Goal: Communication & Community: Answer question/provide support

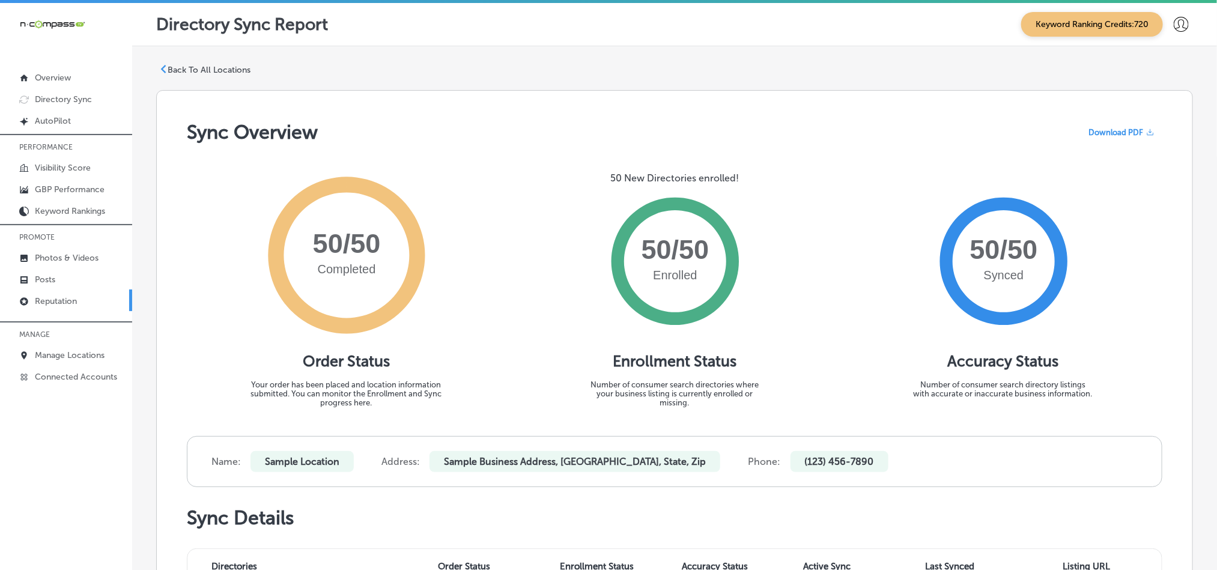
click at [64, 298] on p "Reputation" at bounding box center [56, 301] width 42 height 10
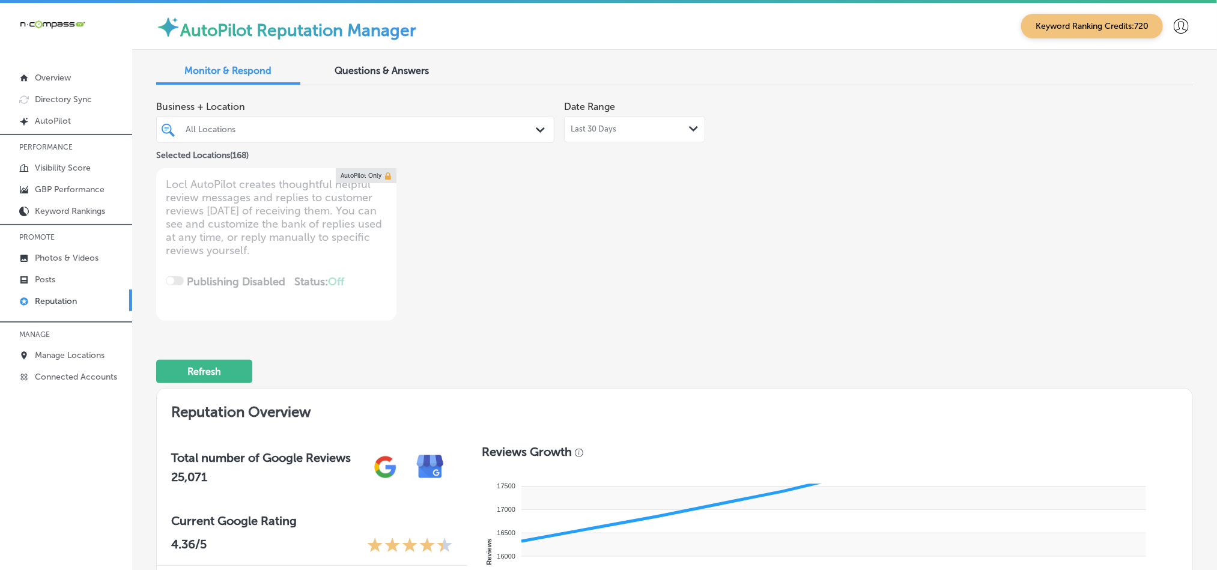
click at [526, 130] on div "All Locations Path Created with Sketch." at bounding box center [355, 129] width 397 height 19
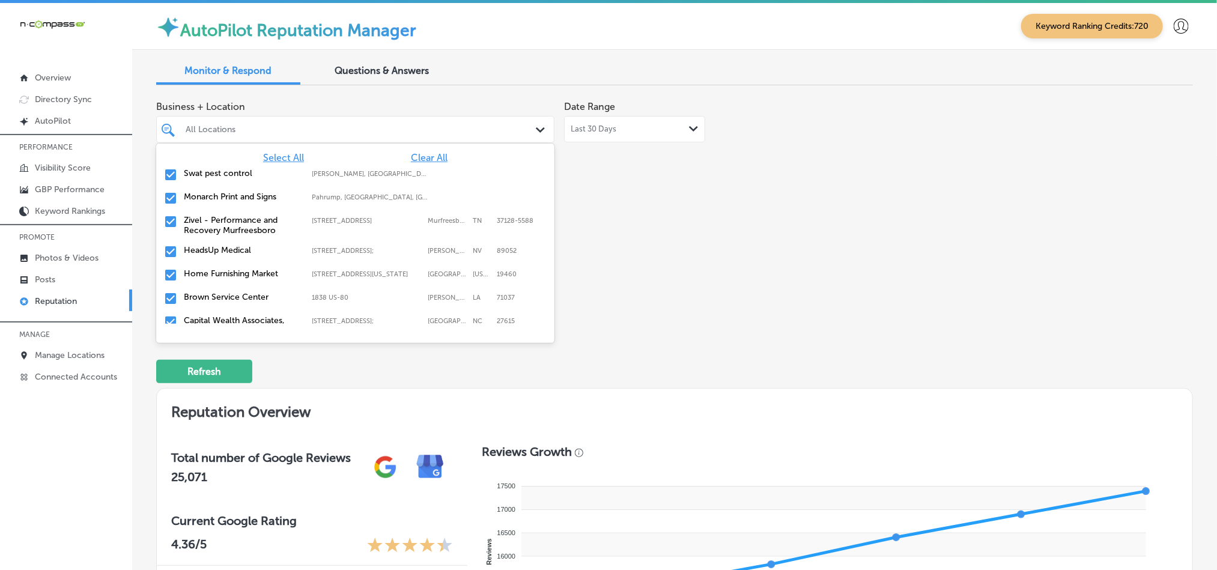
click at [430, 157] on span "Clear All" at bounding box center [429, 157] width 37 height 11
click at [166, 175] on input "checkbox" at bounding box center [170, 175] width 14 height 14
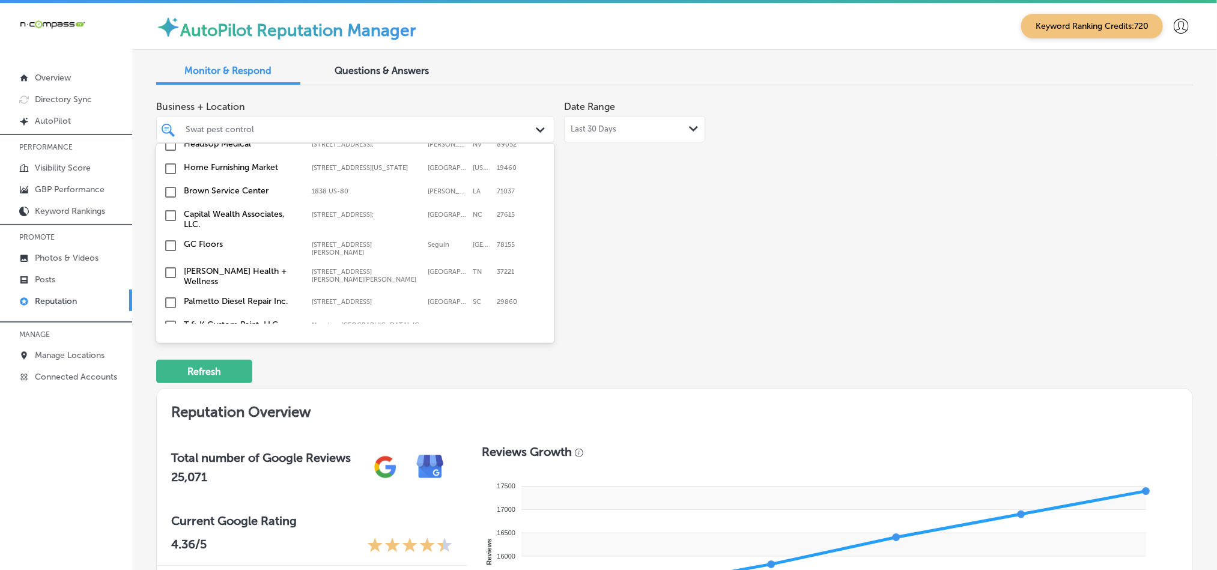
scroll to position [120, 0]
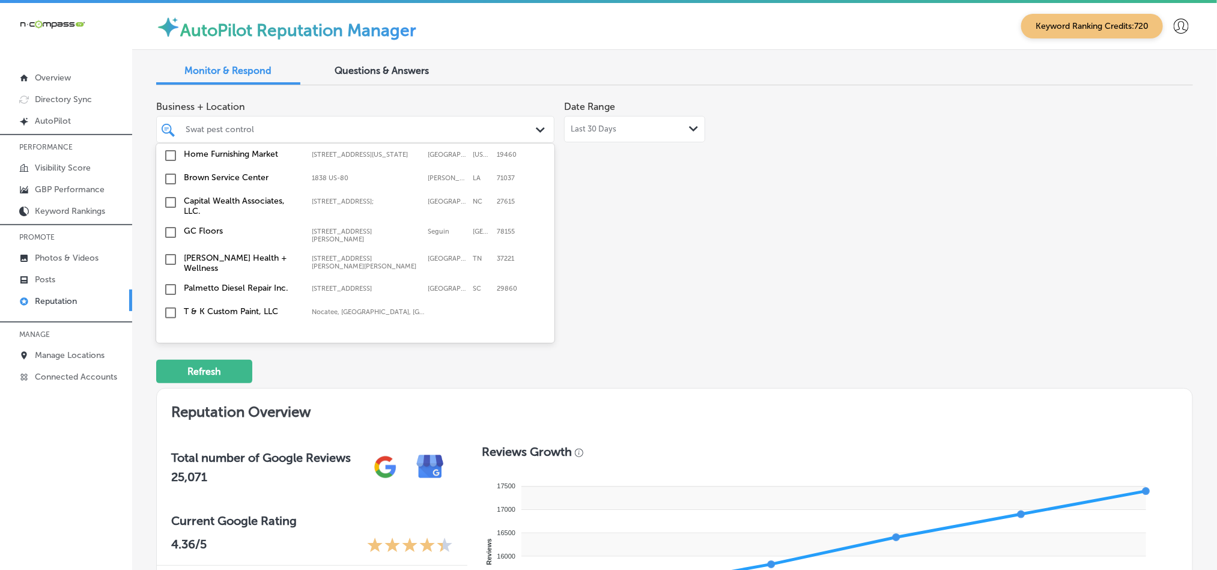
click at [168, 159] on input "checkbox" at bounding box center [170, 155] width 14 height 14
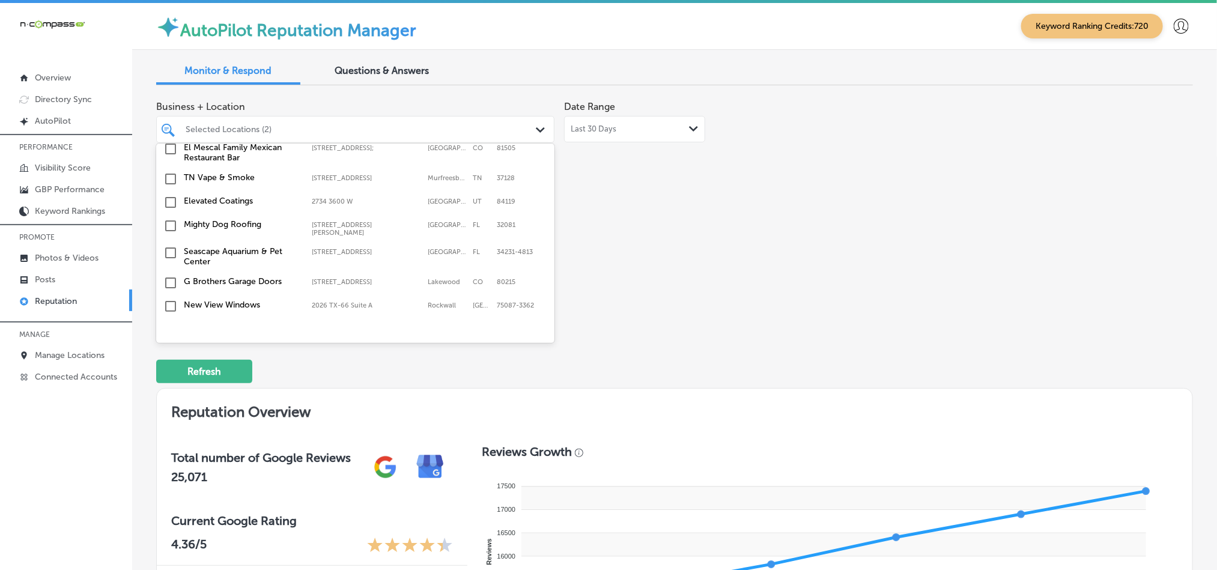
scroll to position [360, 0]
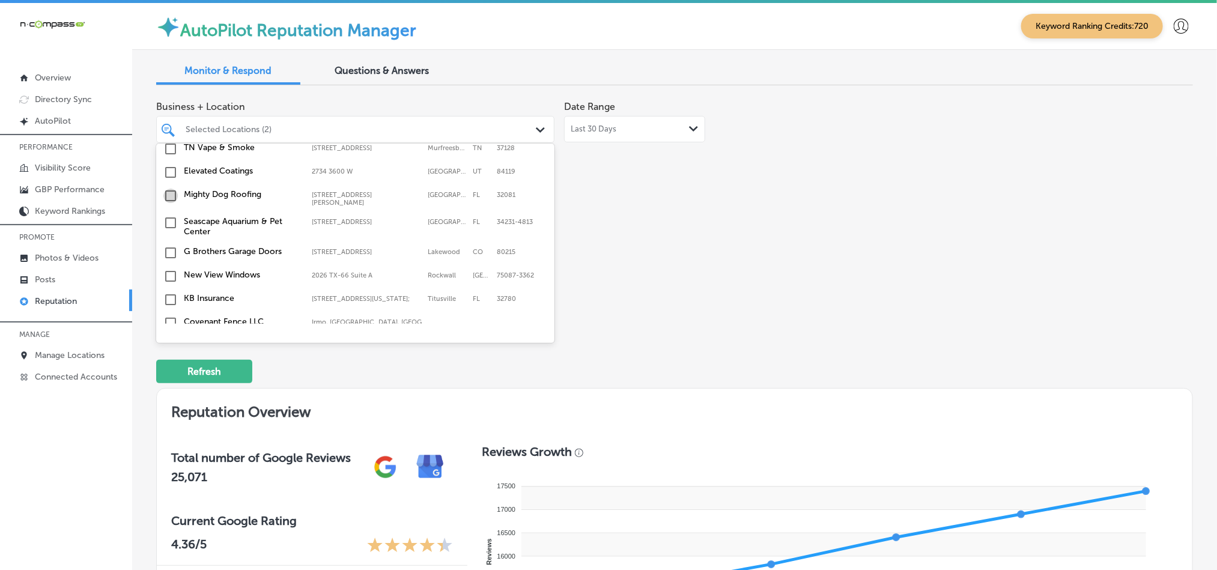
click at [168, 191] on input "checkbox" at bounding box center [170, 196] width 14 height 14
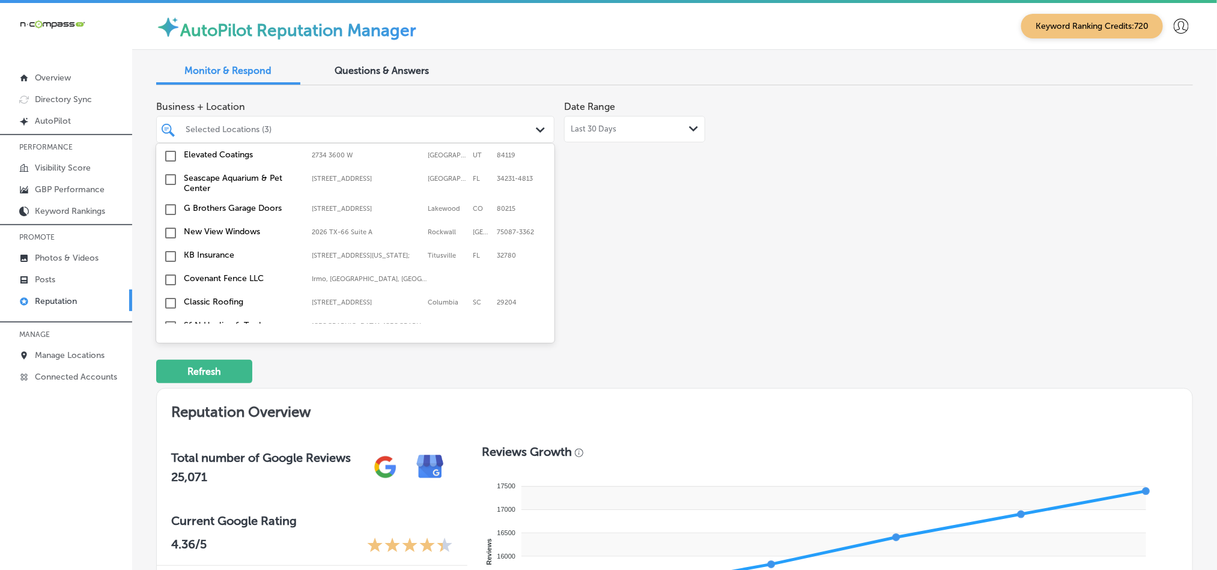
scroll to position [421, 0]
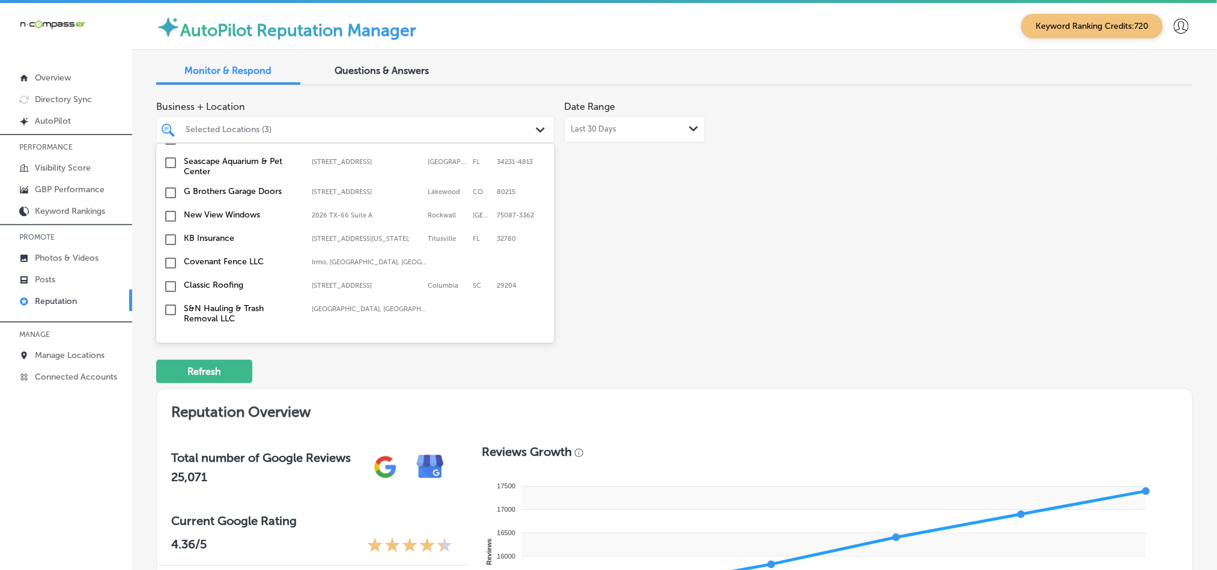
click at [172, 242] on input "checkbox" at bounding box center [170, 240] width 14 height 14
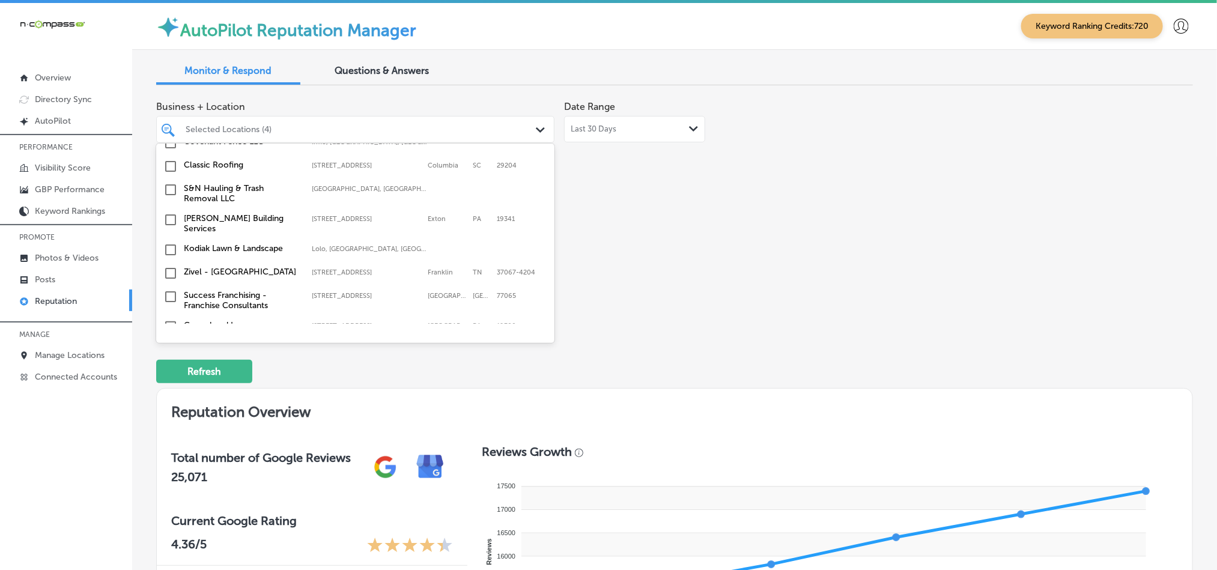
scroll to position [570, 0]
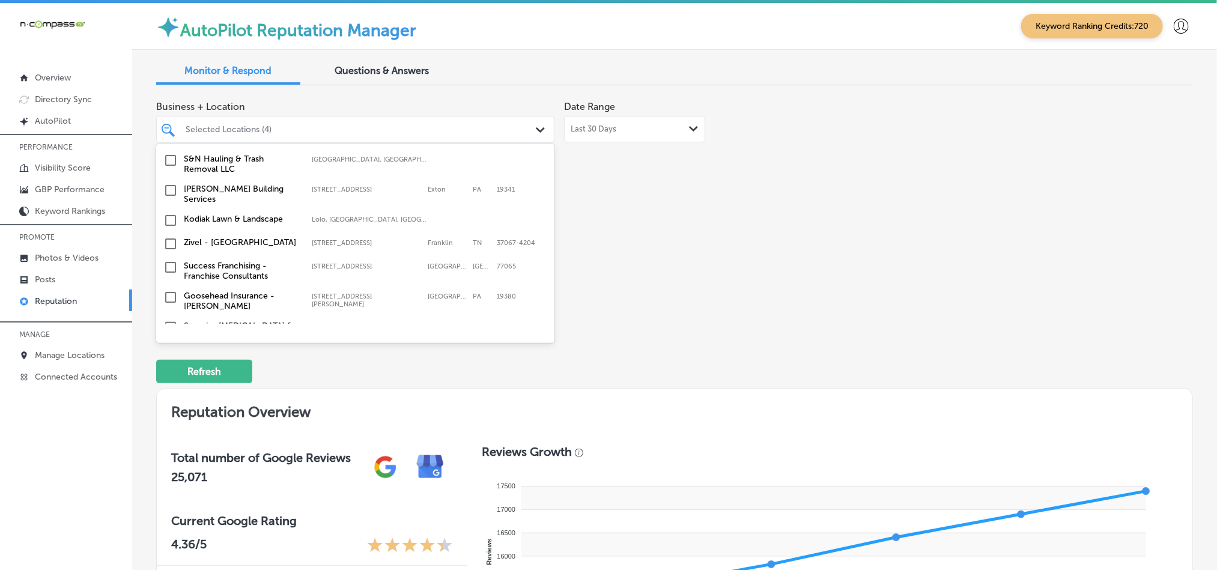
click at [170, 220] on input "checkbox" at bounding box center [170, 220] width 14 height 14
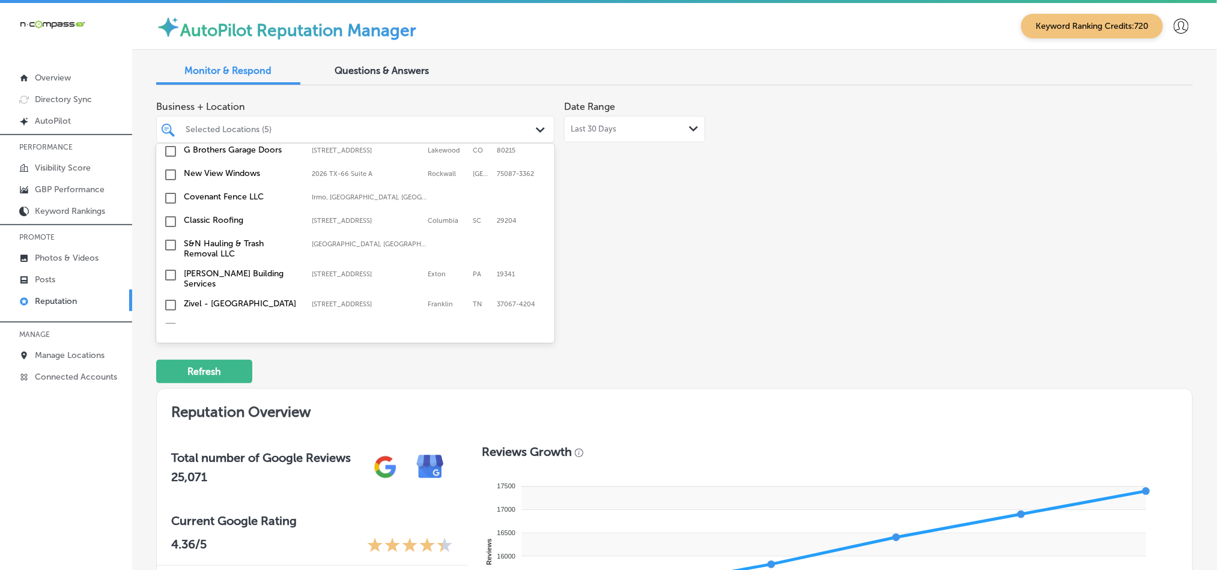
scroll to position [511, 0]
click at [168, 193] on input "checkbox" at bounding box center [170, 196] width 14 height 14
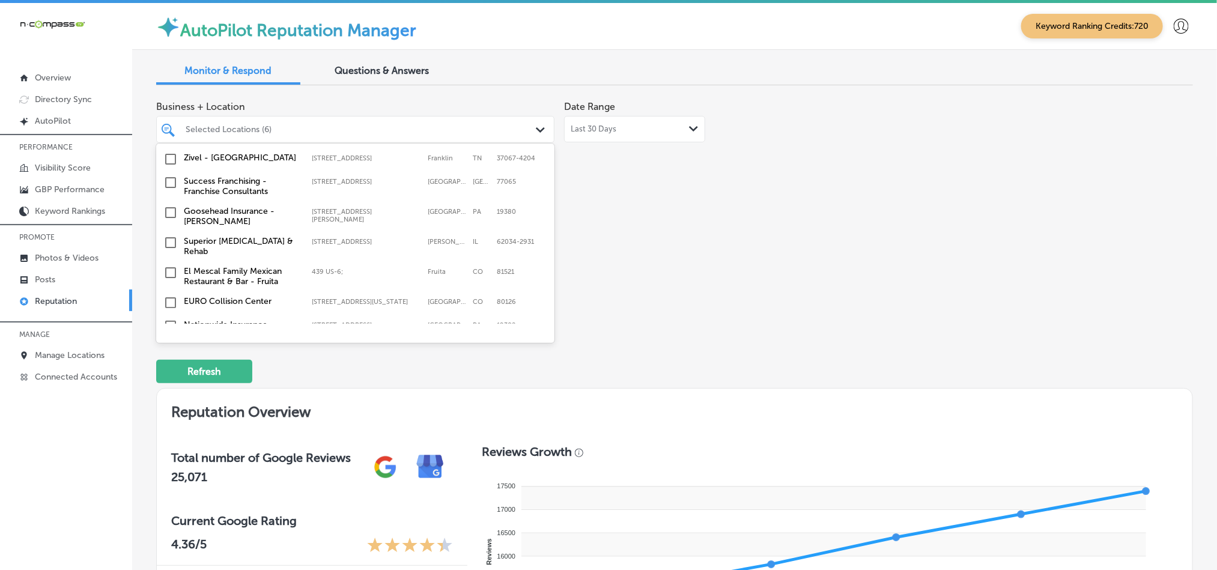
scroll to position [660, 0]
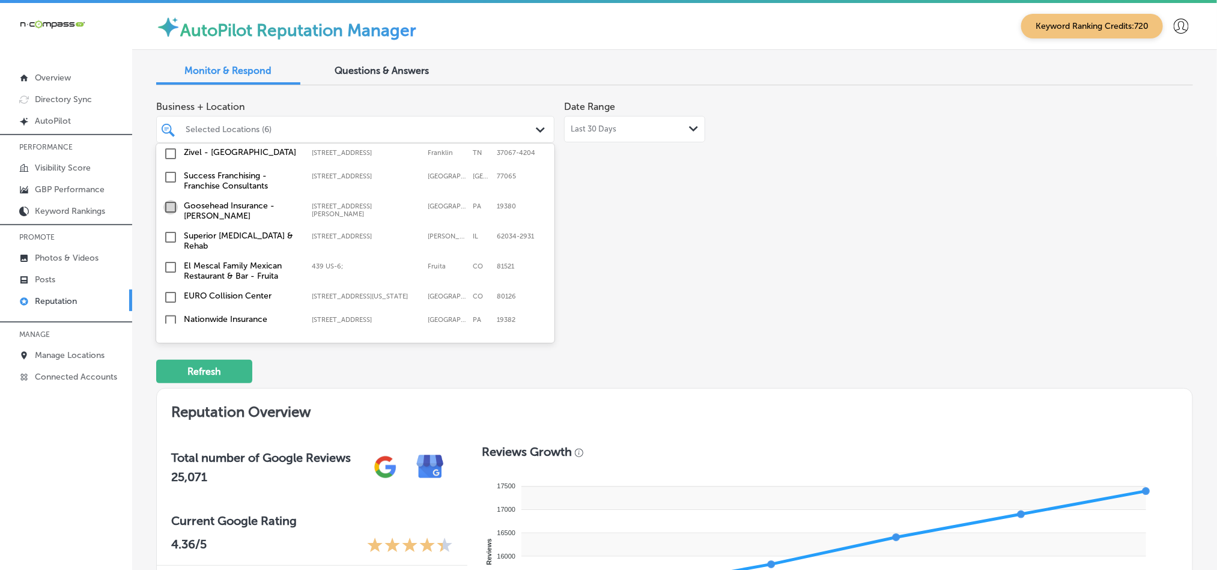
click at [169, 202] on input "checkbox" at bounding box center [170, 207] width 14 height 14
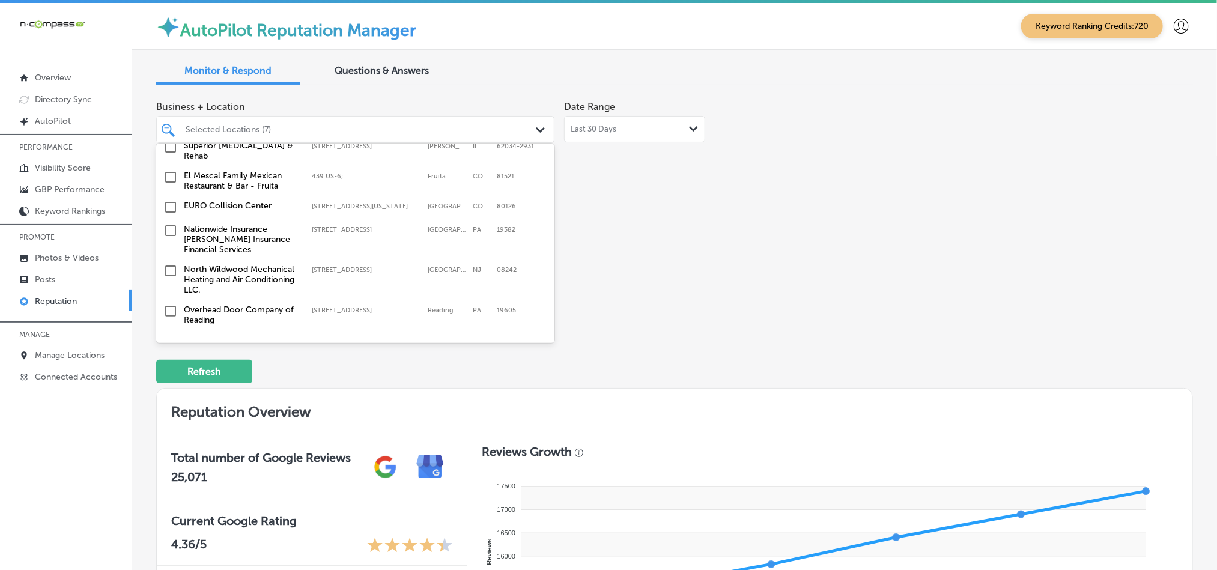
scroll to position [781, 0]
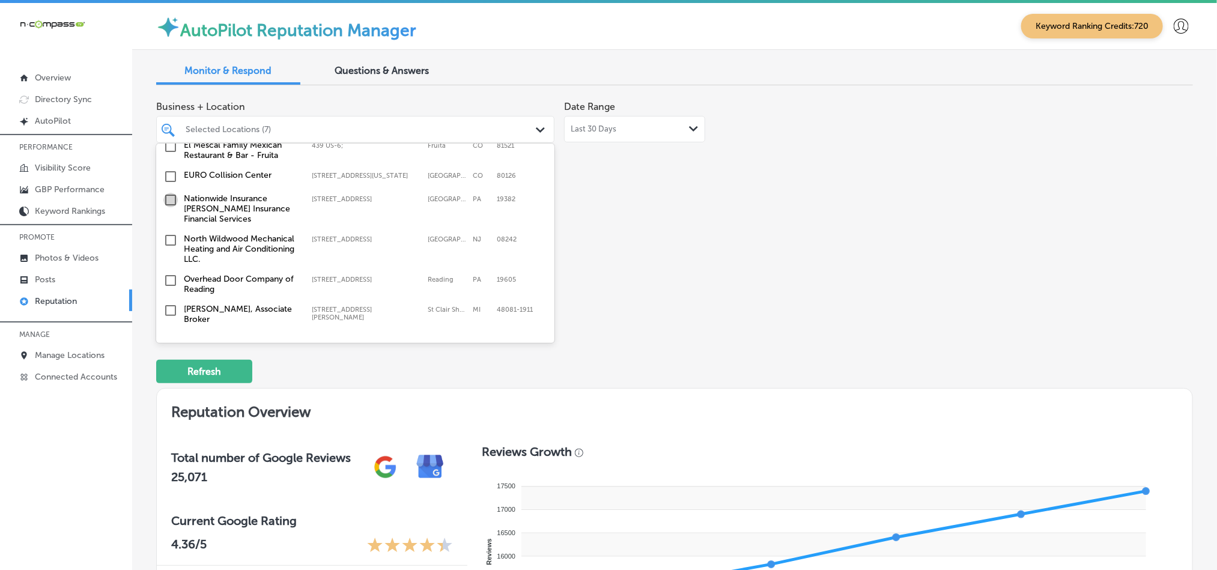
click at [168, 195] on input "checkbox" at bounding box center [170, 200] width 14 height 14
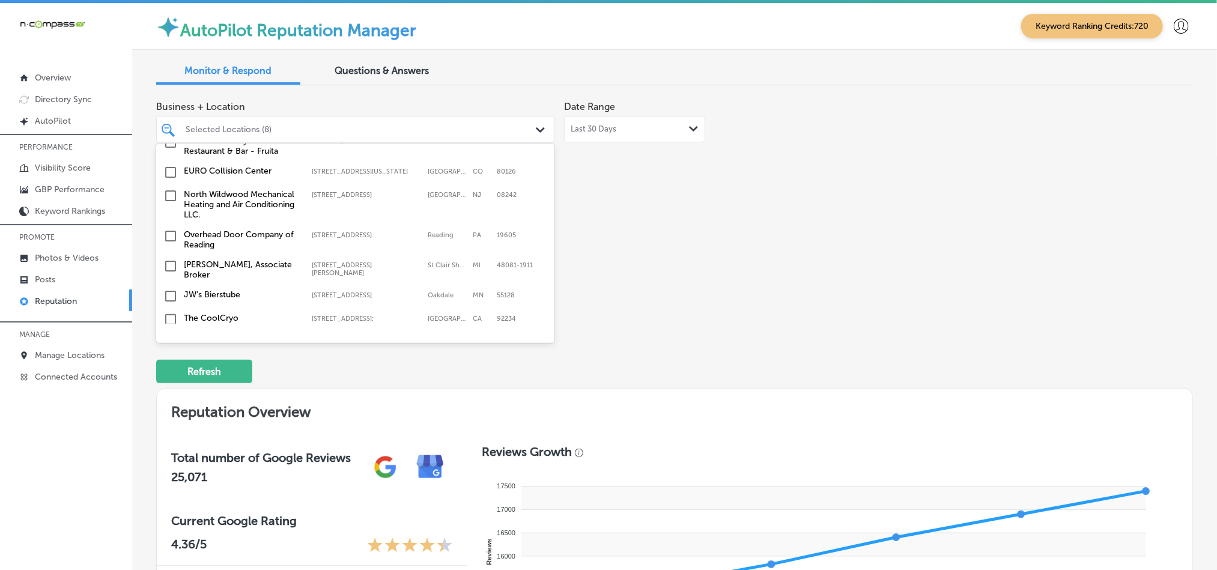
scroll to position [841, 0]
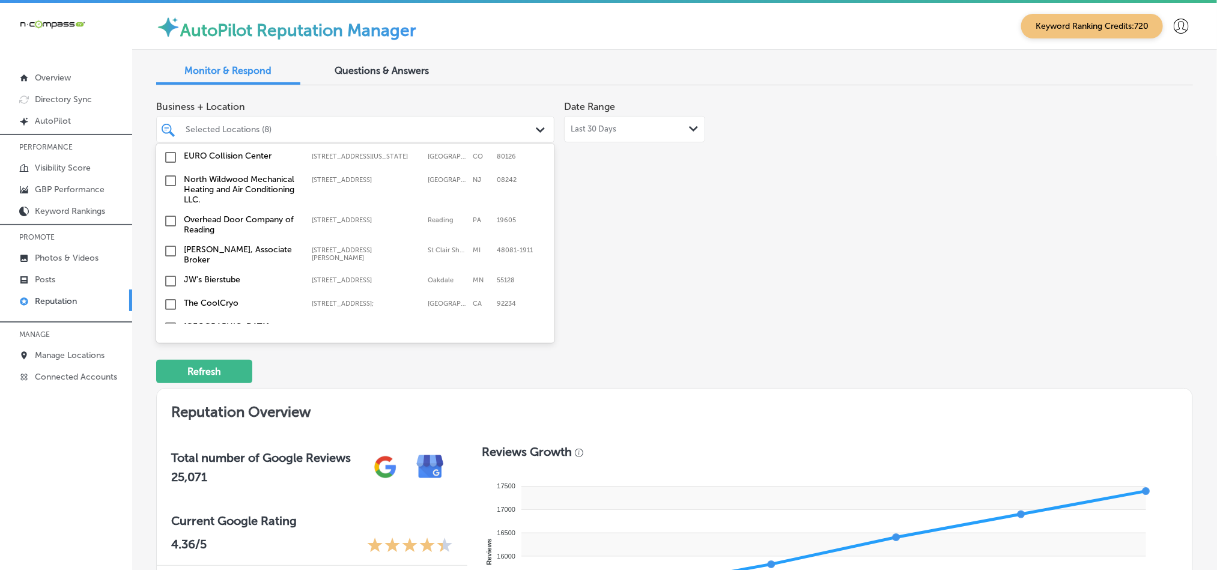
click at [169, 174] on input "checkbox" at bounding box center [170, 181] width 14 height 14
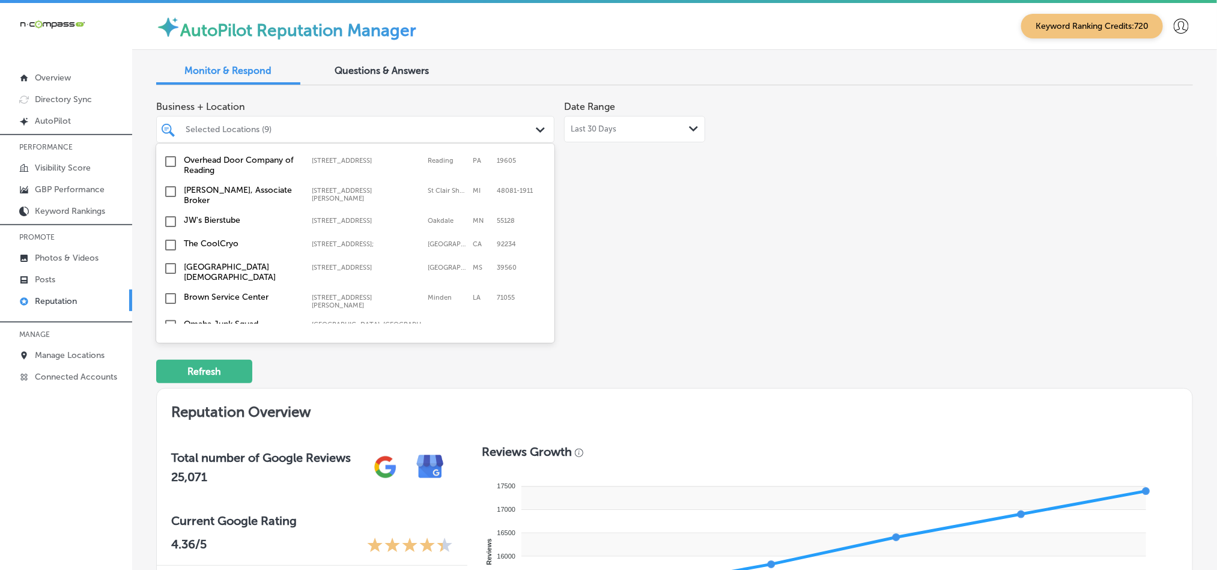
scroll to position [901, 0]
click at [169, 213] on input "checkbox" at bounding box center [170, 220] width 14 height 14
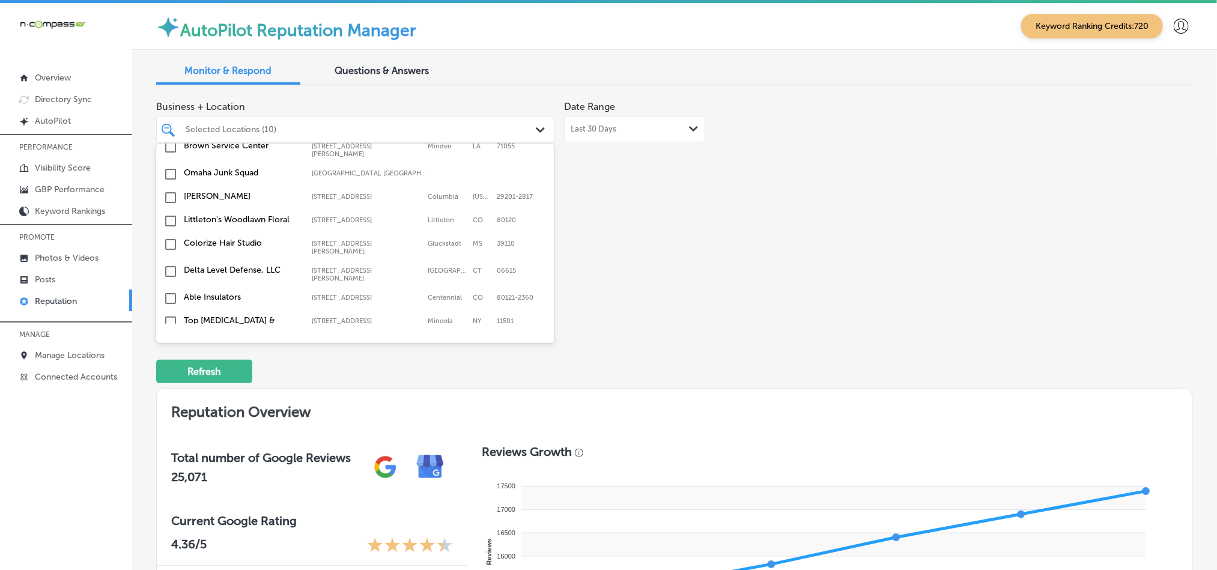
scroll to position [1081, 0]
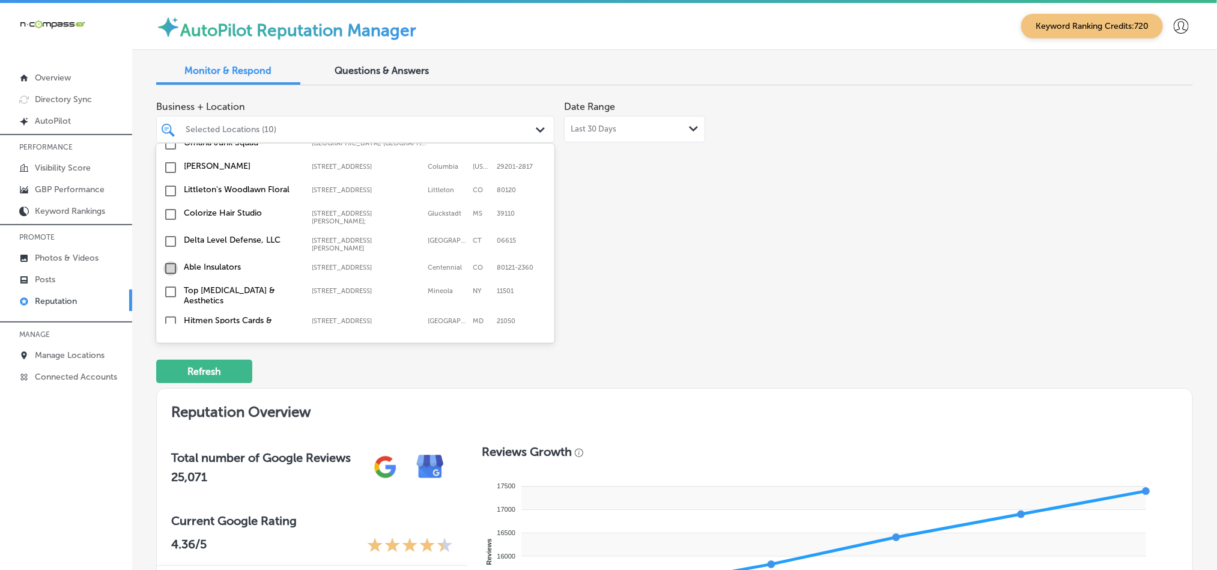
click at [168, 261] on input "checkbox" at bounding box center [170, 268] width 14 height 14
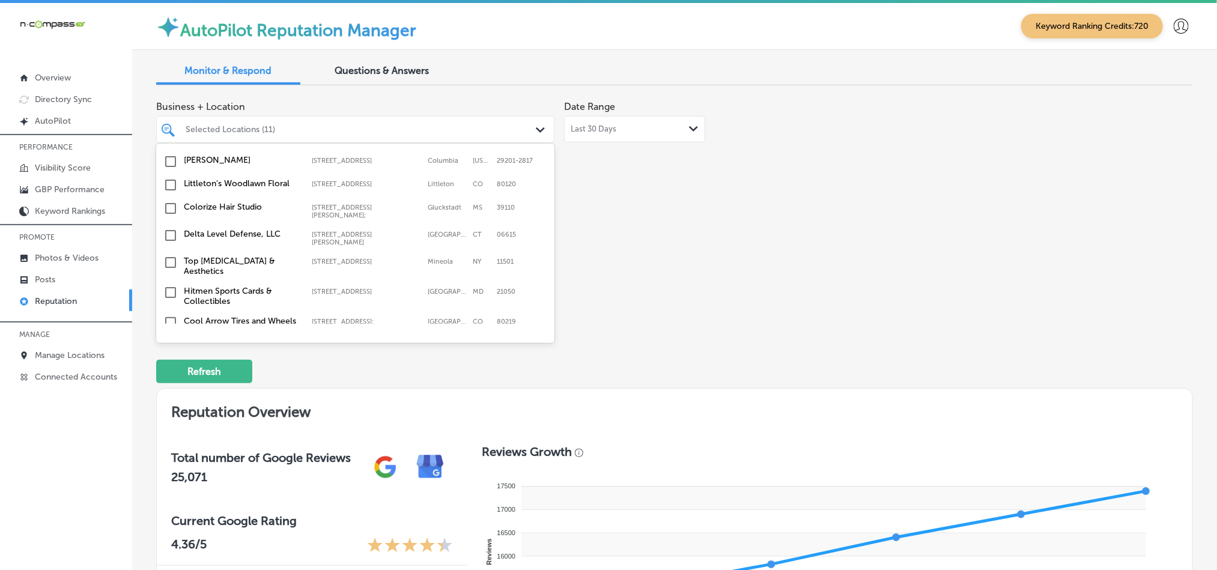
click at [168, 255] on input "checkbox" at bounding box center [170, 262] width 14 height 14
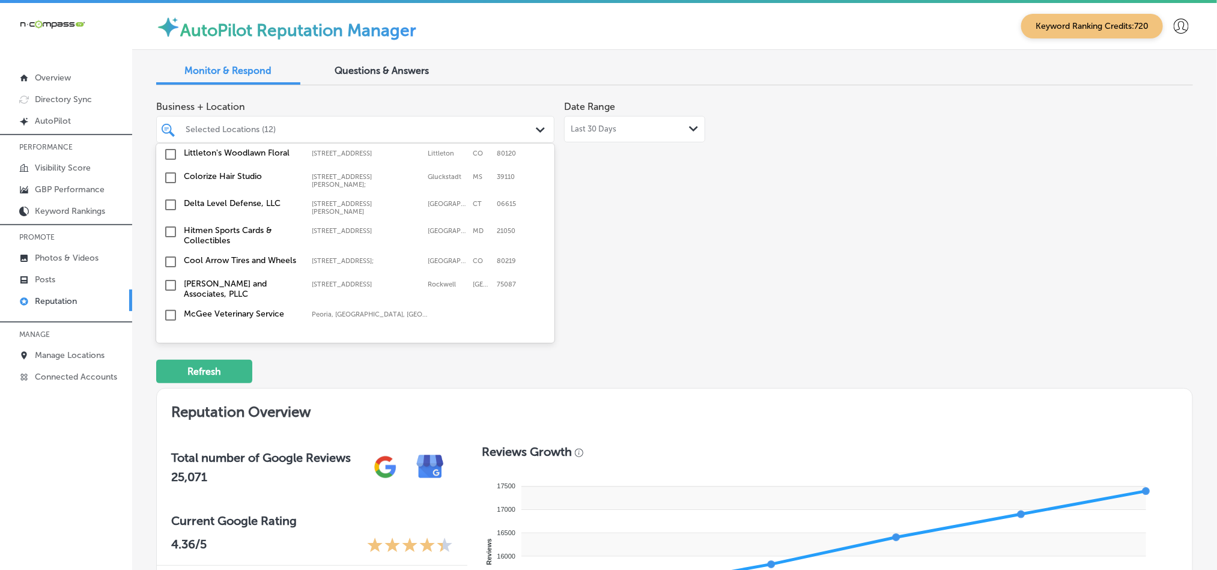
scroll to position [1201, 0]
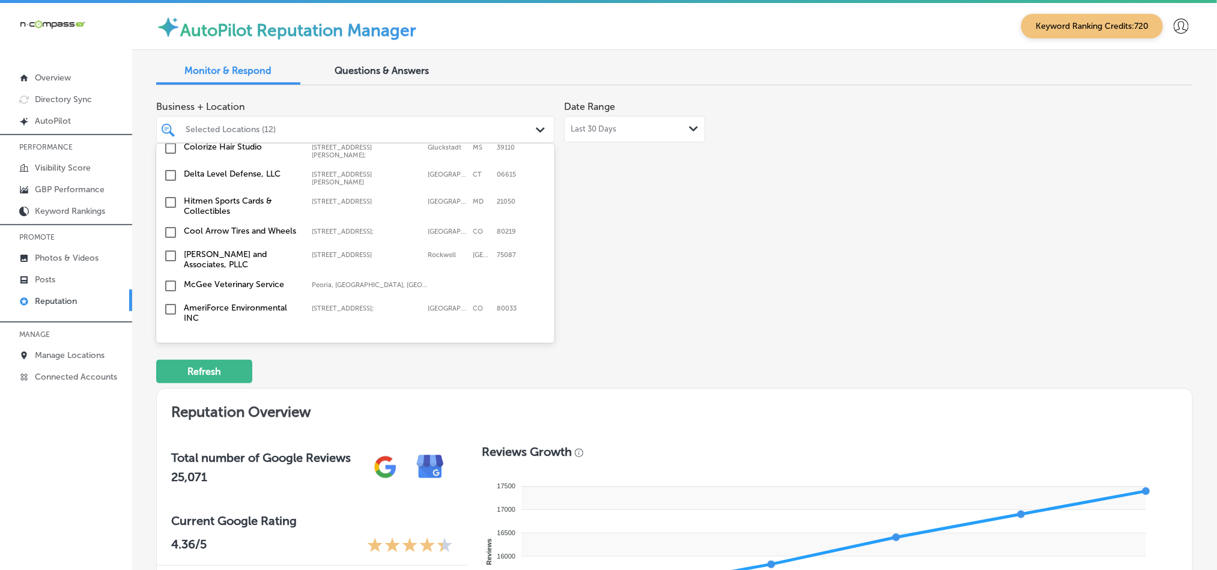
click at [168, 249] on input "checkbox" at bounding box center [170, 256] width 14 height 14
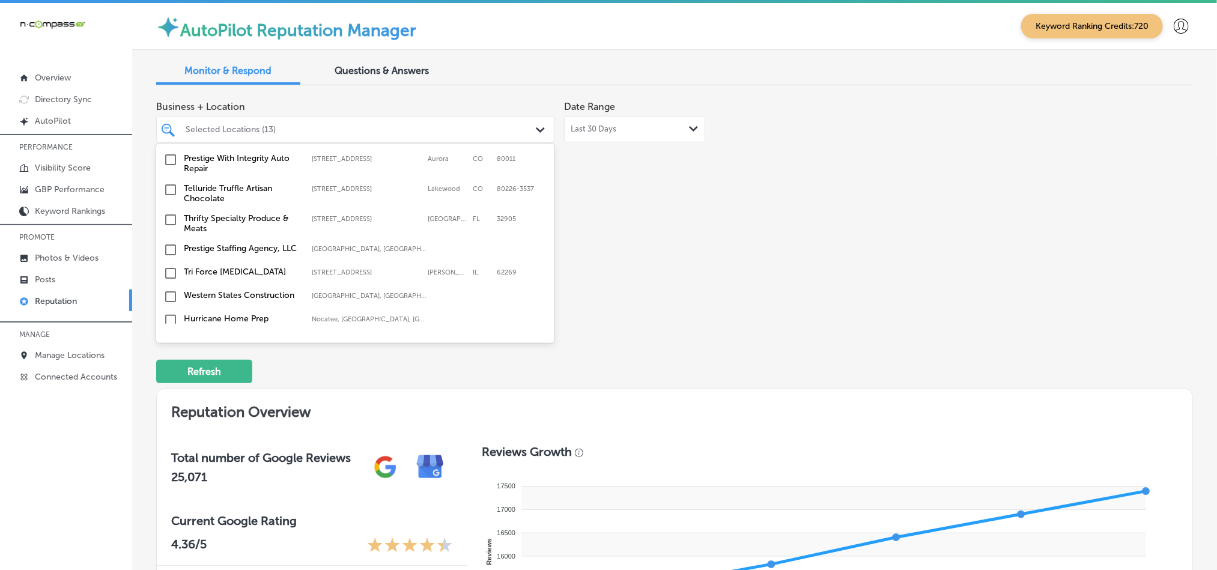
scroll to position [1442, 0]
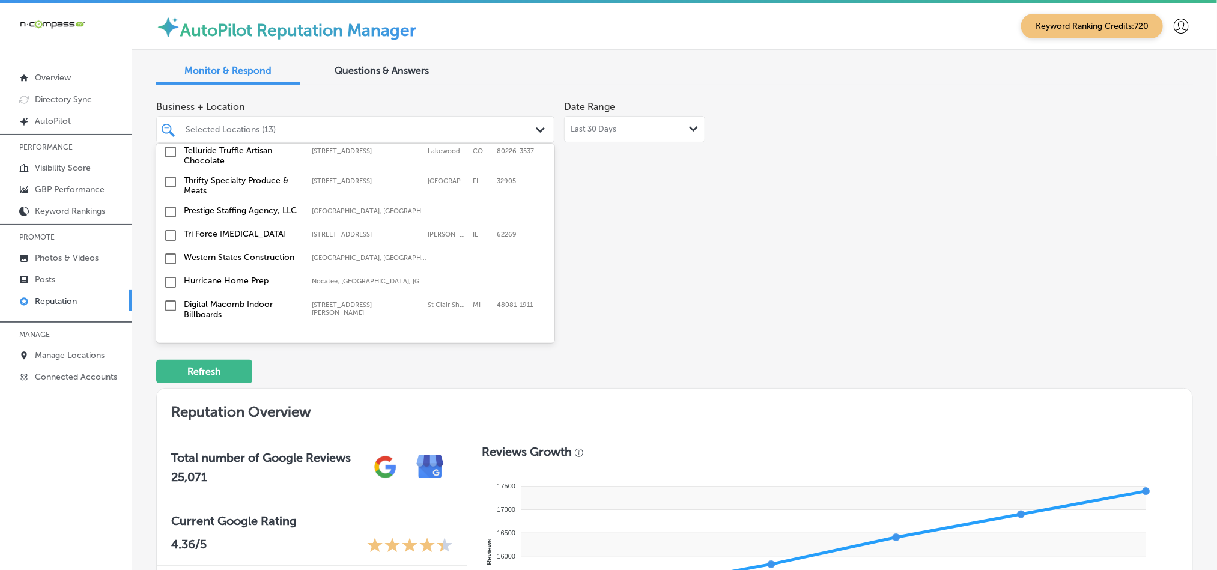
click at [168, 175] on input "checkbox" at bounding box center [170, 182] width 14 height 14
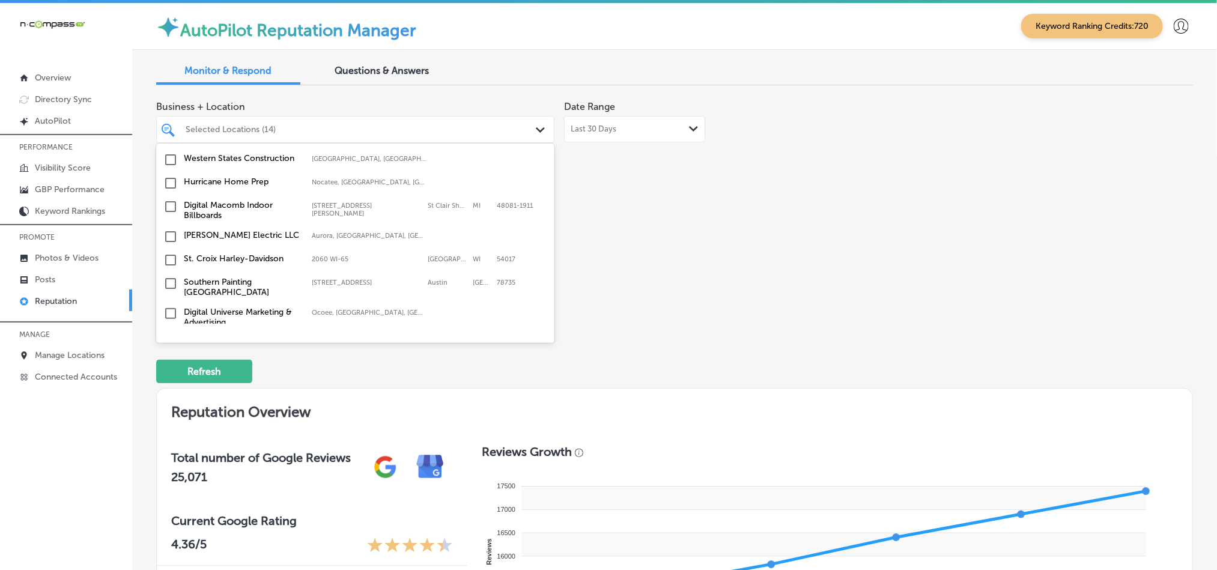
scroll to position [1561, 0]
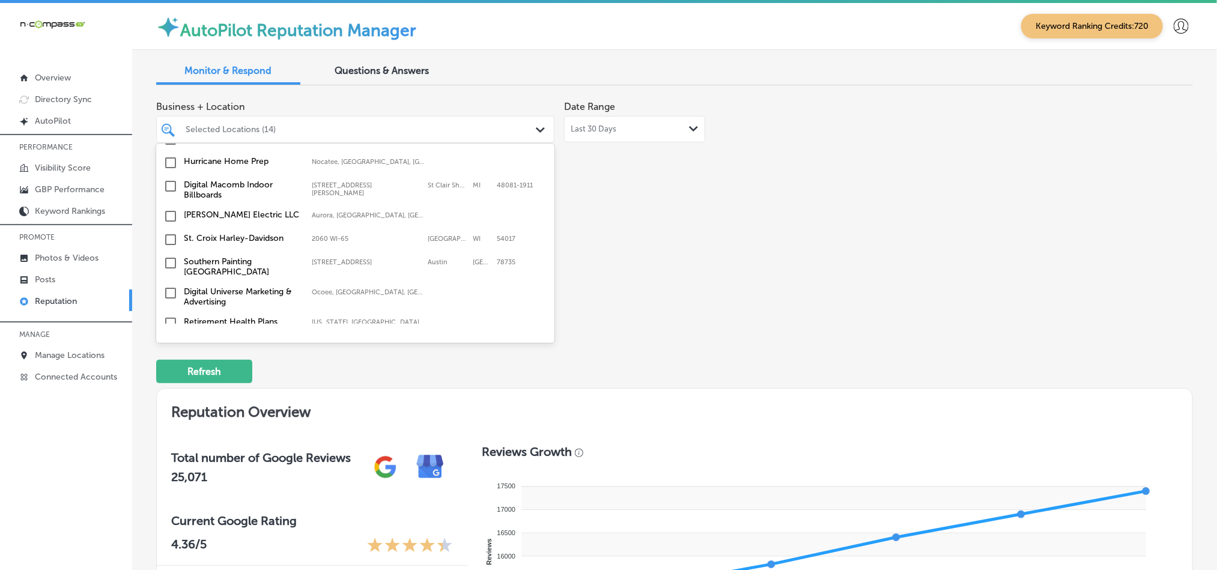
click at [173, 233] on input "checkbox" at bounding box center [170, 240] width 14 height 14
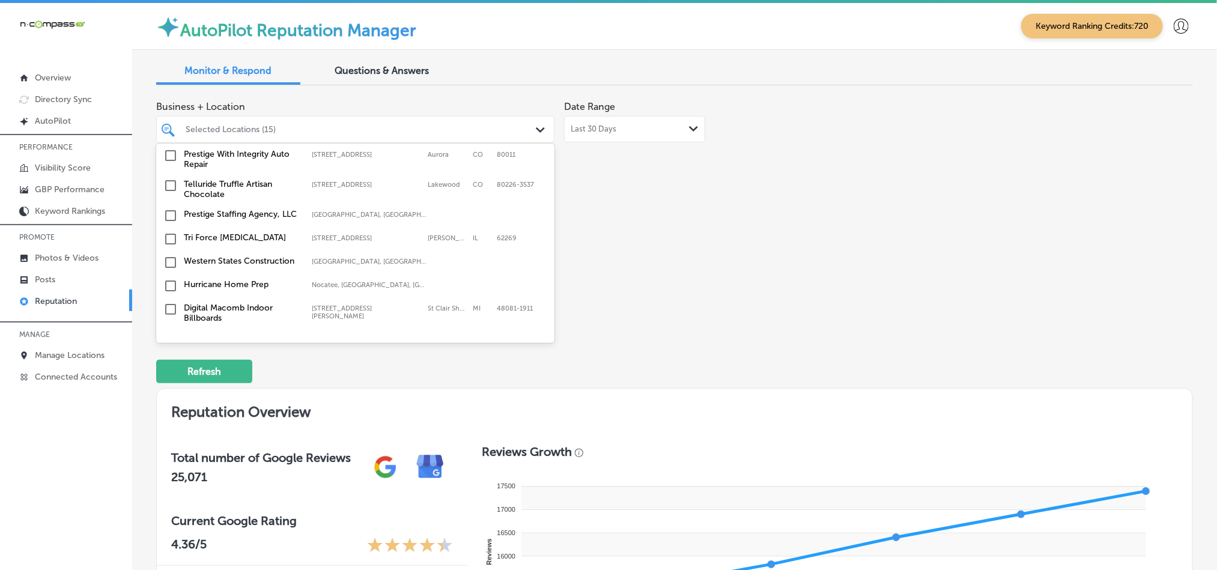
scroll to position [1471, 0]
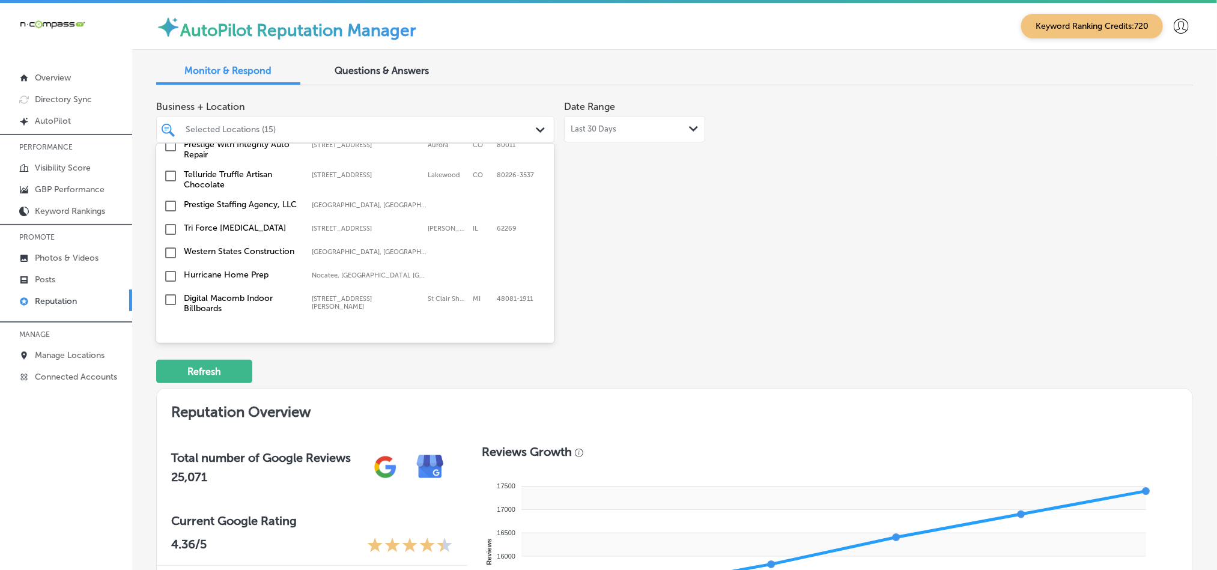
click at [171, 222] on input "checkbox" at bounding box center [170, 229] width 14 height 14
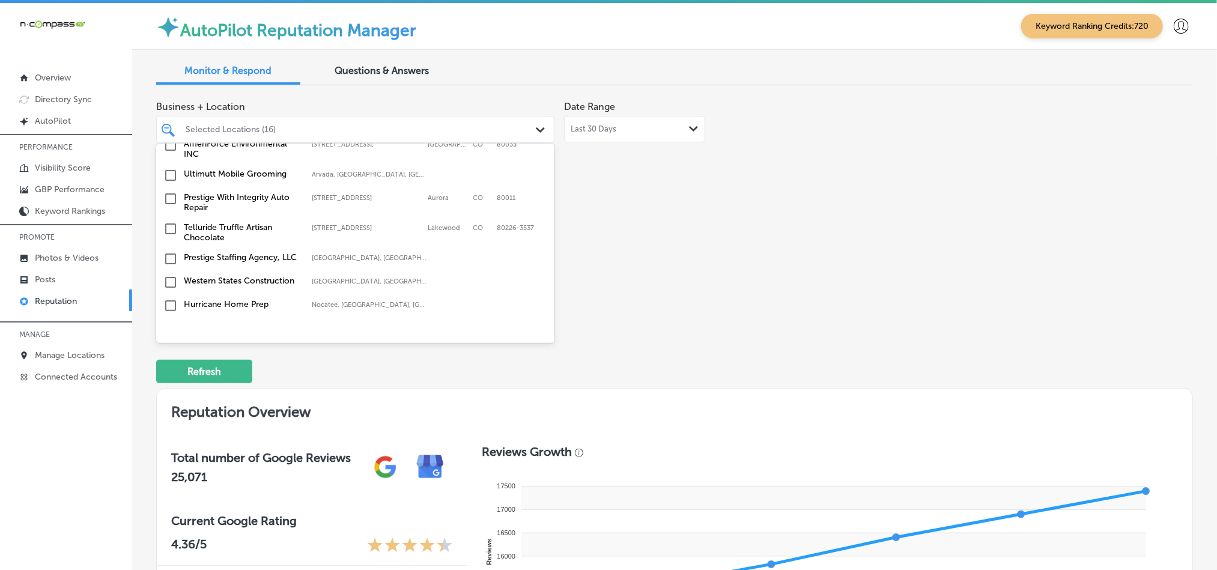
scroll to position [1381, 0]
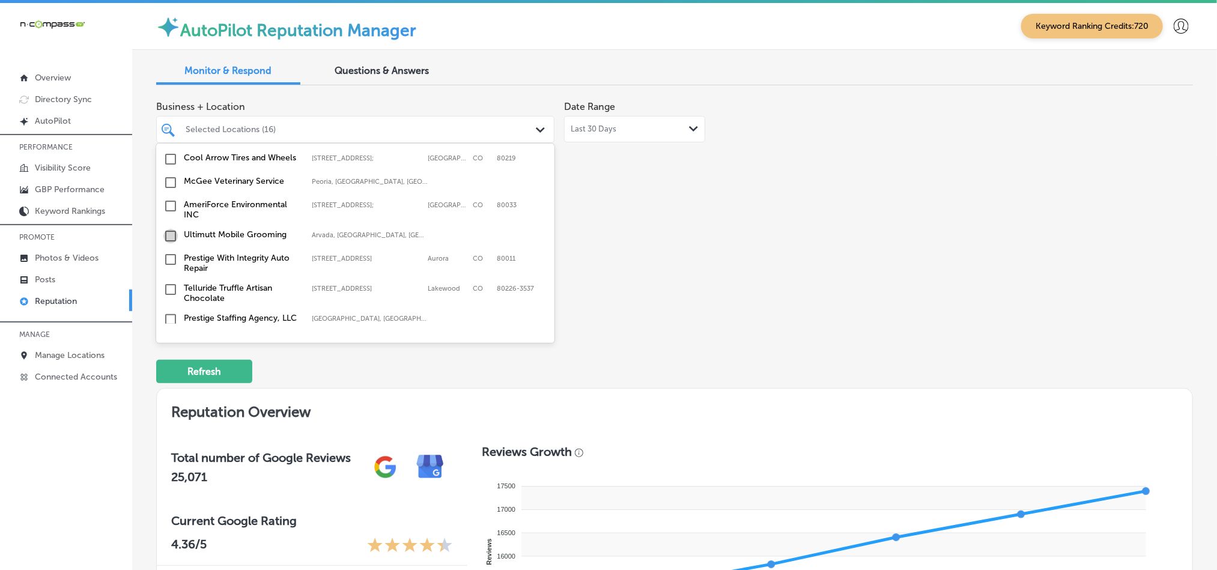
click at [170, 229] on input "checkbox" at bounding box center [170, 236] width 14 height 14
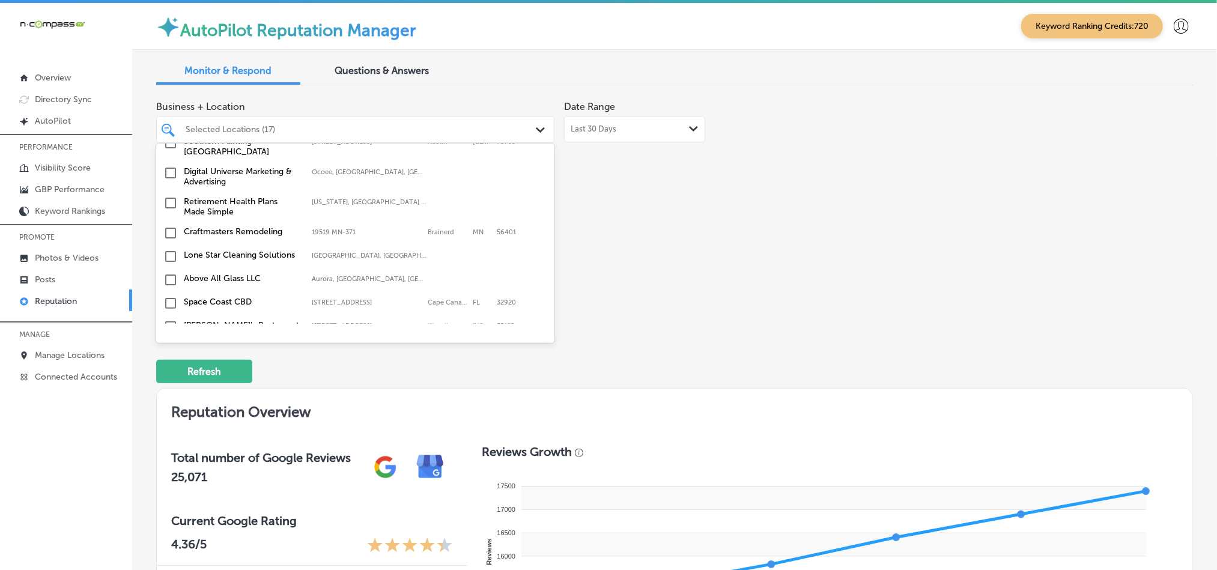
scroll to position [1682, 0]
click at [168, 225] on input "checkbox" at bounding box center [170, 232] width 14 height 14
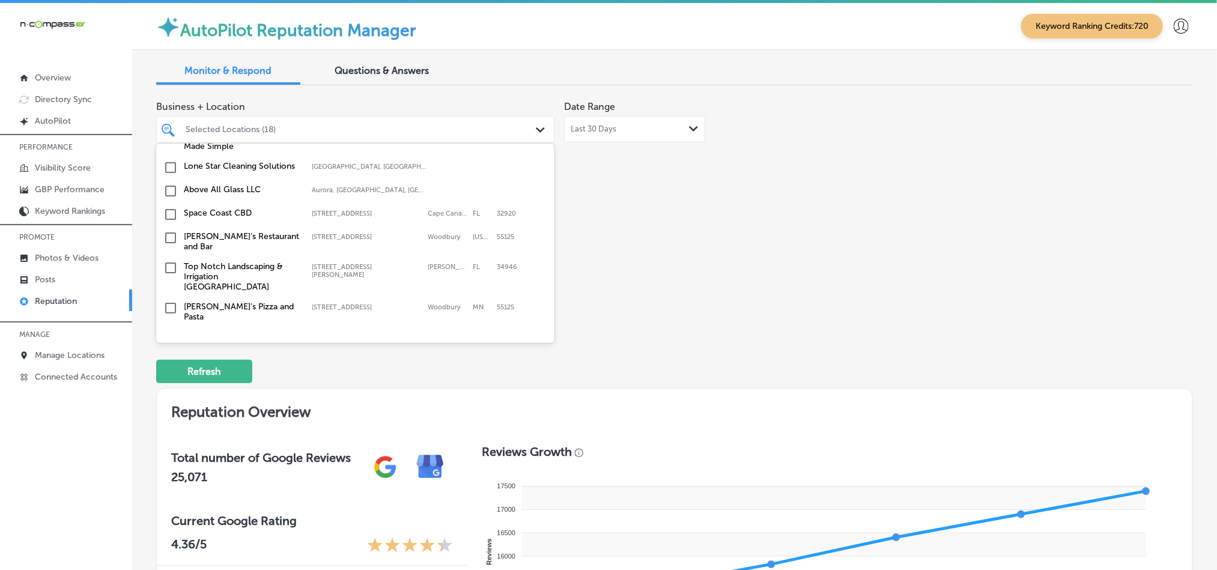
scroll to position [1772, 0]
click at [168, 205] on input "checkbox" at bounding box center [170, 212] width 14 height 14
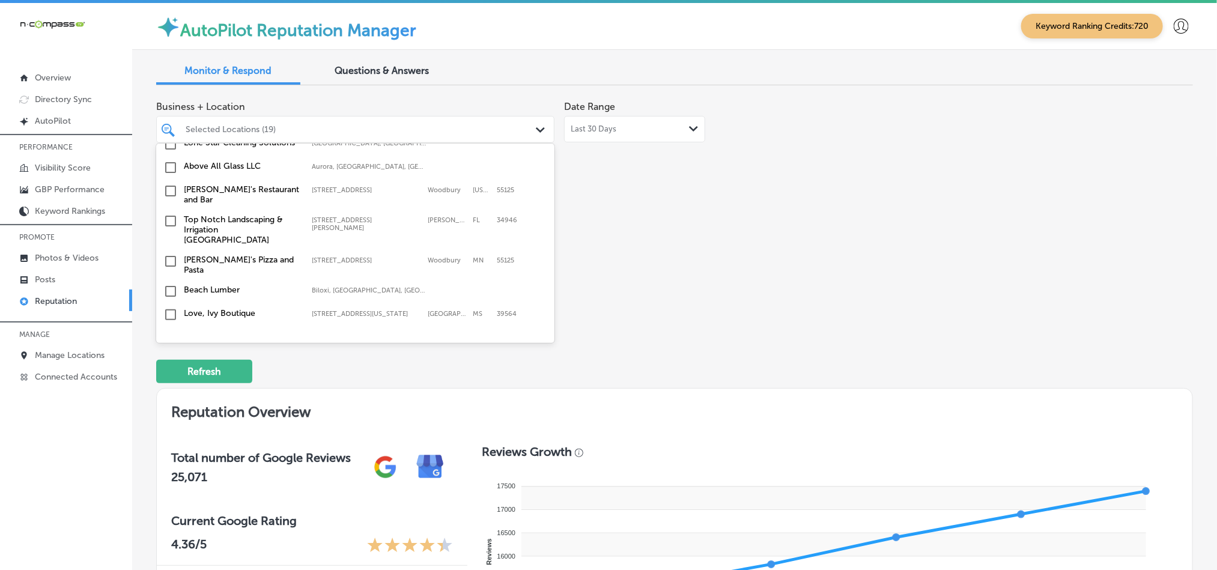
scroll to position [1832, 0]
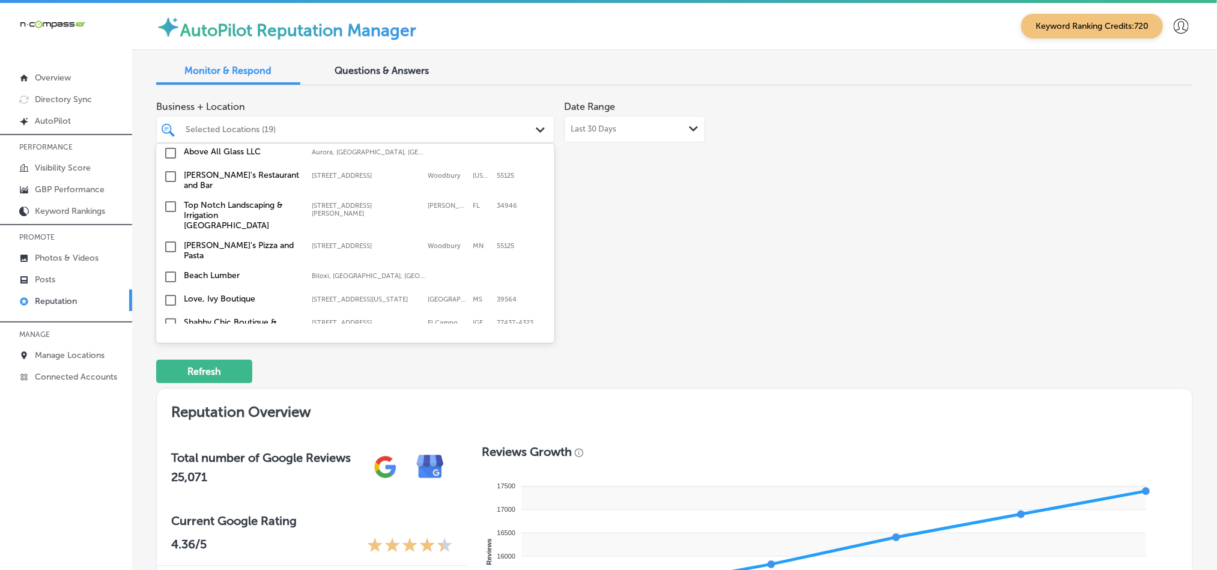
click at [171, 199] on input "checkbox" at bounding box center [170, 206] width 14 height 14
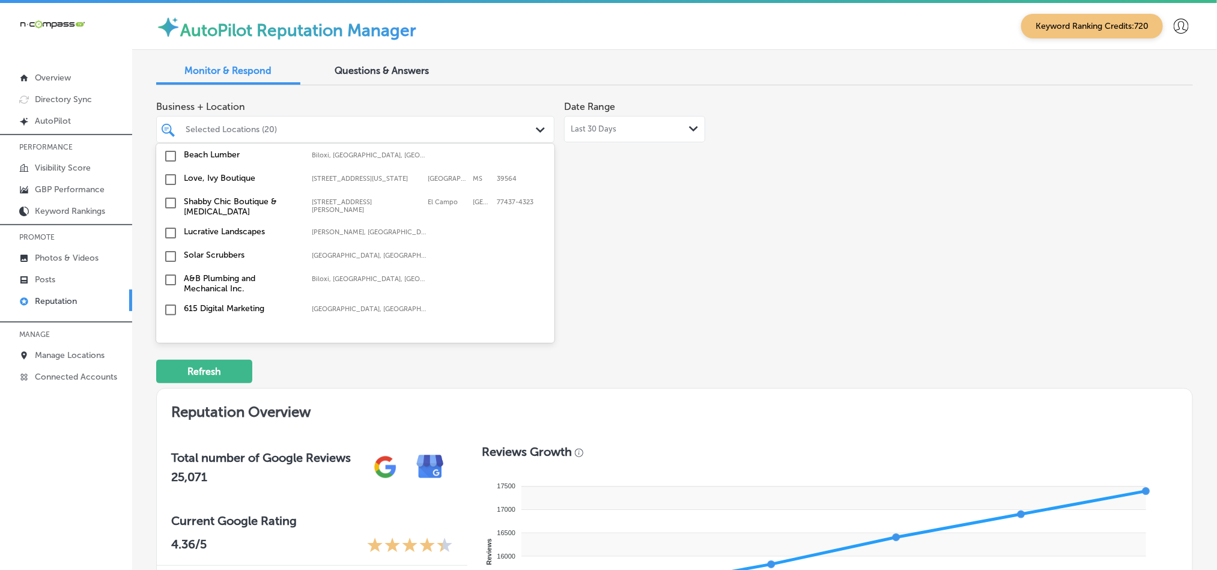
scroll to position [2012, 0]
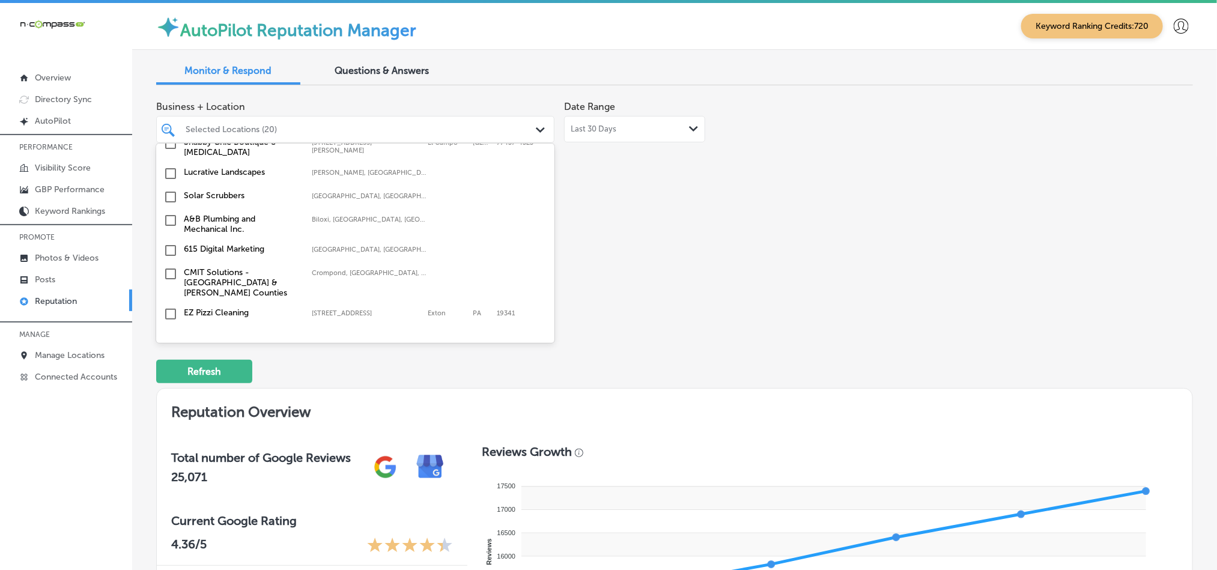
click at [169, 213] on input "checkbox" at bounding box center [170, 220] width 14 height 14
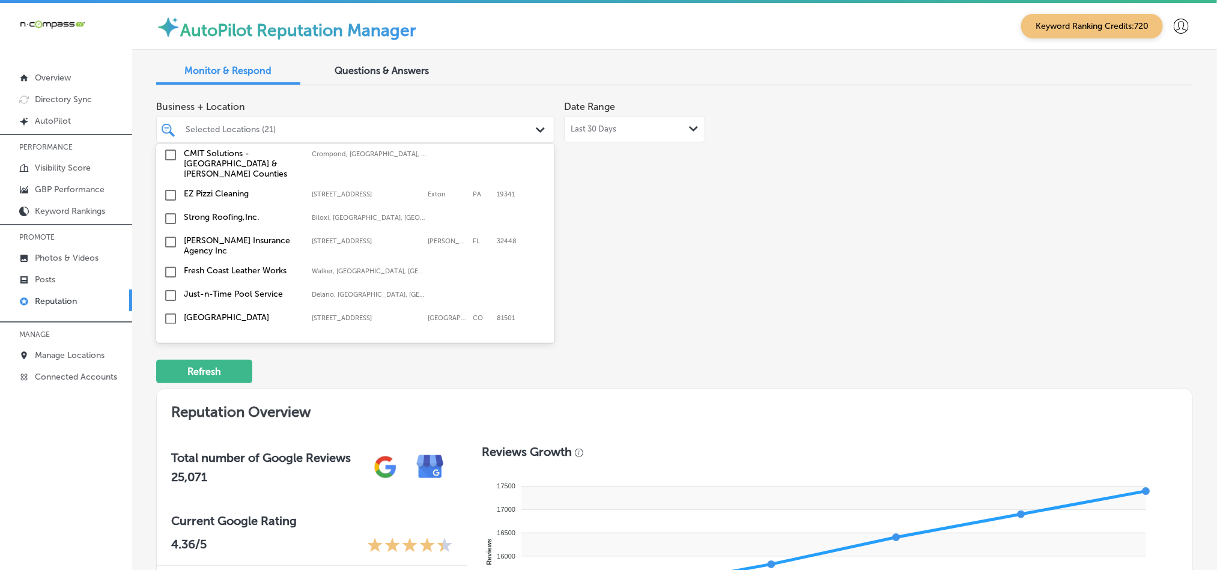
scroll to position [2133, 0]
click at [172, 186] on input "checkbox" at bounding box center [170, 193] width 14 height 14
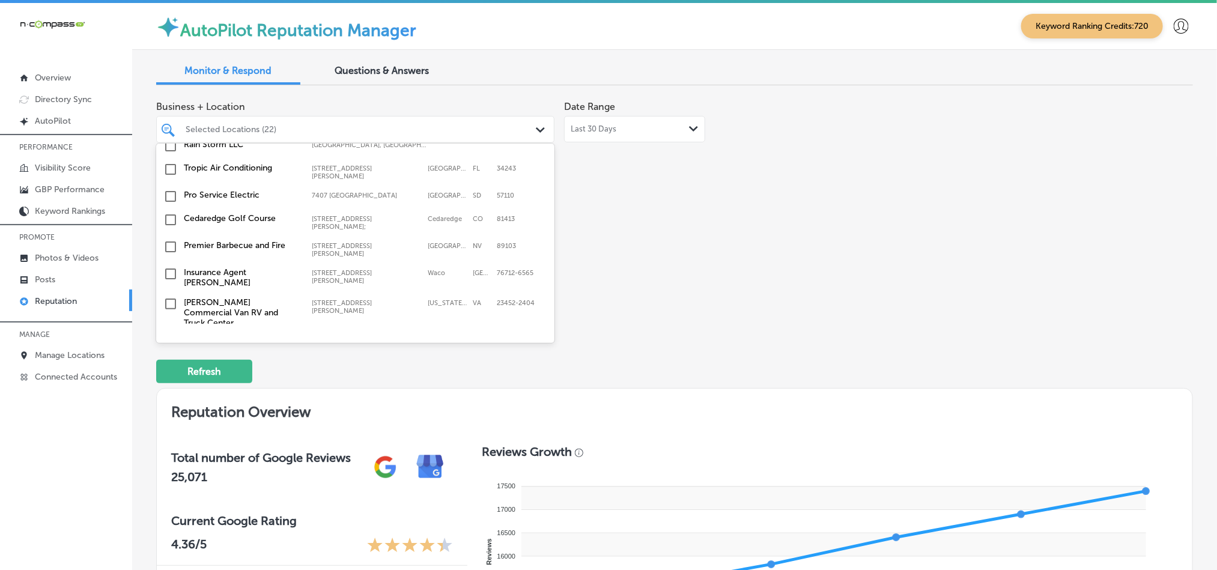
scroll to position [4160, 0]
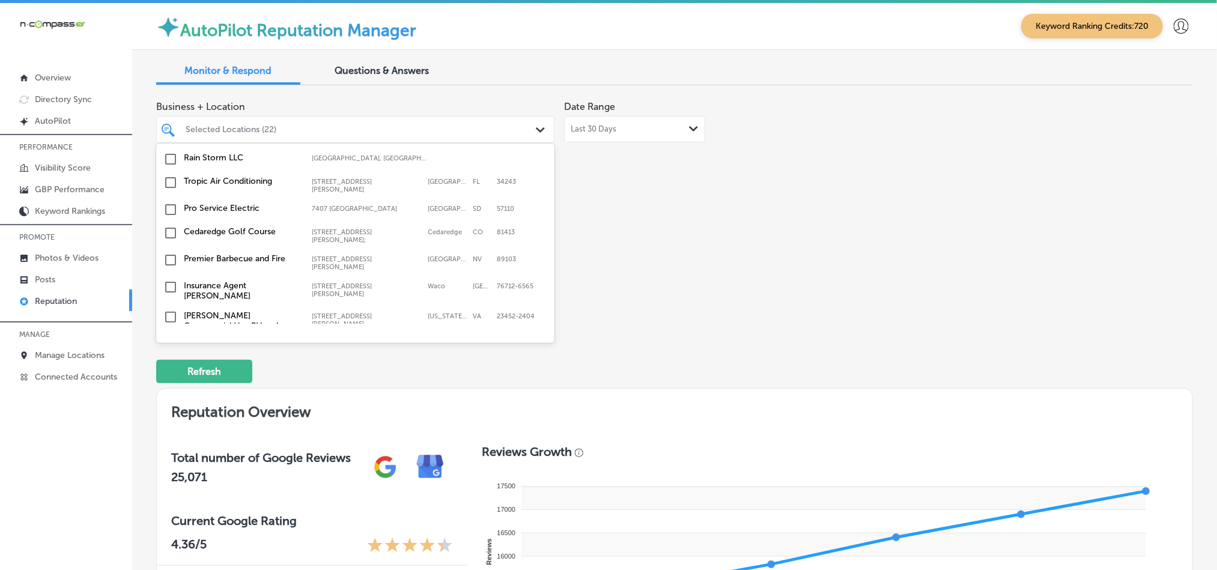
click at [168, 380] on input "checkbox" at bounding box center [170, 387] width 14 height 14
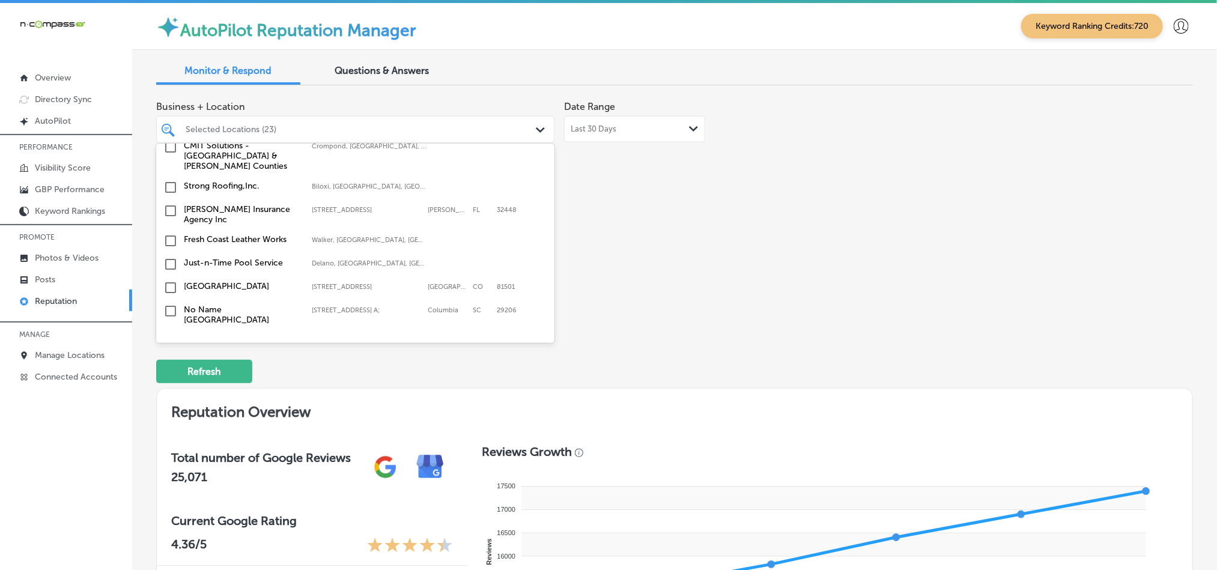
scroll to position [2223, 0]
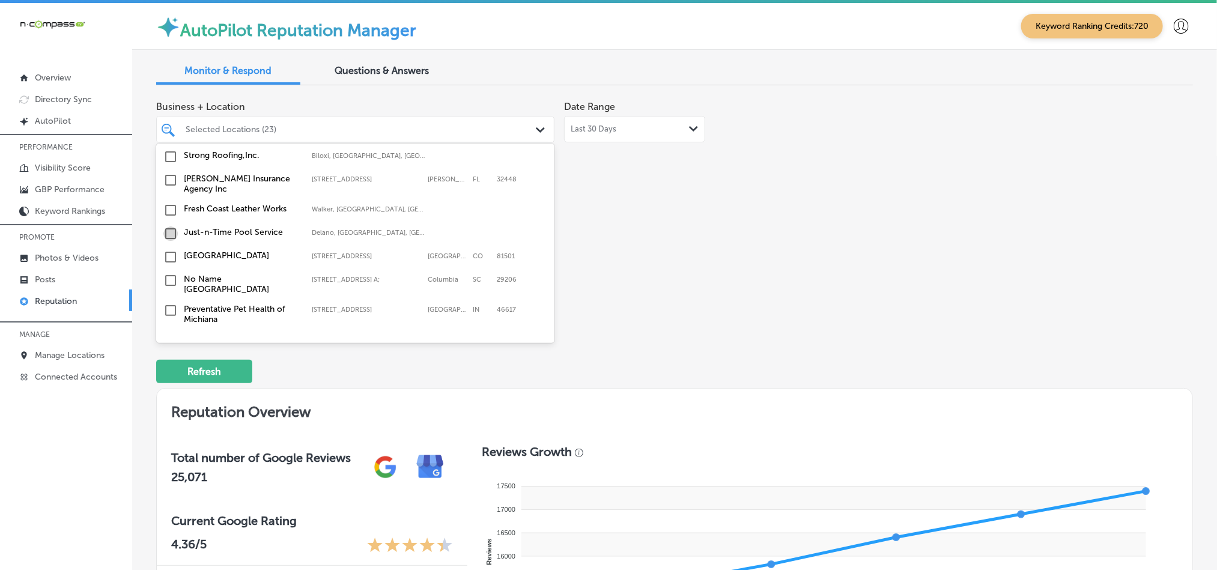
click at [168, 226] on input "checkbox" at bounding box center [170, 233] width 14 height 14
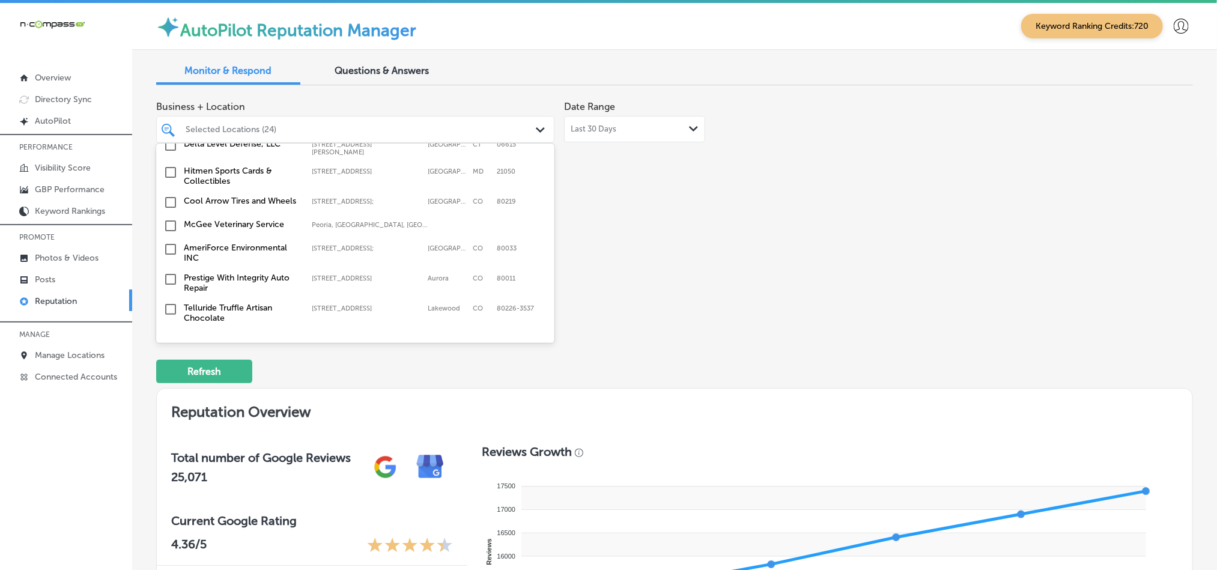
scroll to position [1561, 0]
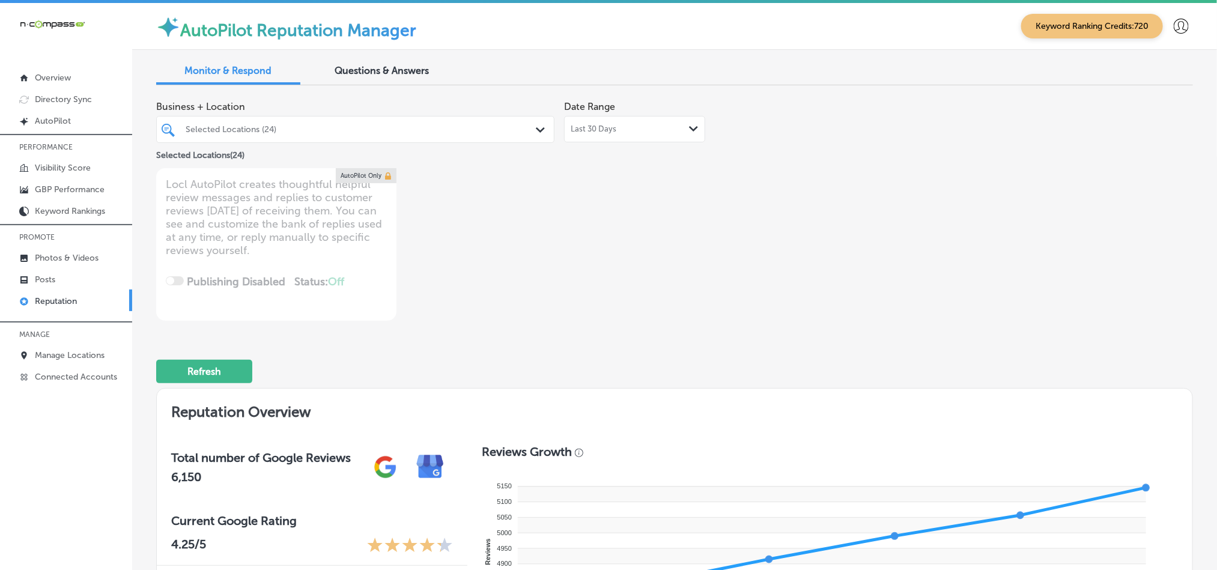
click at [527, 121] on div "Selected Locations (24) Path Created with Sketch." at bounding box center [355, 129] width 397 height 19
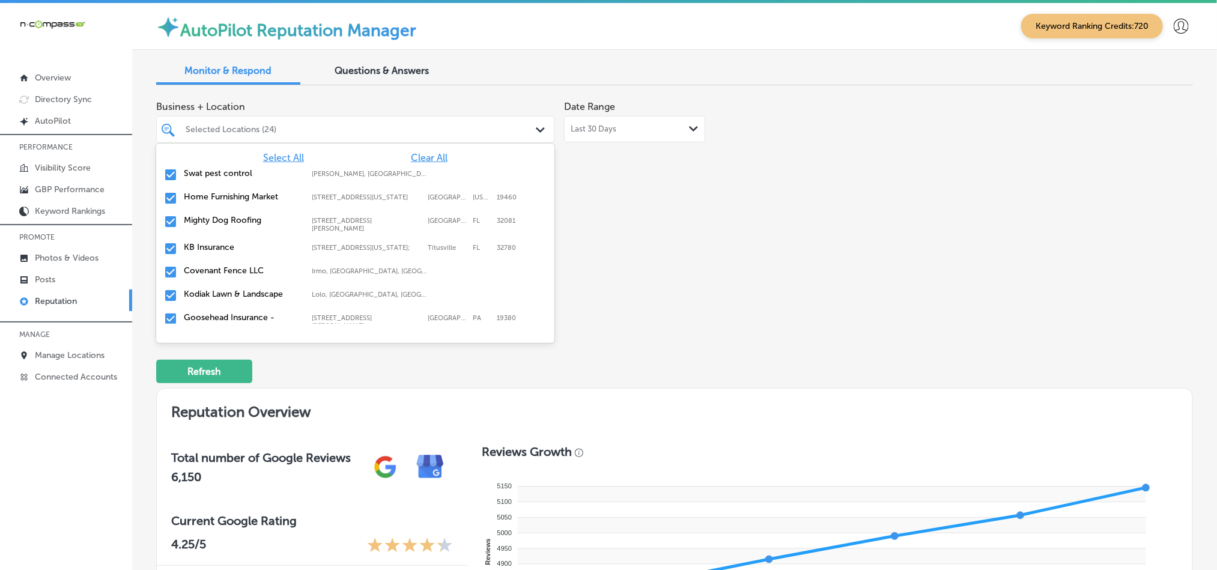
scroll to position [4189, 0]
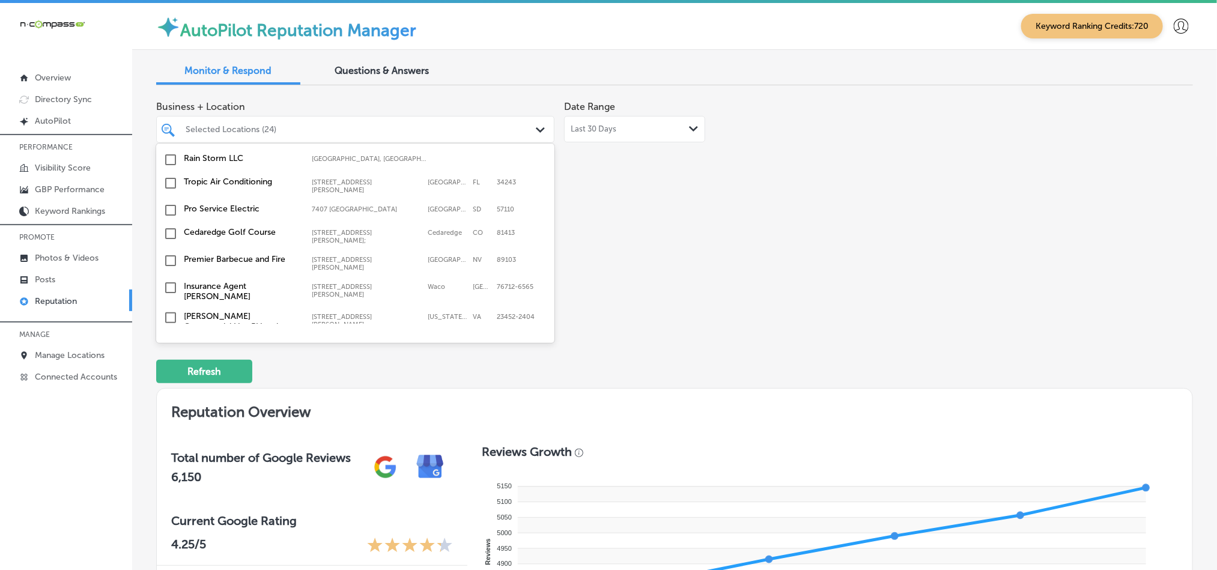
click at [172, 381] on input "checkbox" at bounding box center [170, 388] width 14 height 14
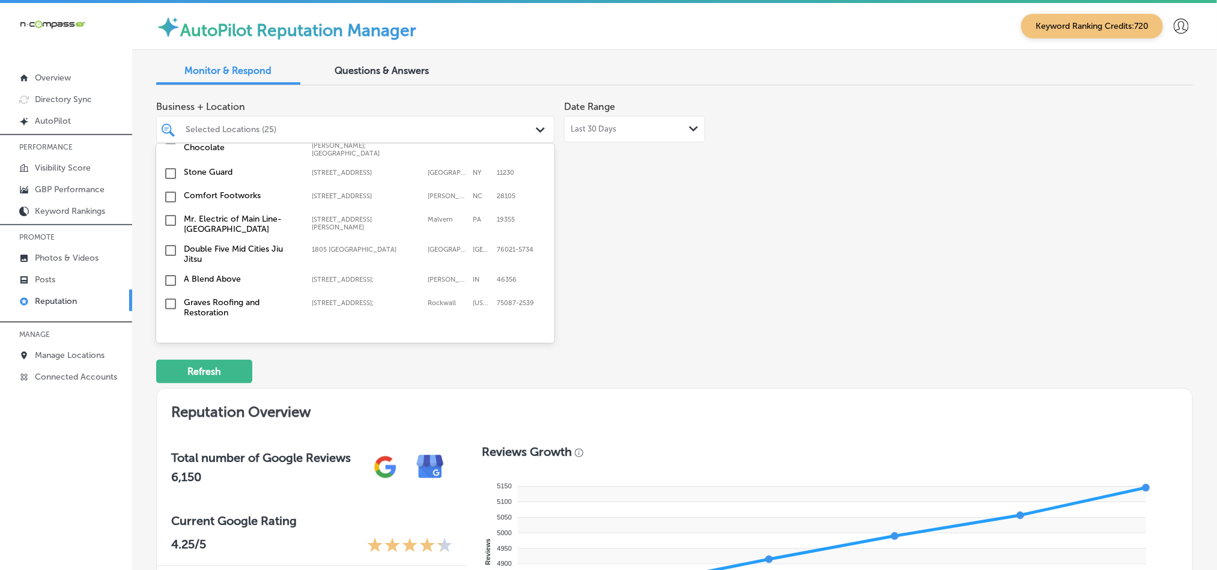
scroll to position [3829, 0]
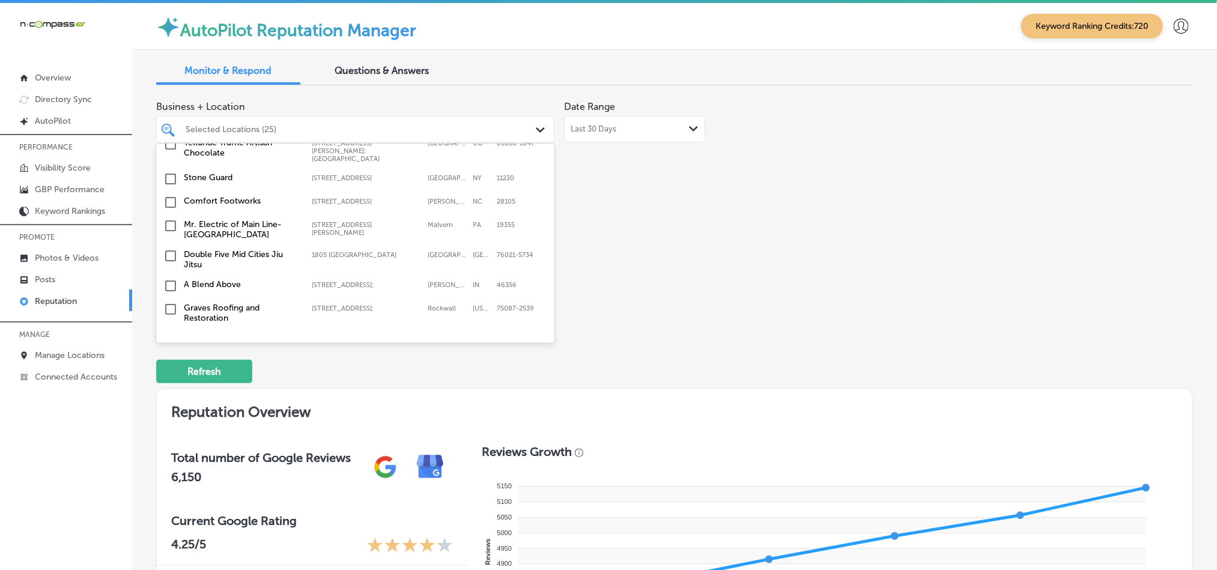
click at [169, 356] on input "checkbox" at bounding box center [170, 363] width 14 height 14
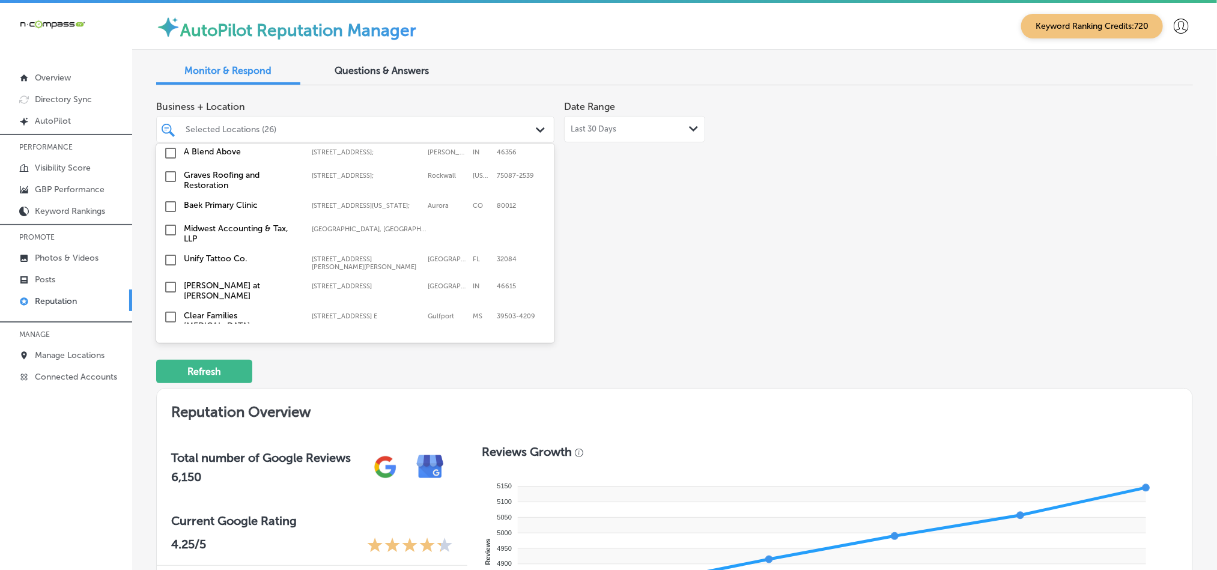
scroll to position [3980, 0]
click at [170, 369] on input "checkbox" at bounding box center [170, 376] width 14 height 14
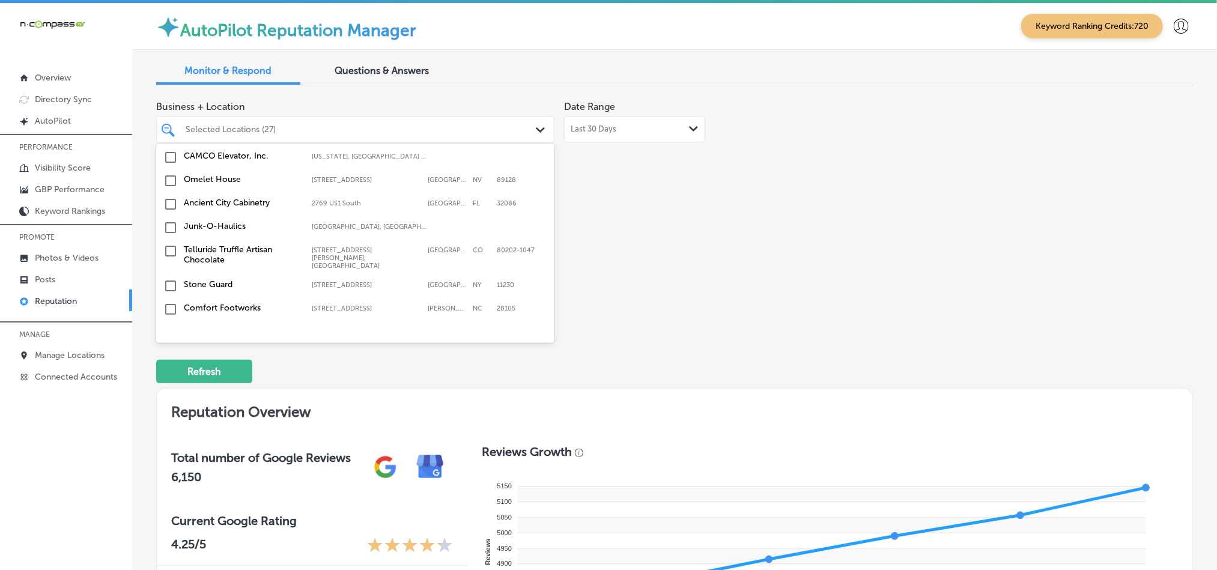
scroll to position [3739, 0]
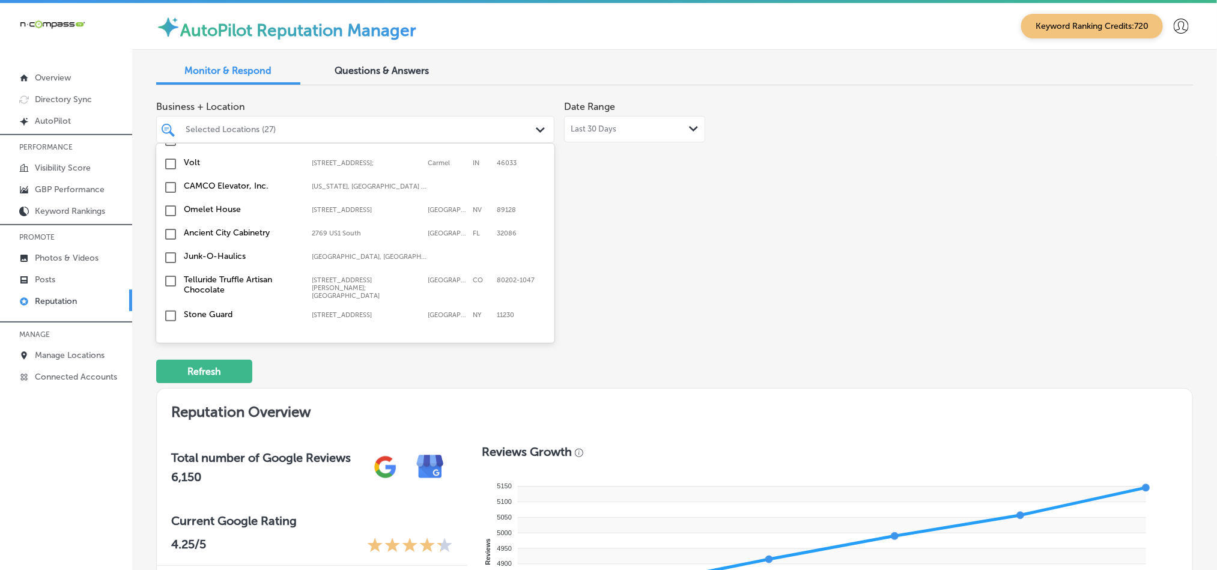
click at [168, 332] on input "checkbox" at bounding box center [170, 339] width 14 height 14
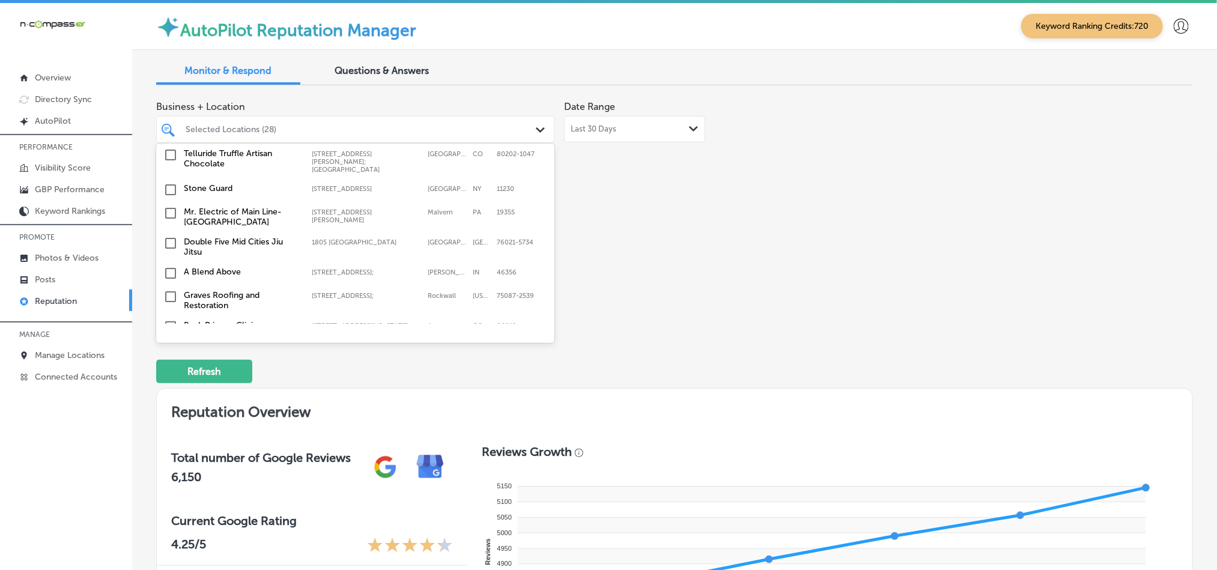
scroll to position [3859, 0]
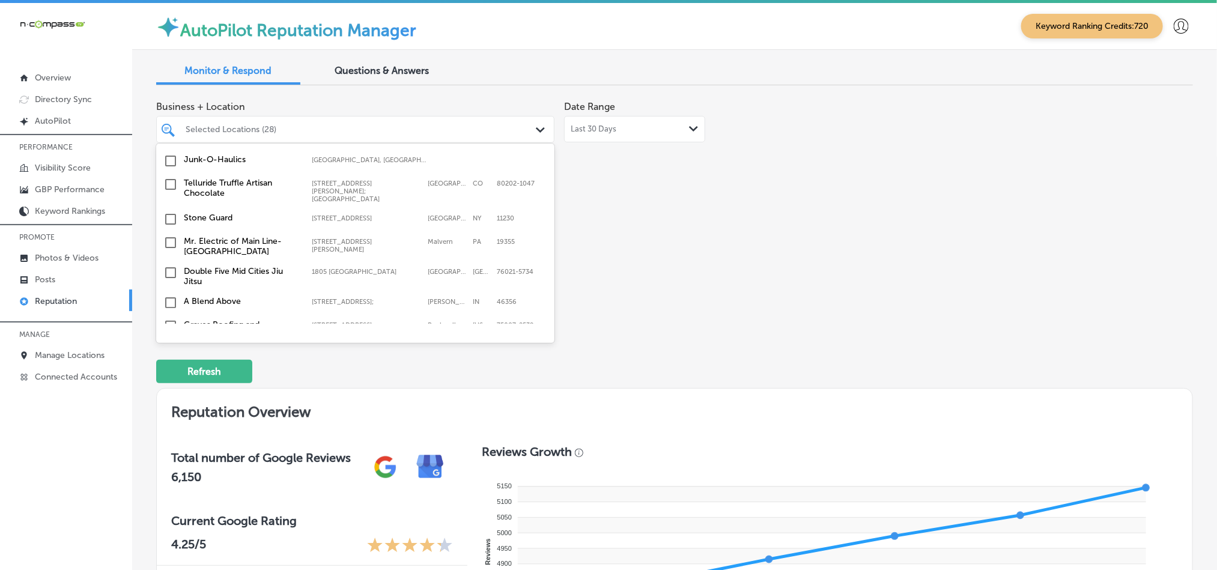
click at [172, 349] on input "checkbox" at bounding box center [170, 356] width 14 height 14
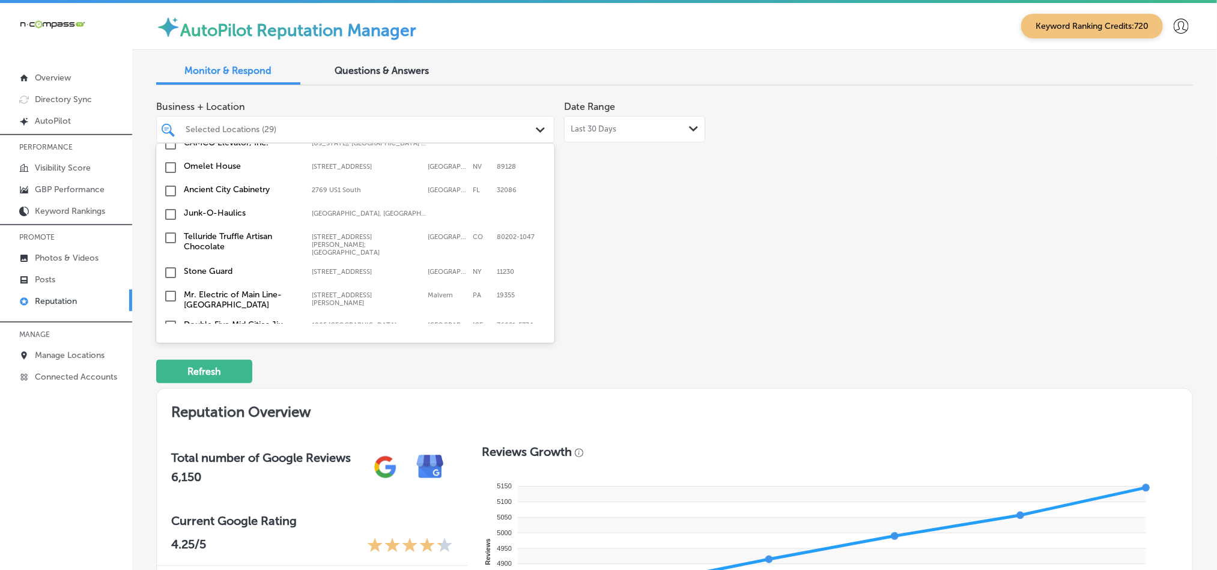
scroll to position [3769, 0]
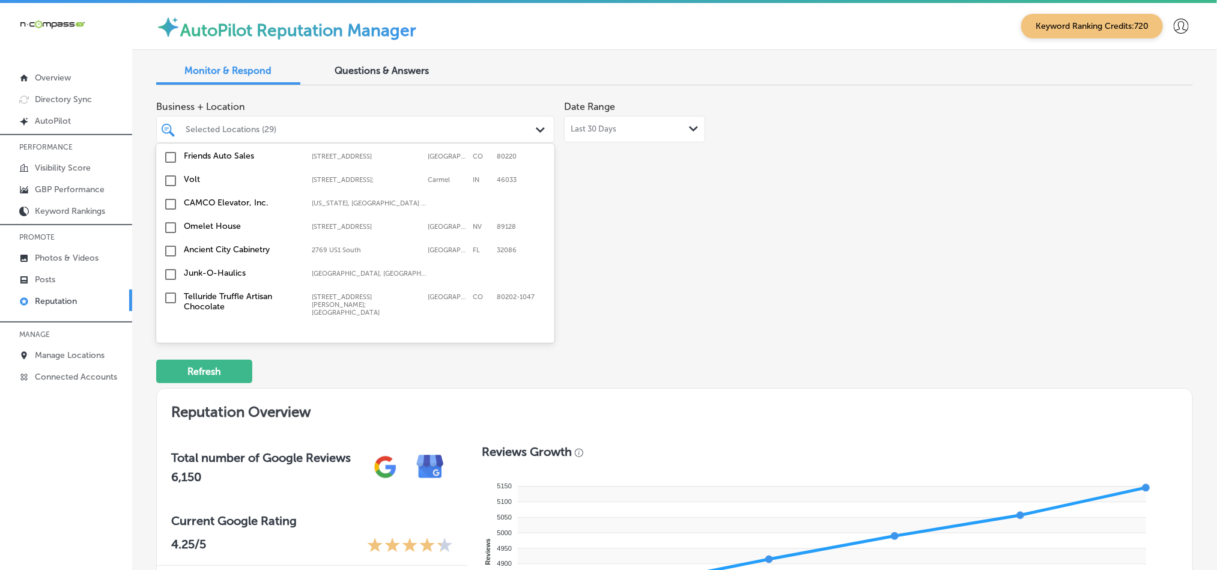
click at [169, 379] on input "checkbox" at bounding box center [170, 386] width 14 height 14
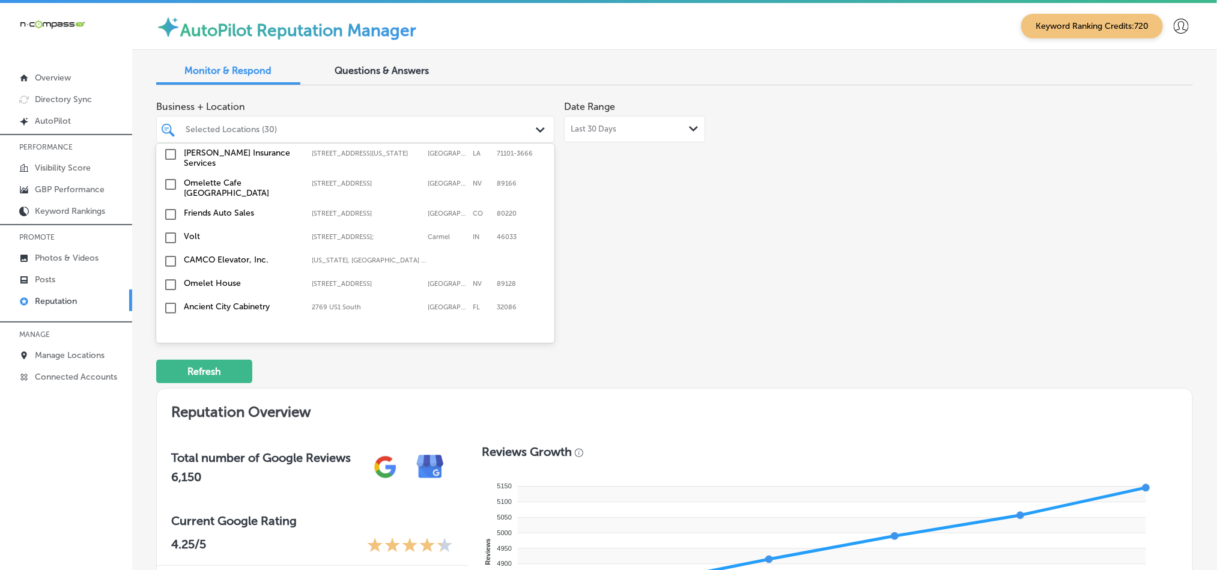
scroll to position [3739, 0]
click at [169, 327] on input "checkbox" at bounding box center [170, 334] width 14 height 14
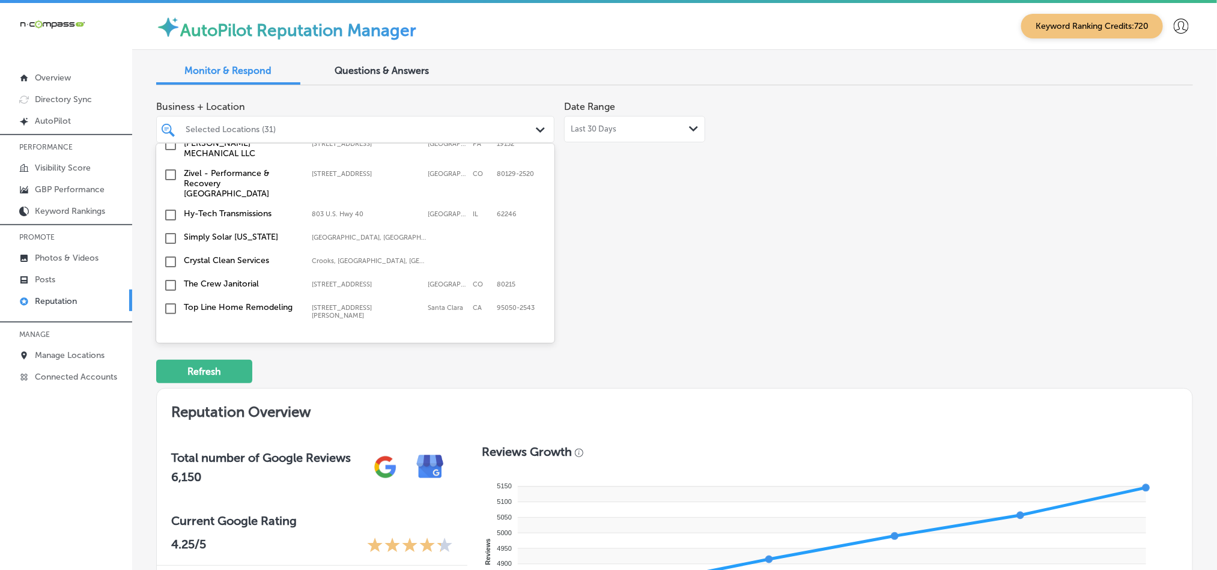
scroll to position [3559, 0]
click at [170, 303] on input "checkbox" at bounding box center [170, 310] width 14 height 14
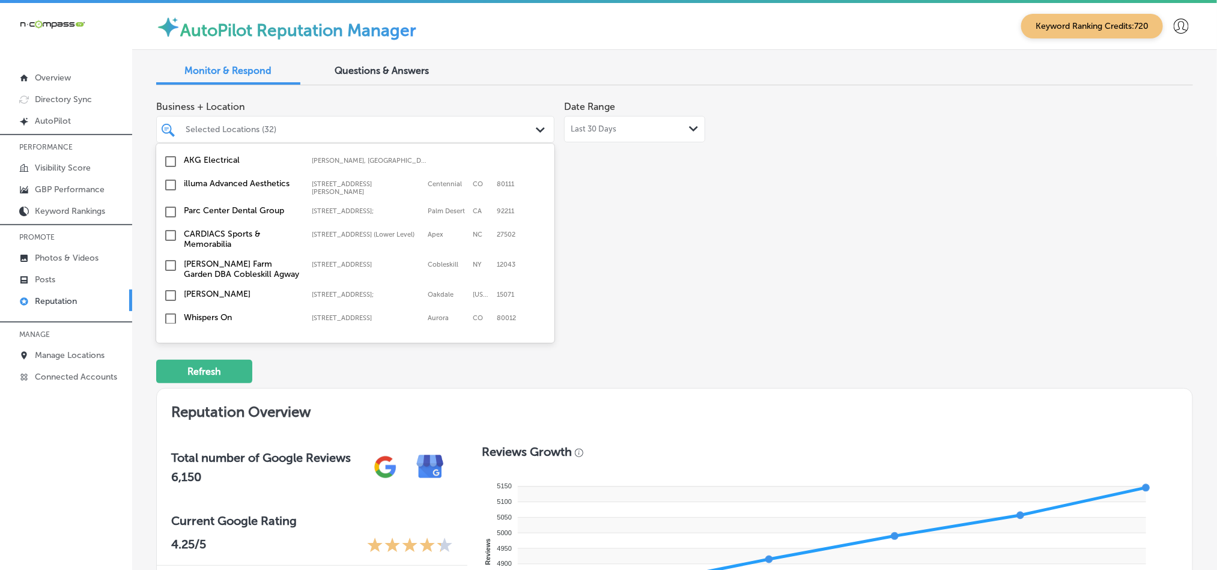
scroll to position [3378, 0]
click at [168, 347] on input "checkbox" at bounding box center [170, 354] width 14 height 14
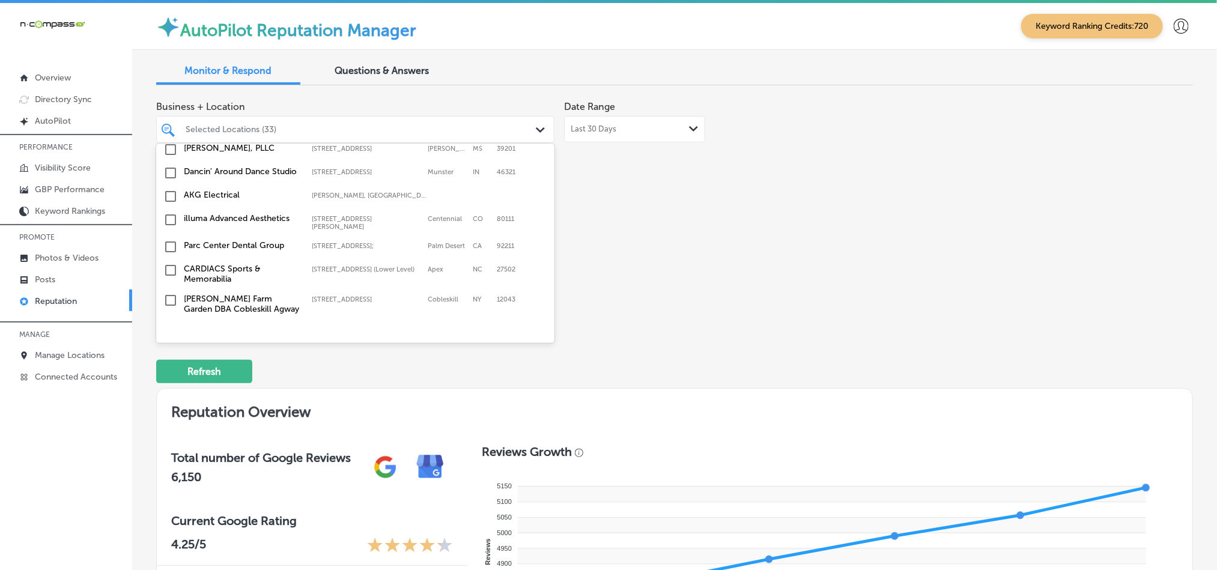
click at [166, 347] on input "checkbox" at bounding box center [170, 354] width 14 height 14
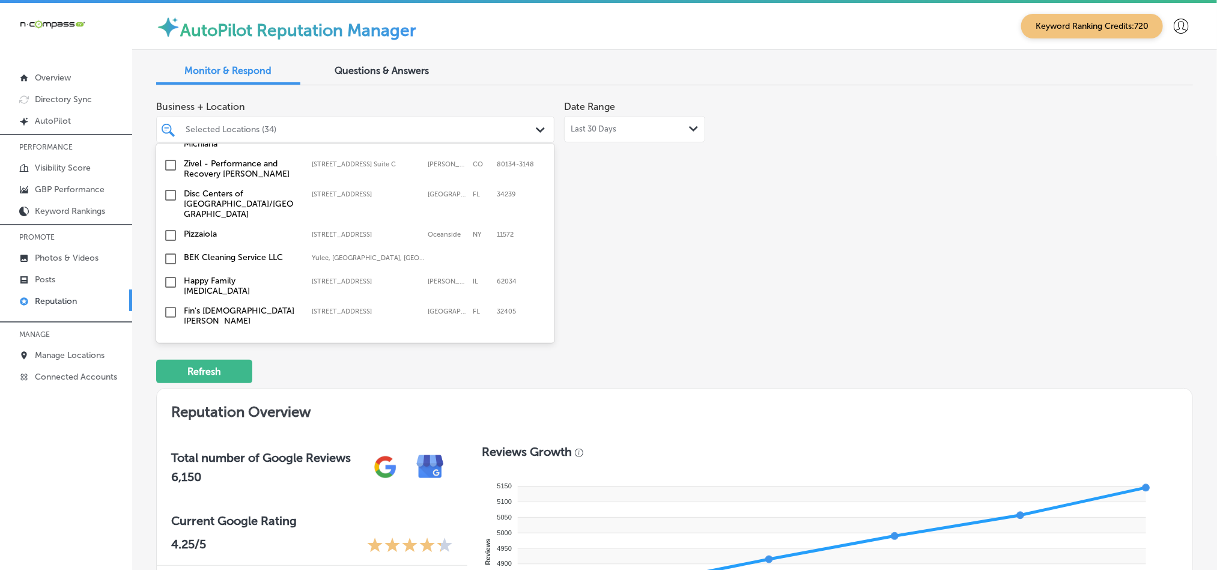
scroll to position [2657, 0]
click at [170, 311] on input "checkbox" at bounding box center [170, 318] width 14 height 14
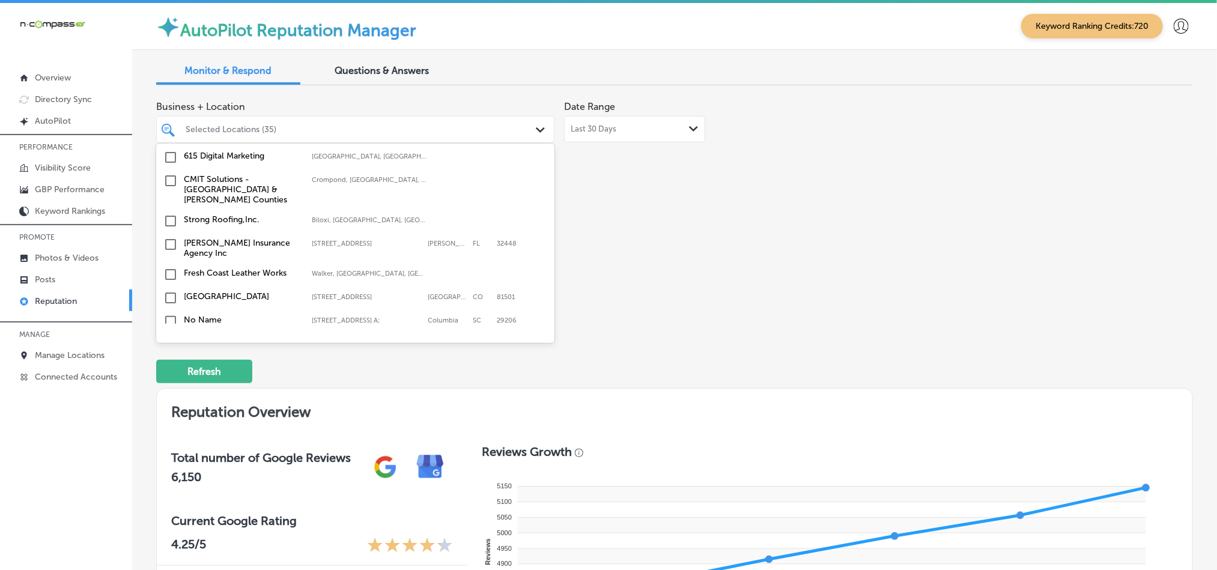
scroll to position [2477, 0]
click at [170, 290] on input "checkbox" at bounding box center [170, 297] width 14 height 14
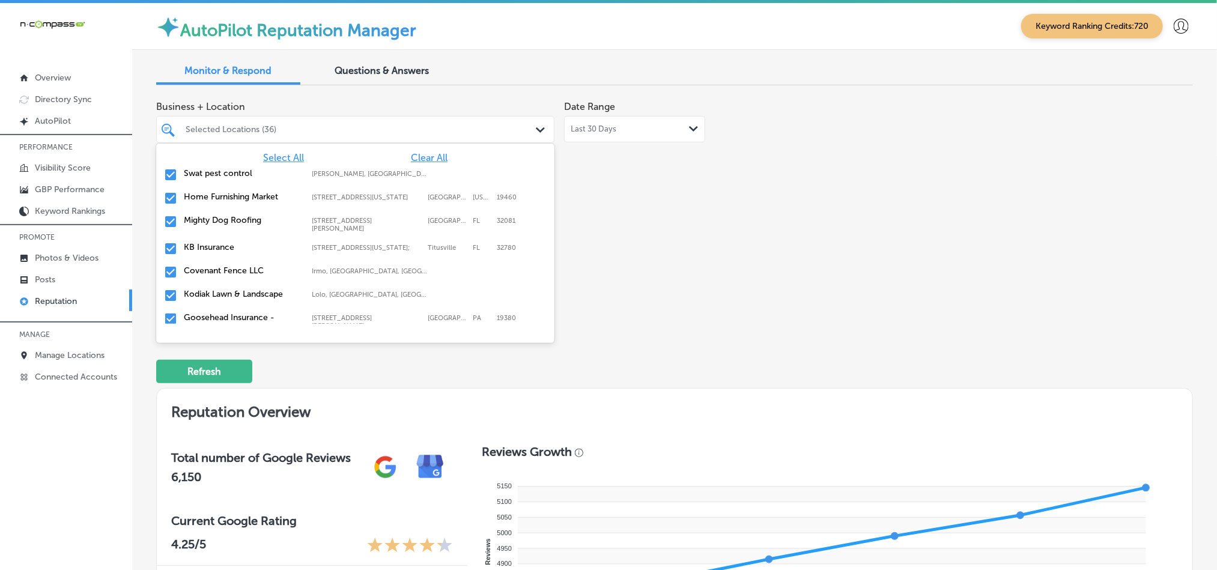
click at [830, 282] on div "Business + Location option [STREET_ADDRESS]. option [STREET_ADDRESS][US_STATE].…" at bounding box center [674, 208] width 1037 height 226
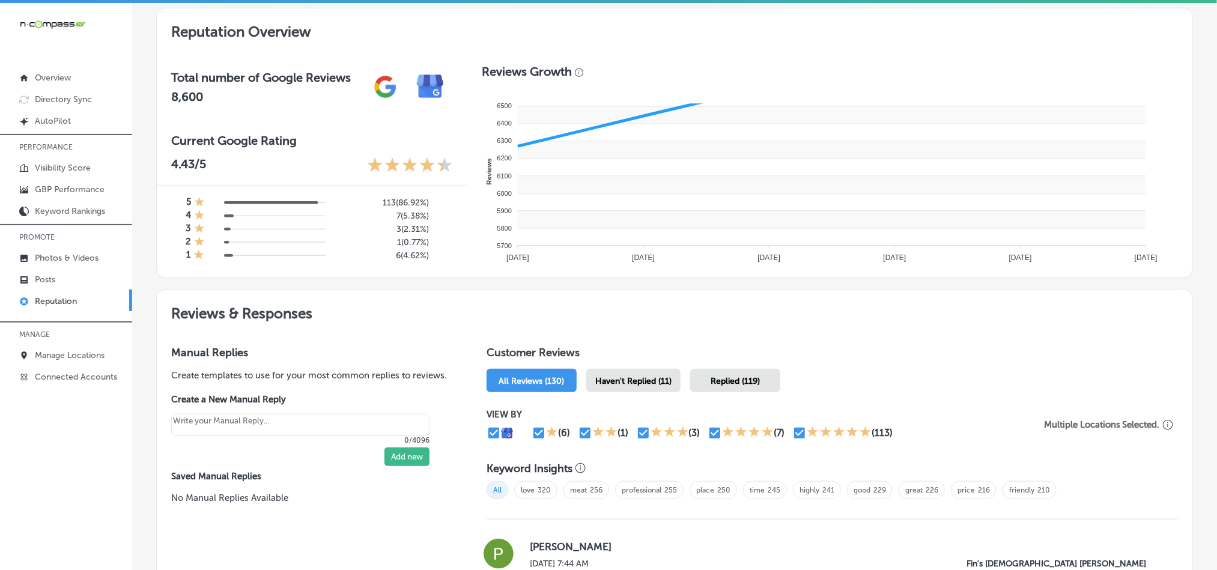
scroll to position [381, 0]
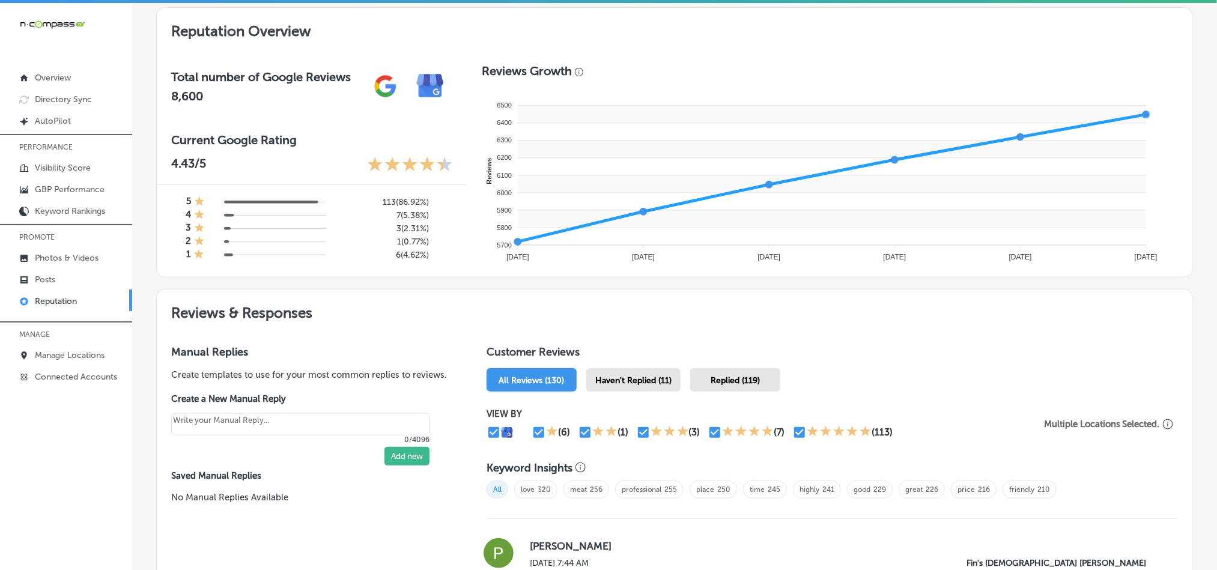
click at [625, 368] on div "Haven't Replied (11)" at bounding box center [633, 379] width 94 height 23
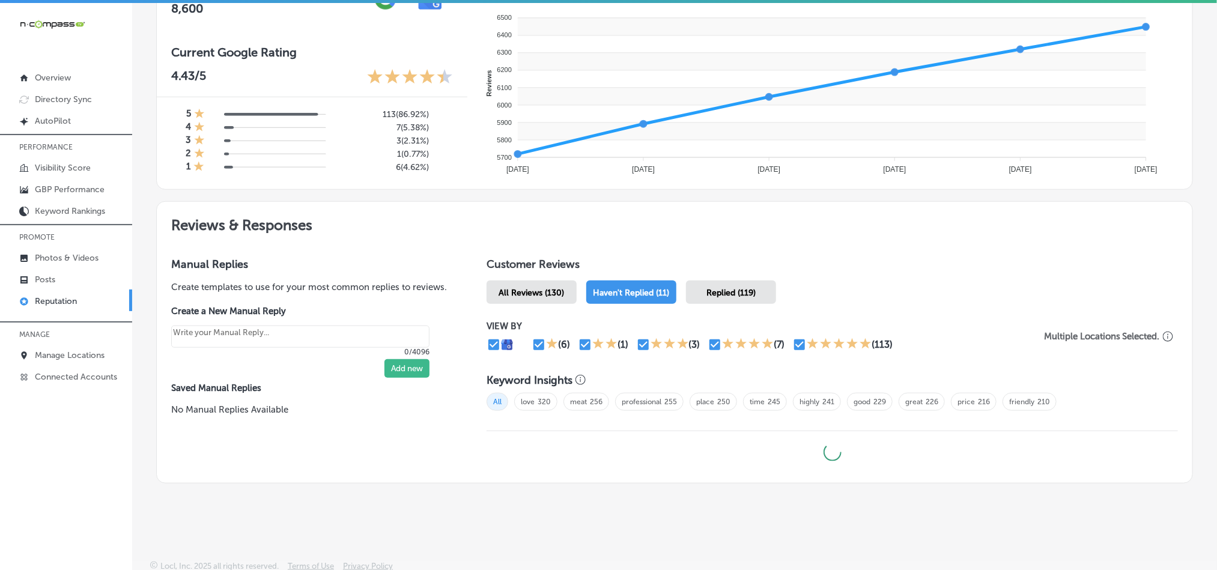
type textarea "x"
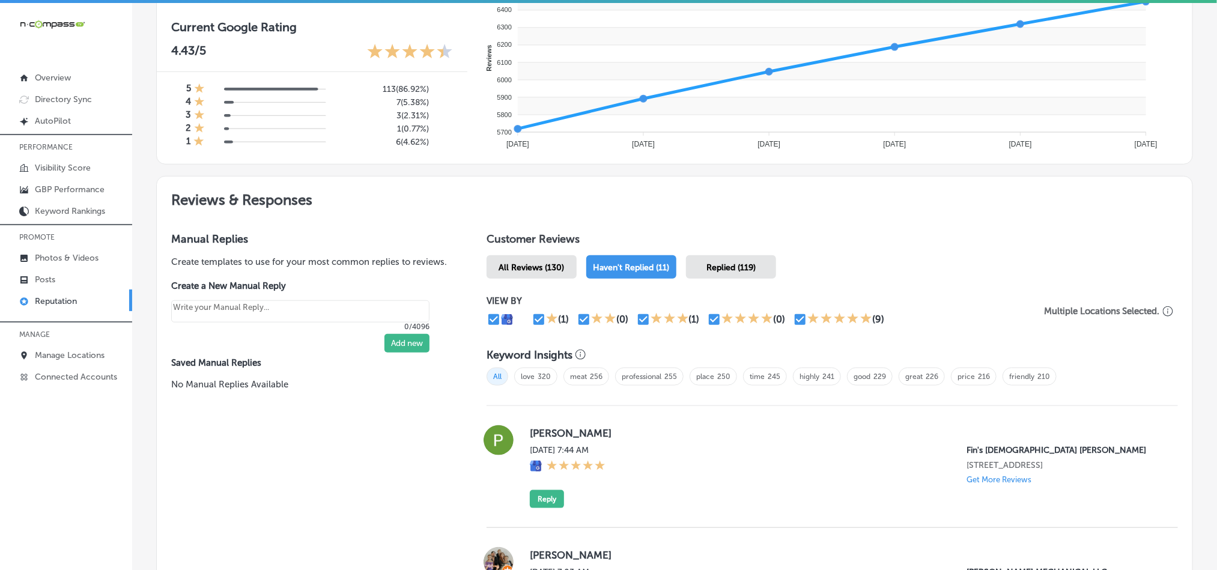
scroll to position [589, 0]
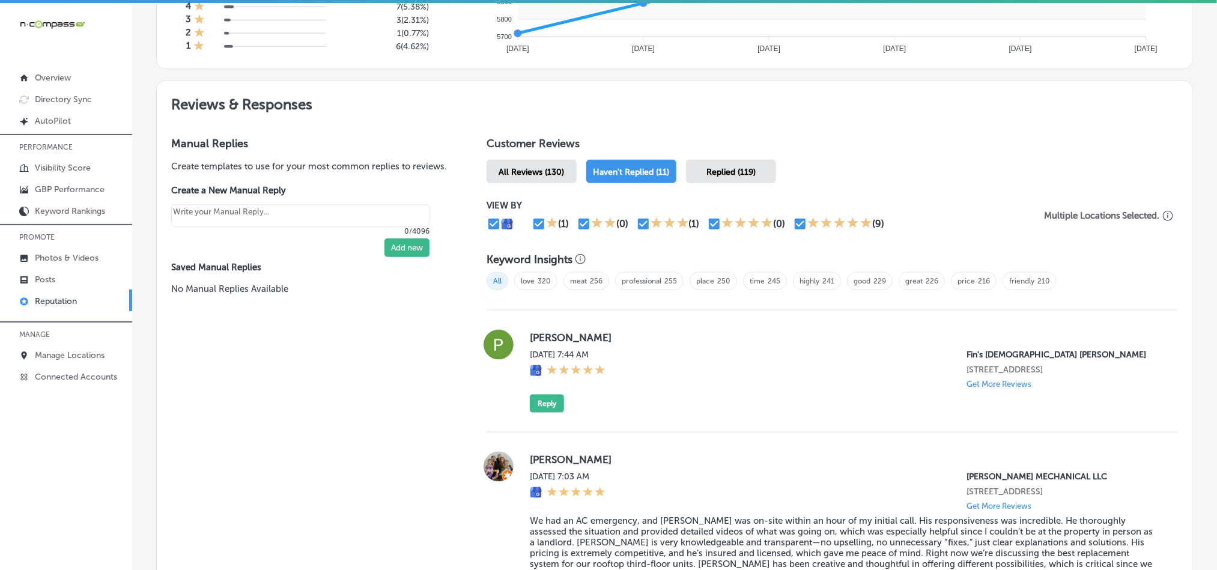
click at [871, 342] on div "[PERSON_NAME][DATE] 7:44 AM Fin's Japanese Sushi Grill [STREET_ADDRESS] Get Mor…" at bounding box center [844, 371] width 629 height 83
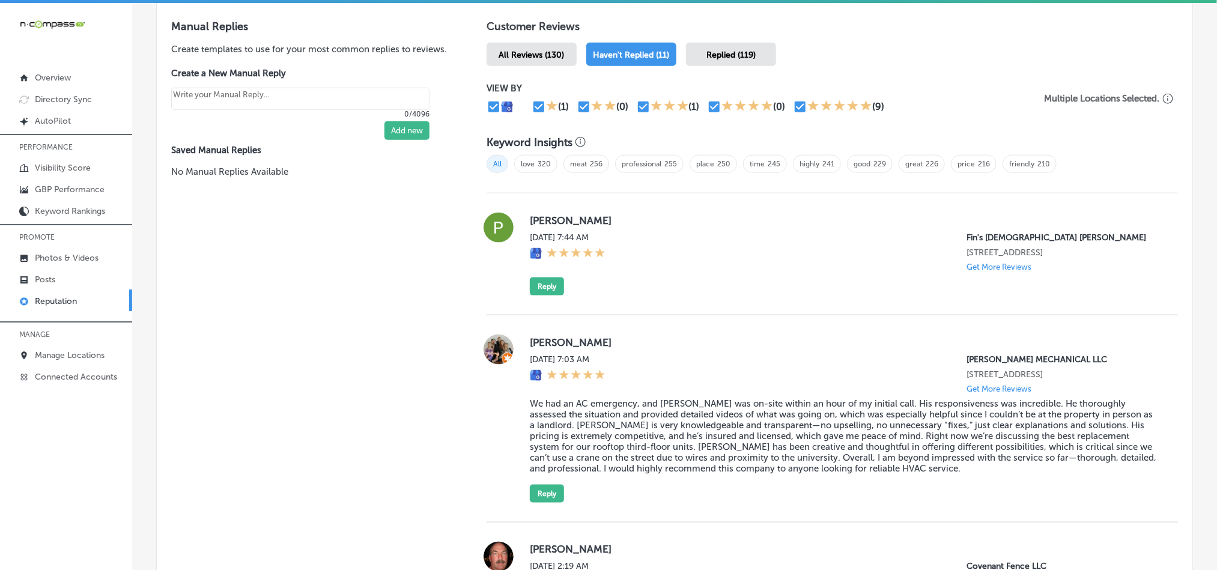
scroll to position [710, 0]
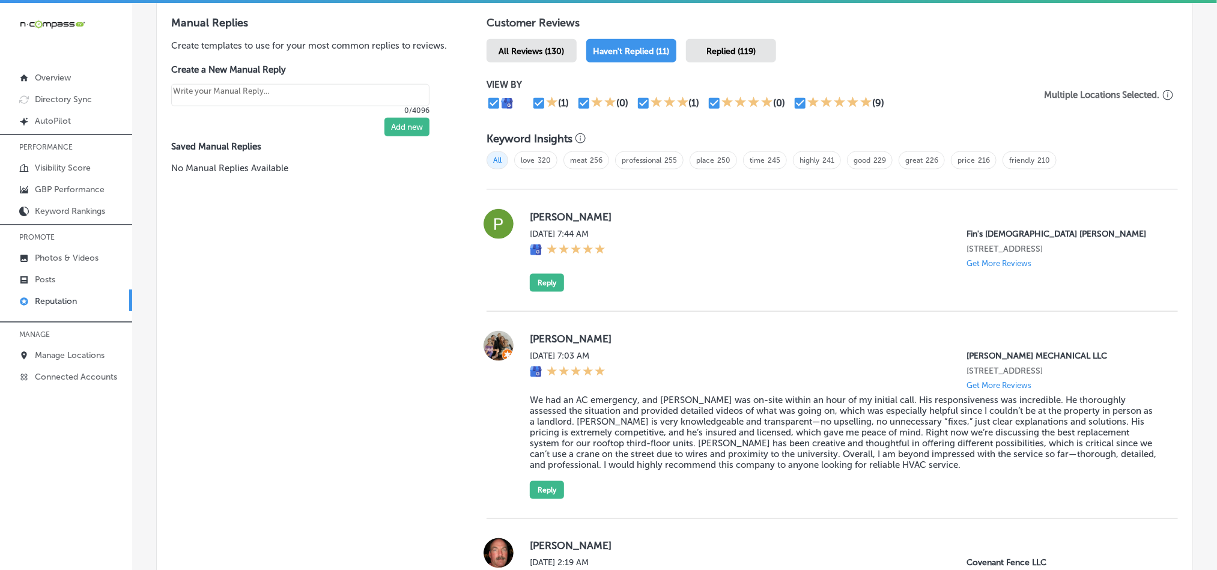
drag, startPoint x: 521, startPoint y: 222, endPoint x: 654, endPoint y: 214, distance: 133.6
click at [654, 214] on div "[PERSON_NAME][DATE] 7:44 AM Fin's Japanese Sushi Grill [STREET_ADDRESS] Get Mor…" at bounding box center [833, 250] width 692 height 83
copy label "[PERSON_NAME]"
click at [684, 257] on div "[DATE] 7:44 AM Fin's Japanese Sushi Grill [STREET_ADDRESS] Get More Reviews" at bounding box center [844, 248] width 629 height 39
click at [820, 294] on div "[PERSON_NAME][DATE] 7:44 AM Fin's Japanese Sushi Grill [STREET_ADDRESS] Get Mor…" at bounding box center [833, 251] width 692 height 122
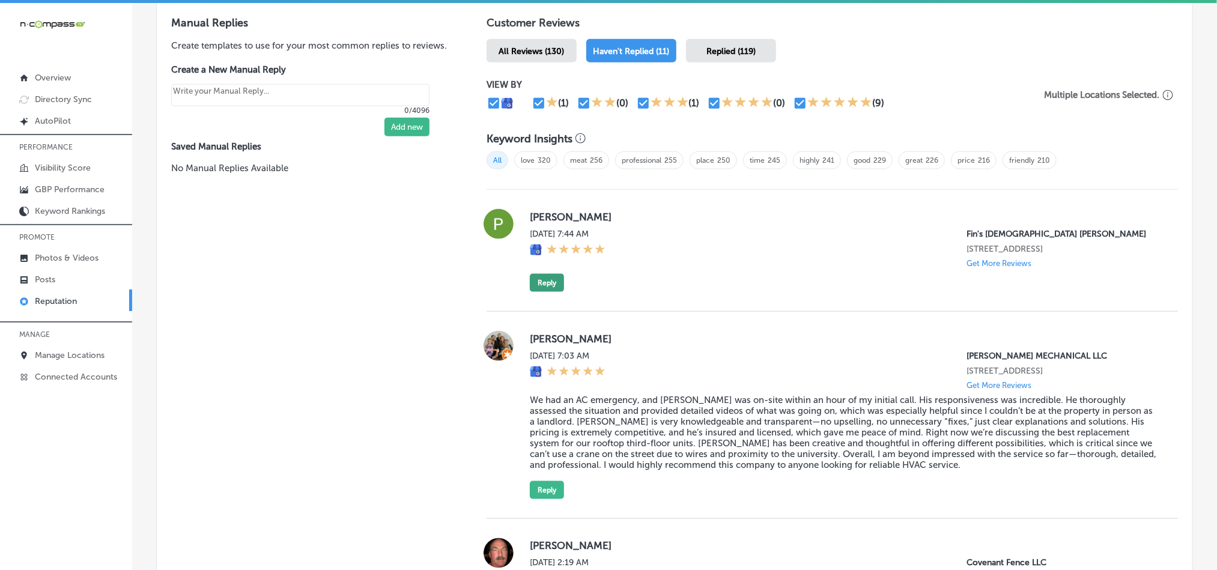
click at [553, 283] on button "Reply" at bounding box center [547, 283] width 34 height 18
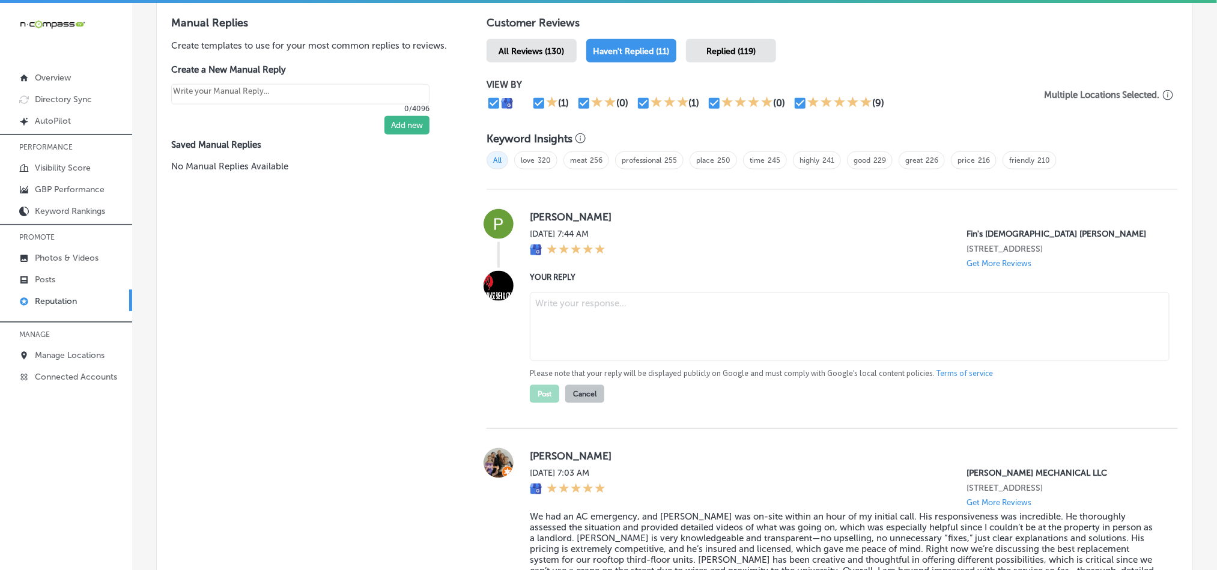
click at [624, 321] on textarea at bounding box center [850, 327] width 640 height 68
paste textarea "Thank you for the 5-star review, [PERSON_NAME]! We’re so glad to hear you had a…"
type textarea "Thank you for the 5-star review, [PERSON_NAME]! We’re so glad to hear you had a…"
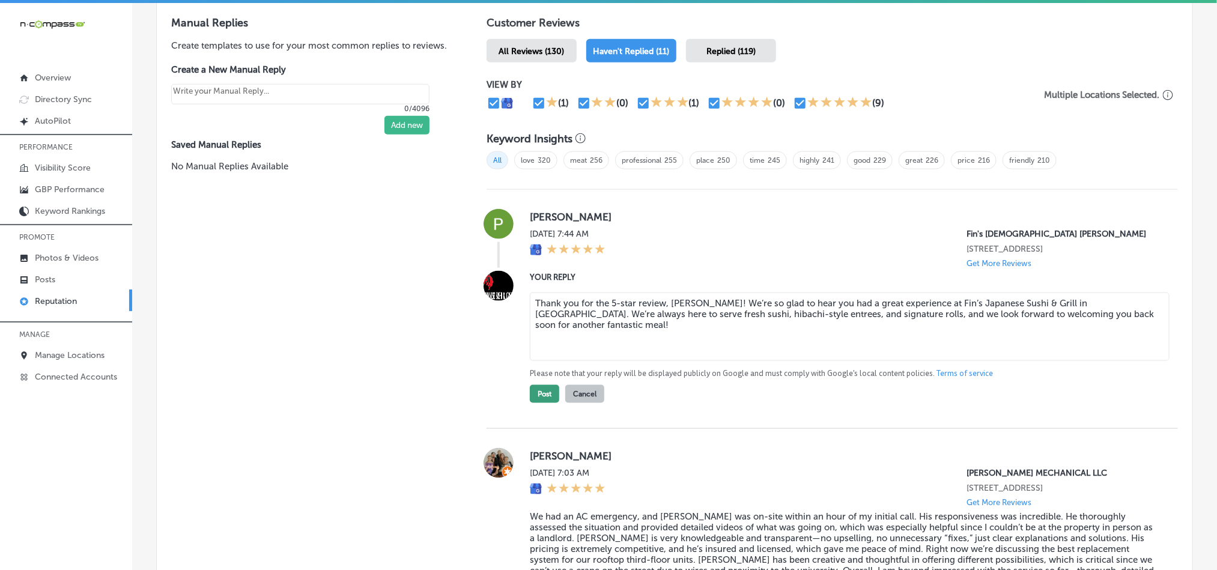
type textarea "x"
type textarea "Thank you for the 5-star review, [PERSON_NAME]! We’re so glad to hear you had a…"
click at [545, 393] on button "Post" at bounding box center [544, 394] width 29 height 18
type textarea "x"
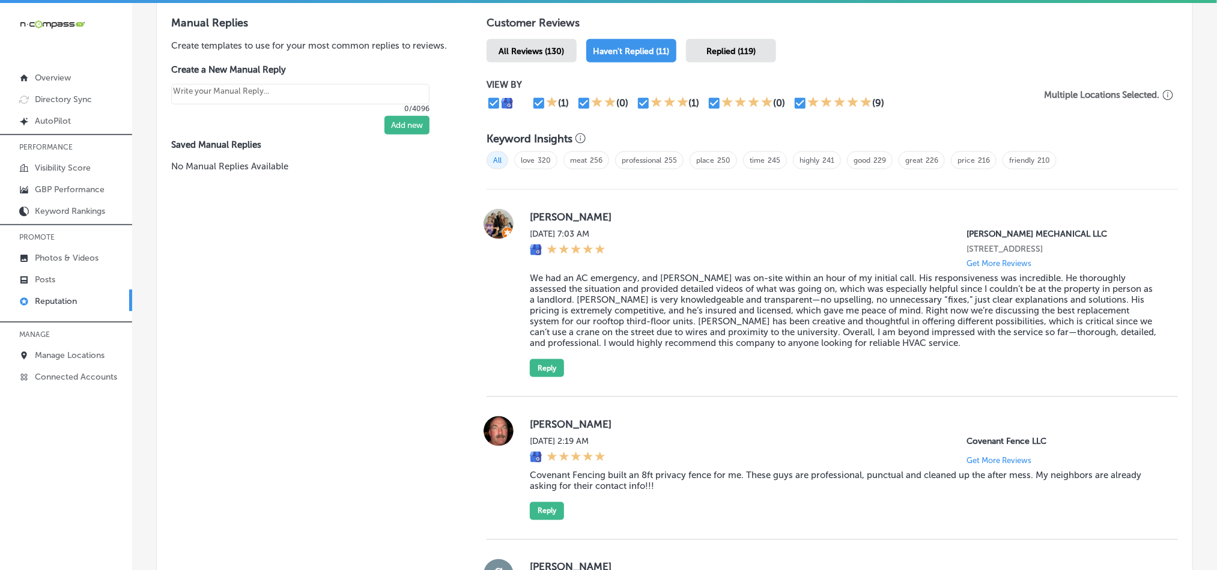
drag, startPoint x: 521, startPoint y: 210, endPoint x: 622, endPoint y: 211, distance: 100.9
click at [622, 211] on div "Katerina Sharm [DATE] 7:03 AM [PERSON_NAME] MECHANICAL LLC [STREET_ADDRESS] Get…" at bounding box center [833, 293] width 692 height 168
copy label "[PERSON_NAME]"
drag, startPoint x: 633, startPoint y: 287, endPoint x: 628, endPoint y: 293, distance: 7.2
click at [633, 287] on blockquote "We had an AC emergency, and [PERSON_NAME] was on-site within an hour of my init…" at bounding box center [844, 311] width 629 height 76
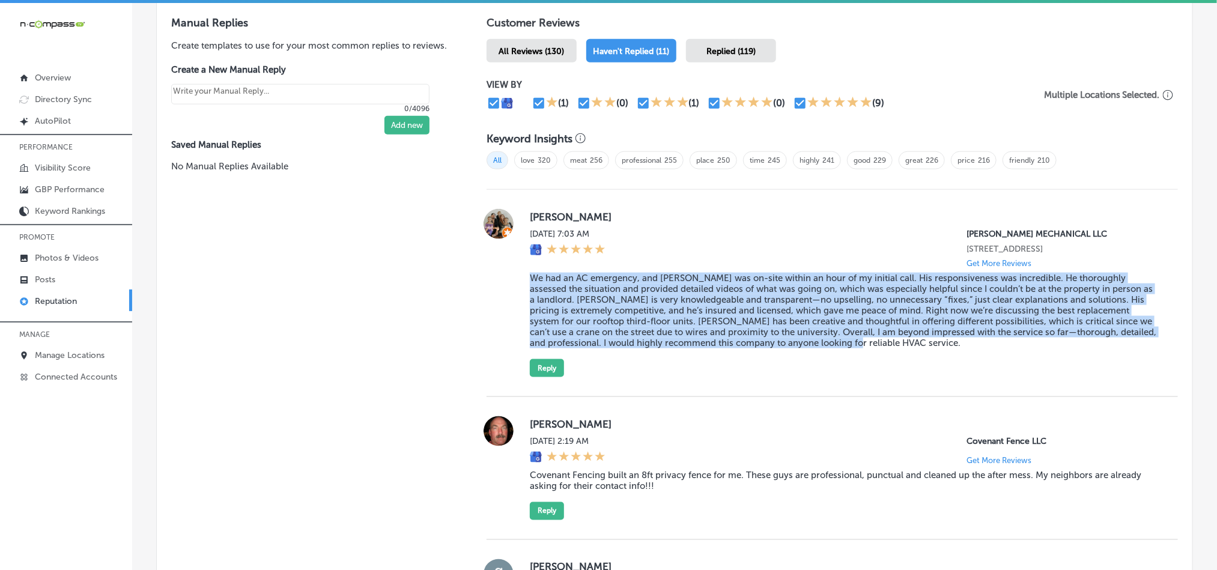
drag, startPoint x: 520, startPoint y: 276, endPoint x: 877, endPoint y: 339, distance: 362.4
click at [877, 339] on div "Katerina Sharm [DATE] 7:03 AM [PERSON_NAME] MECHANICAL LLC [STREET_ADDRESS] Get…" at bounding box center [833, 293] width 692 height 168
copy blockquote "We had an AC emergency, and [PERSON_NAME] was on-site within an hour of my init…"
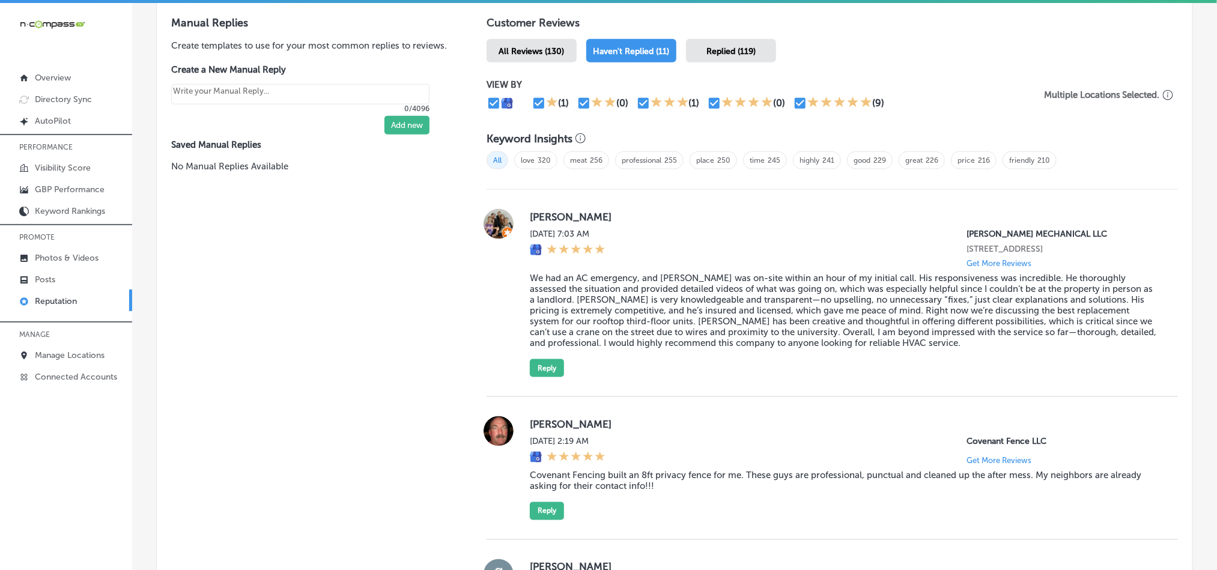
click at [705, 240] on div "[DATE] 7:03 AM [PERSON_NAME] MECHANICAL LLC [STREET_ADDRESS] Get More Reviews" at bounding box center [844, 248] width 629 height 39
click at [822, 377] on div "Katerina Sharm [DATE] 7:03 AM [PERSON_NAME] MECHANICAL LLC [STREET_ADDRESS] Get…" at bounding box center [833, 293] width 692 height 207
click at [548, 364] on button "Reply" at bounding box center [547, 368] width 34 height 18
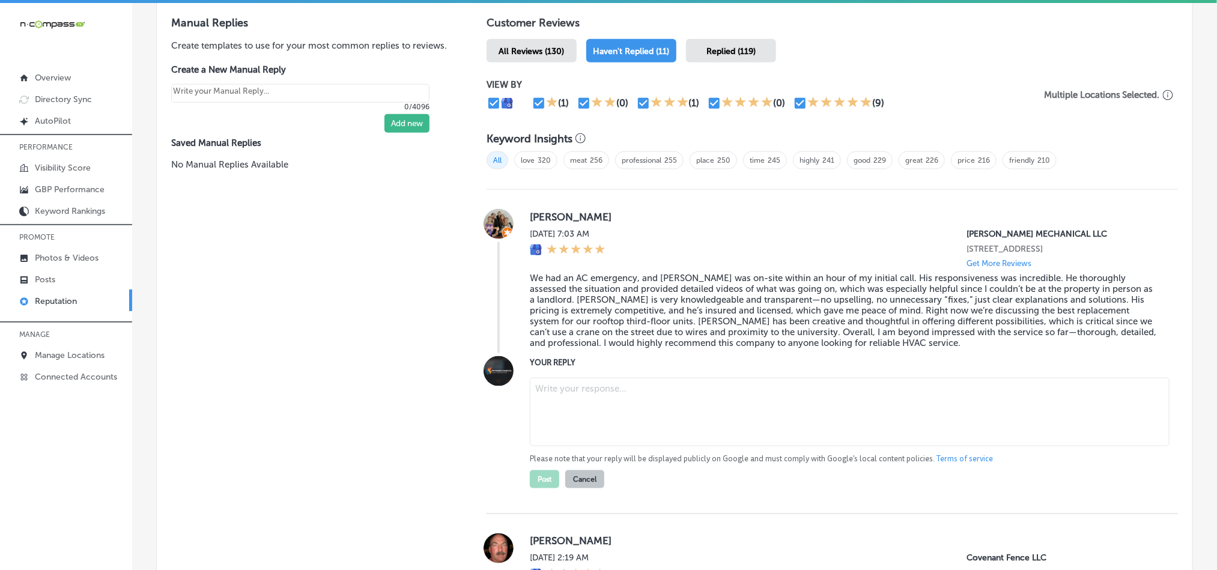
click at [672, 407] on textarea at bounding box center [850, 412] width 640 height 68
paste textarea "Thank you, [PERSON_NAME], for the detailed and thoughtful review! We’re so glad…"
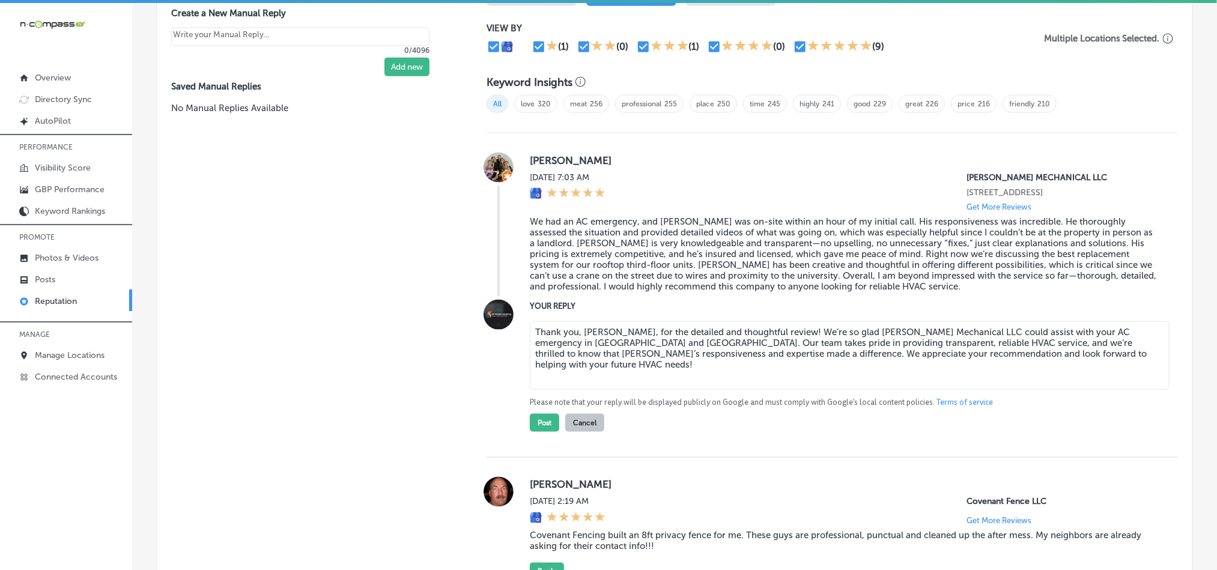
scroll to position [770, 0]
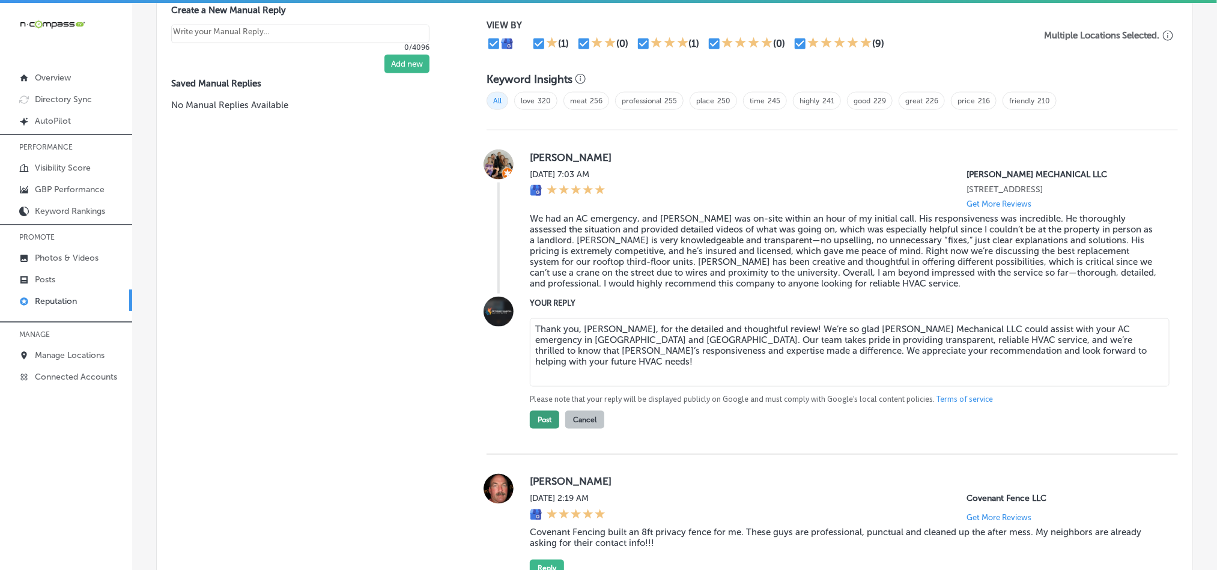
type textarea "Thank you, [PERSON_NAME], for the detailed and thoughtful review! We’re so glad…"
click at [536, 417] on button "Post" at bounding box center [544, 420] width 29 height 18
type textarea "x"
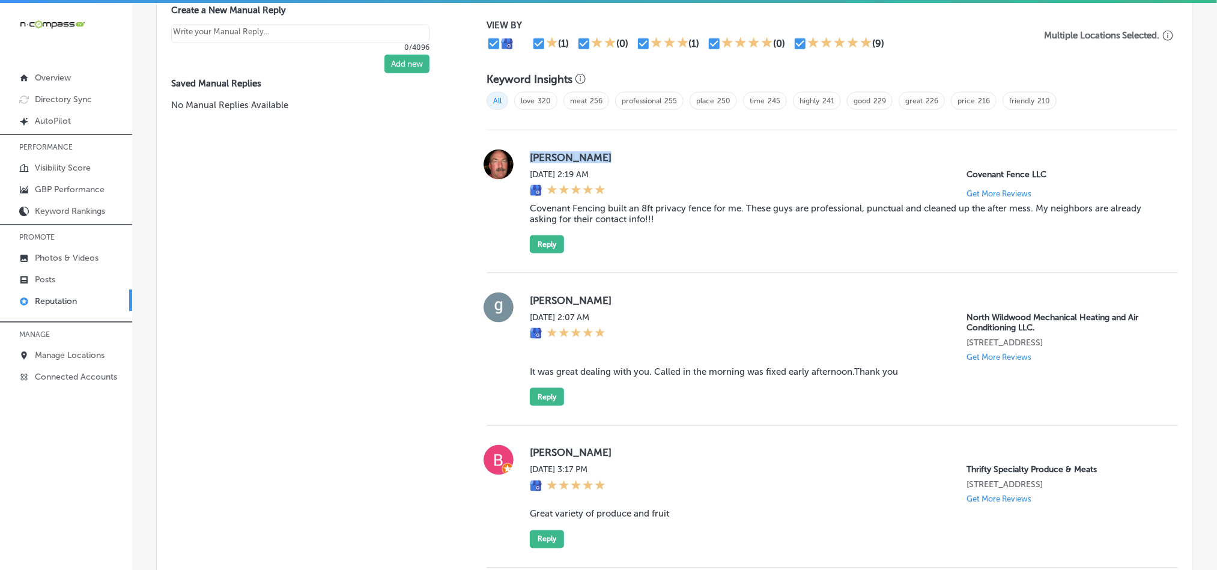
drag, startPoint x: 523, startPoint y: 157, endPoint x: 624, endPoint y: 148, distance: 102.0
click at [624, 150] on div "[PERSON_NAME] [DATE] 2:19 AM Covenant Fence LLC Get More Reviews Covenant Fenci…" at bounding box center [833, 202] width 692 height 104
copy label "[PERSON_NAME]"
drag, startPoint x: 669, startPoint y: 219, endPoint x: 573, endPoint y: 214, distance: 96.2
click at [669, 219] on blockquote "Covenant Fencing built an 8ft privacy fence for me. These guys are professional…" at bounding box center [844, 214] width 629 height 22
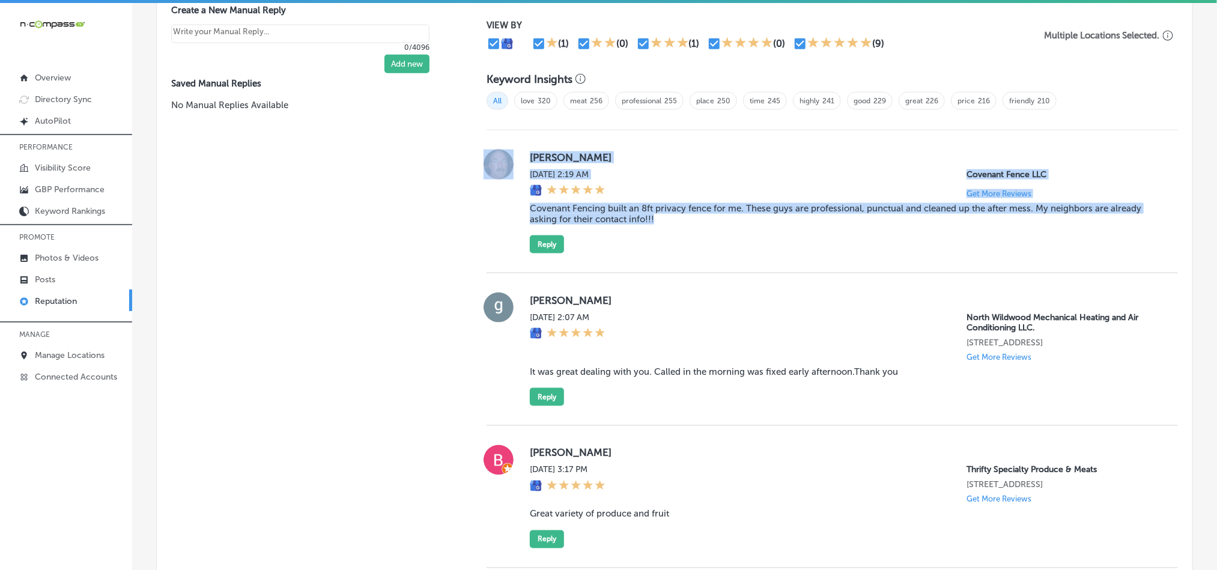
drag, startPoint x: 511, startPoint y: 207, endPoint x: 700, endPoint y: 224, distance: 190.0
click at [700, 224] on div "[PERSON_NAME] [DATE] 2:19 AM Covenant Fence LLC Get More Reviews Covenant Fenci…" at bounding box center [833, 202] width 692 height 104
click at [700, 224] on div "[PERSON_NAME] [DATE] 2:19 AM Covenant Fence LLC Get More Reviews Covenant Fenci…" at bounding box center [844, 202] width 629 height 104
drag, startPoint x: 696, startPoint y: 224, endPoint x: 520, endPoint y: 206, distance: 177.0
click at [520, 206] on div "[PERSON_NAME] [DATE] 2:19 AM Covenant Fence LLC Get More Reviews Covenant Fenci…" at bounding box center [833, 202] width 692 height 104
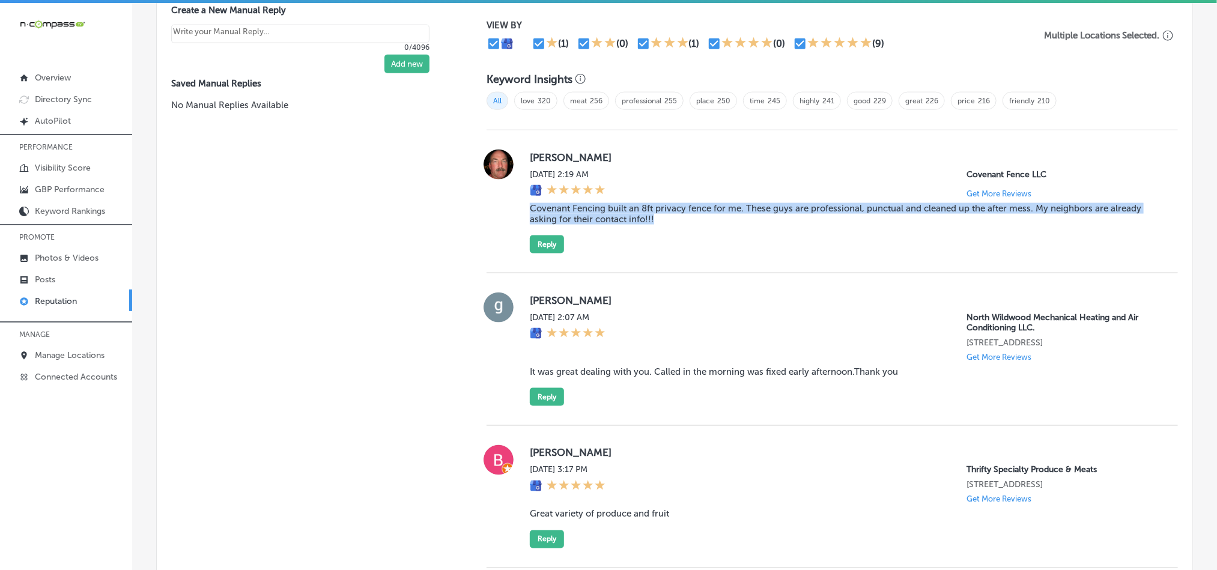
copy blockquote "Covenant Fencing built an 8ft privacy fence for me. These guys are professional…"
click at [651, 233] on div "[PERSON_NAME] [DATE] 2:19 AM Covenant Fence LLC Get More Reviews Covenant Fenci…" at bounding box center [844, 202] width 629 height 104
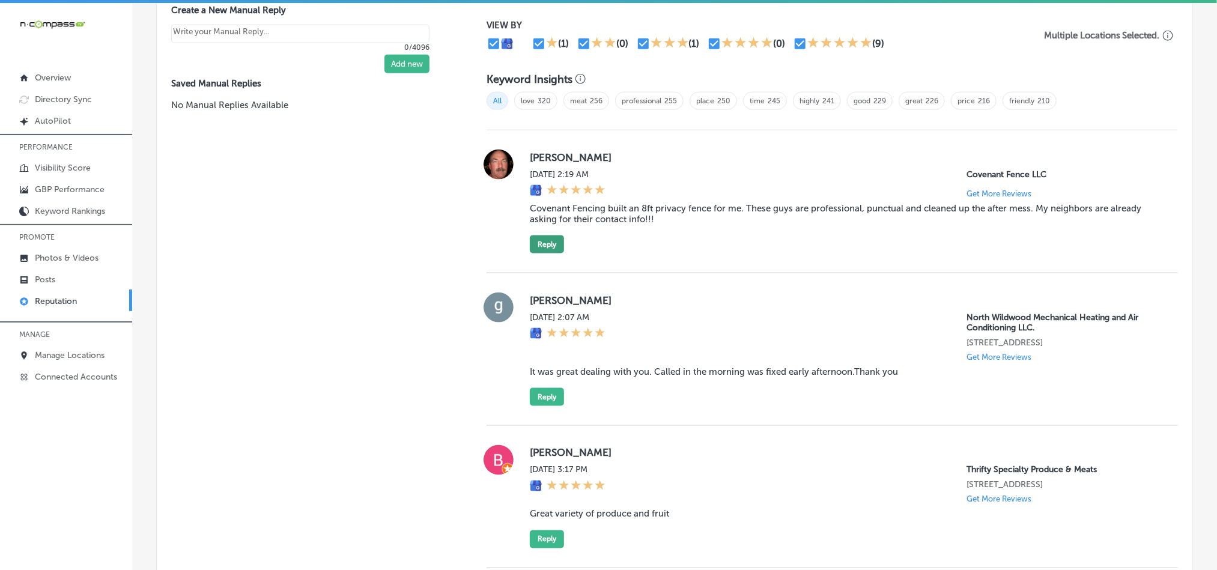
click at [541, 240] on button "Reply" at bounding box center [547, 245] width 34 height 18
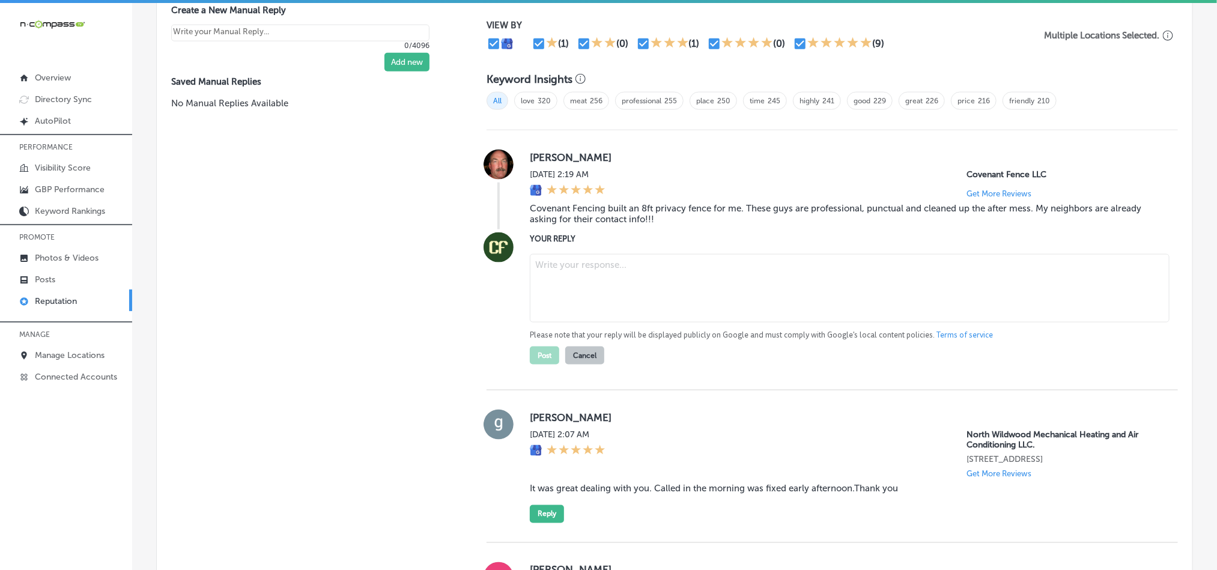
click at [601, 276] on textarea at bounding box center [850, 288] width 640 height 68
paste textarea "Thank you, [PERSON_NAME], for your great review! We're thrilled to hear you're …"
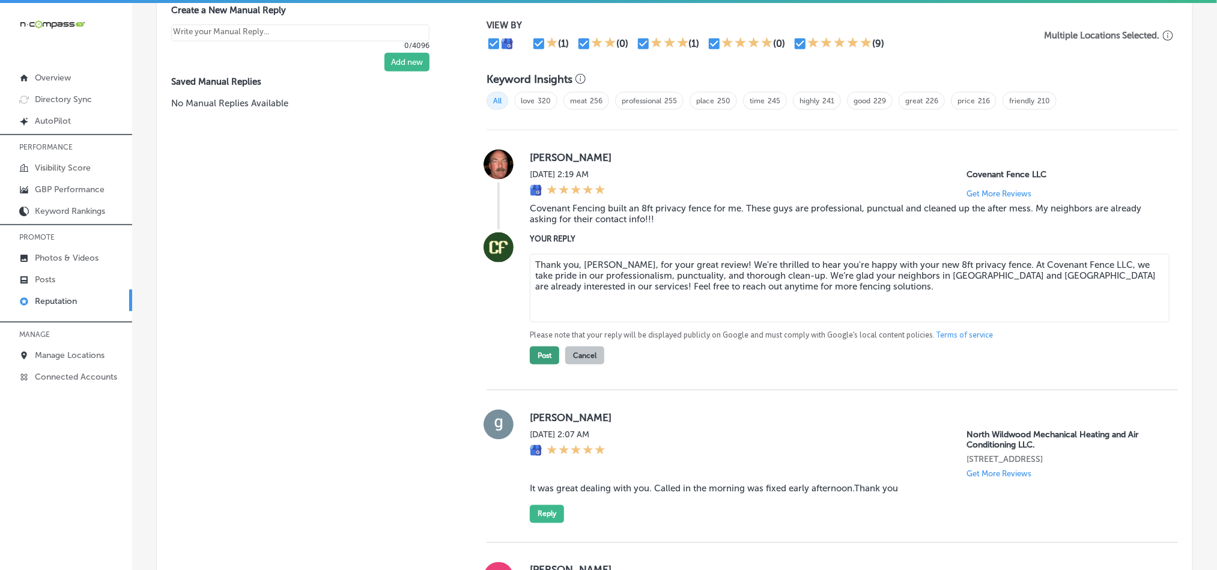
type textarea "Thank you, [PERSON_NAME], for your great review! We're thrilled to hear you're …"
click at [534, 348] on button "Post" at bounding box center [544, 356] width 29 height 18
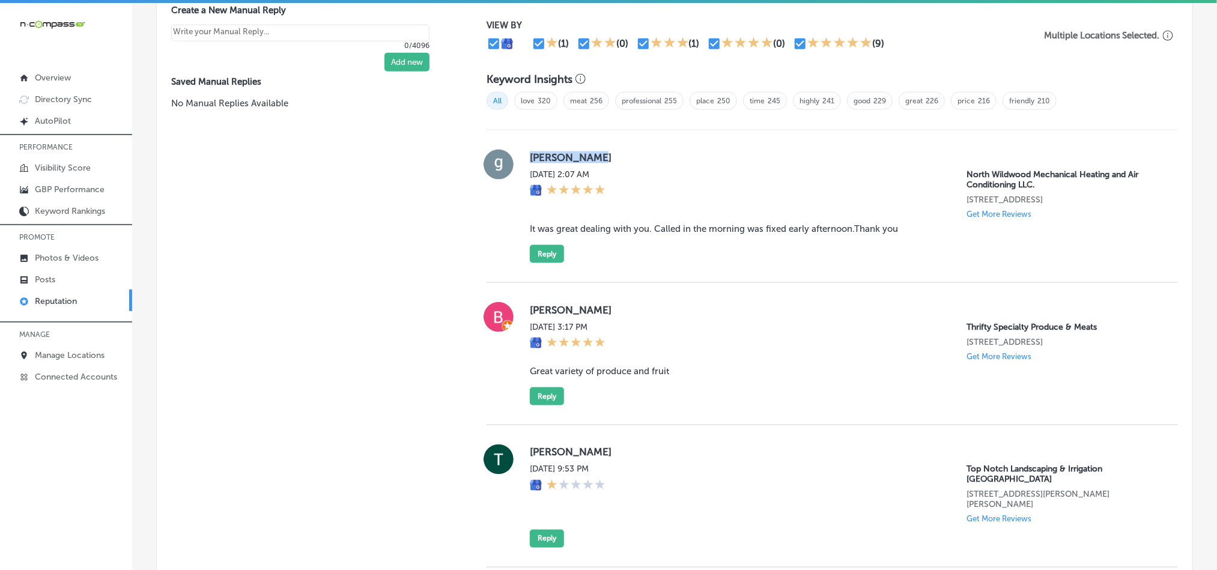
drag, startPoint x: 518, startPoint y: 154, endPoint x: 615, endPoint y: 155, distance: 96.7
click at [615, 155] on div "[PERSON_NAME][DATE] 2:07 AM North Wildwood Mechanical Heating and Air Condition…" at bounding box center [833, 207] width 692 height 114
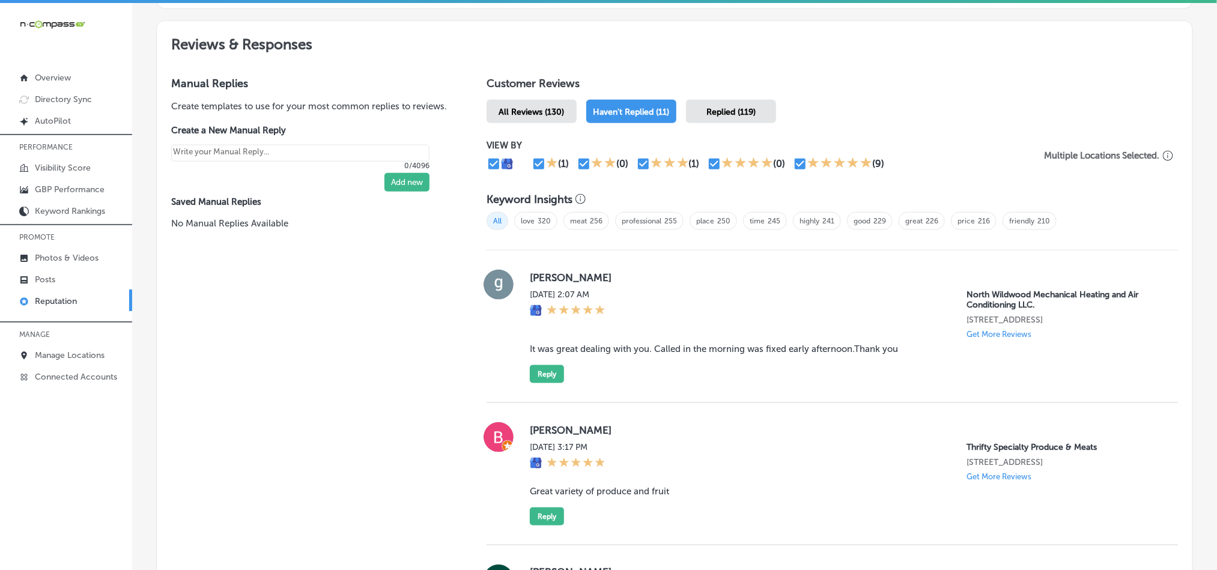
click at [737, 100] on div "Replied (119)" at bounding box center [731, 111] width 90 height 23
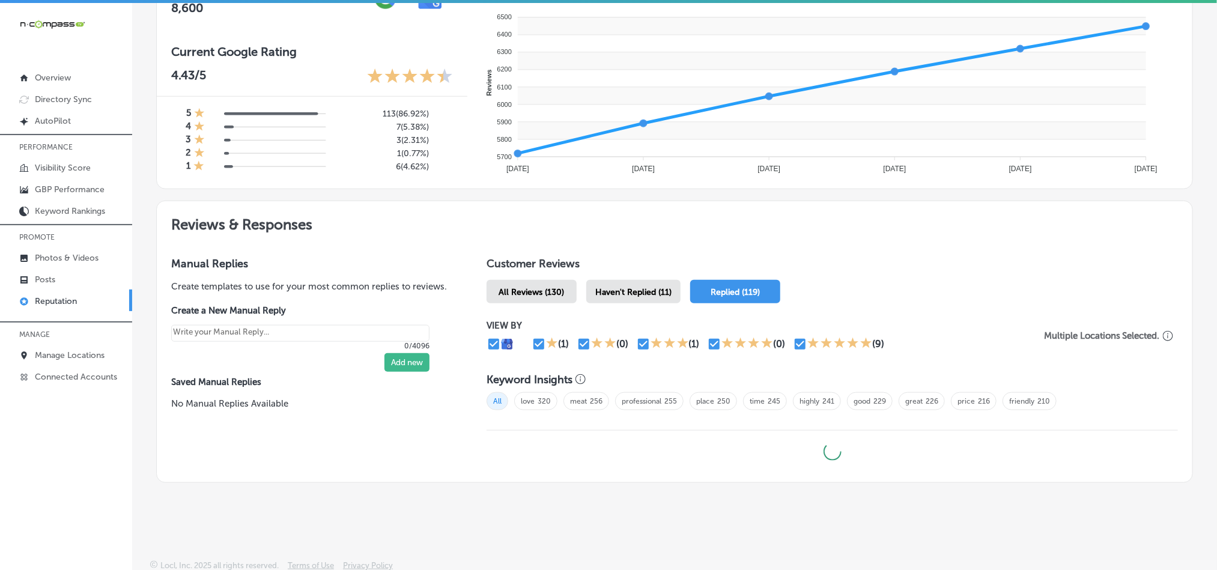
type textarea "x"
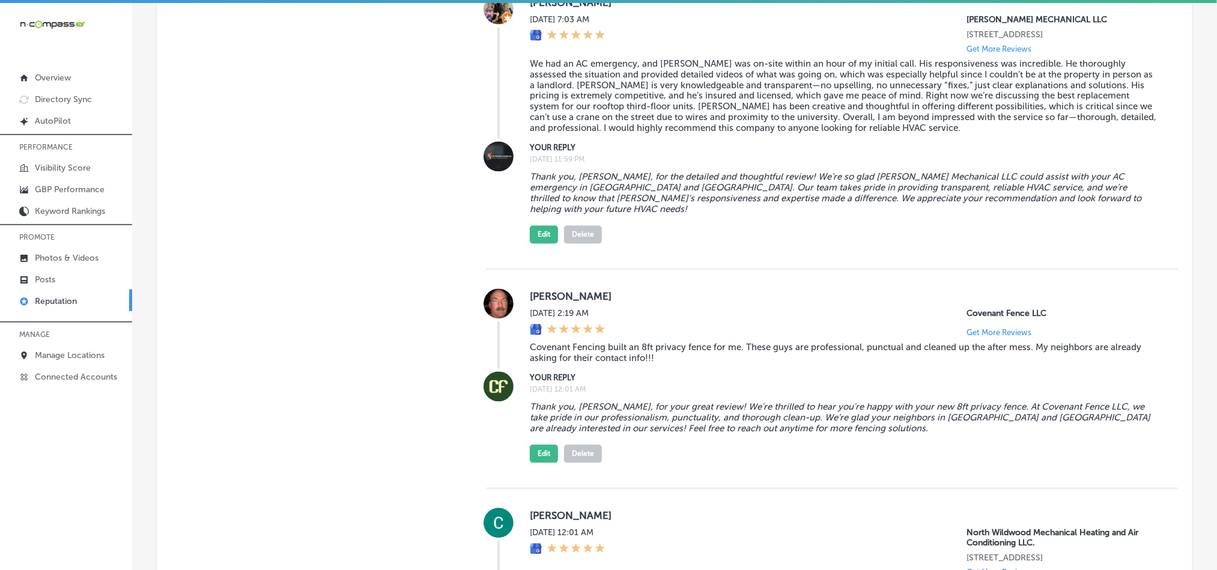
scroll to position [1190, 0]
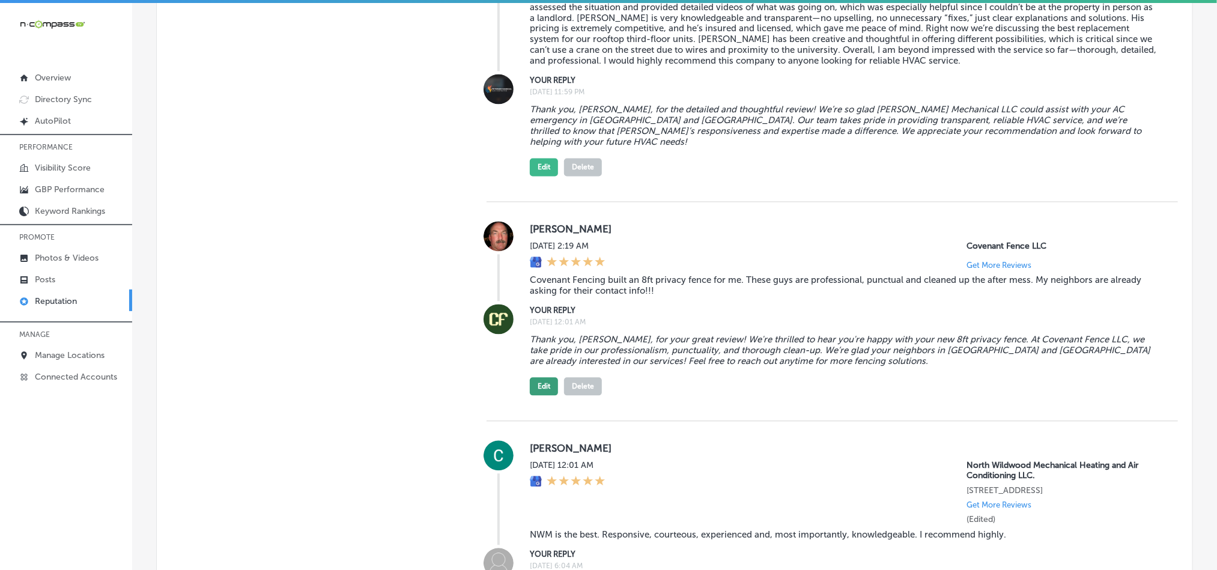
click at [534, 378] on button "Edit" at bounding box center [544, 387] width 28 height 18
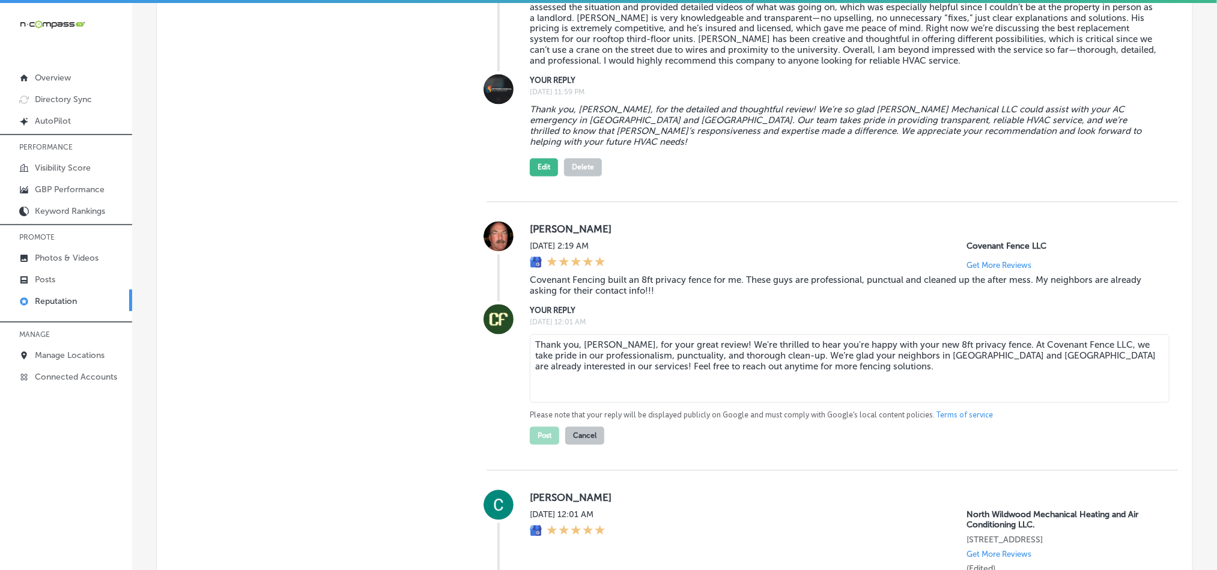
drag, startPoint x: 811, startPoint y: 356, endPoint x: 521, endPoint y: 334, distance: 291.0
click at [521, 334] on div "YOUR REPLY [DATE] 12:01 AM Thank you, [PERSON_NAME], for your great review! We'…" at bounding box center [833, 375] width 692 height 141
paste textarea "wonderful review! We’re thrilled to hear you’re happy with your new 8ft privacy…"
type textarea "Thank you, [PERSON_NAME], for your wonderful review! We’re thrilled to hear you…"
click at [537, 430] on button "Post" at bounding box center [544, 436] width 29 height 18
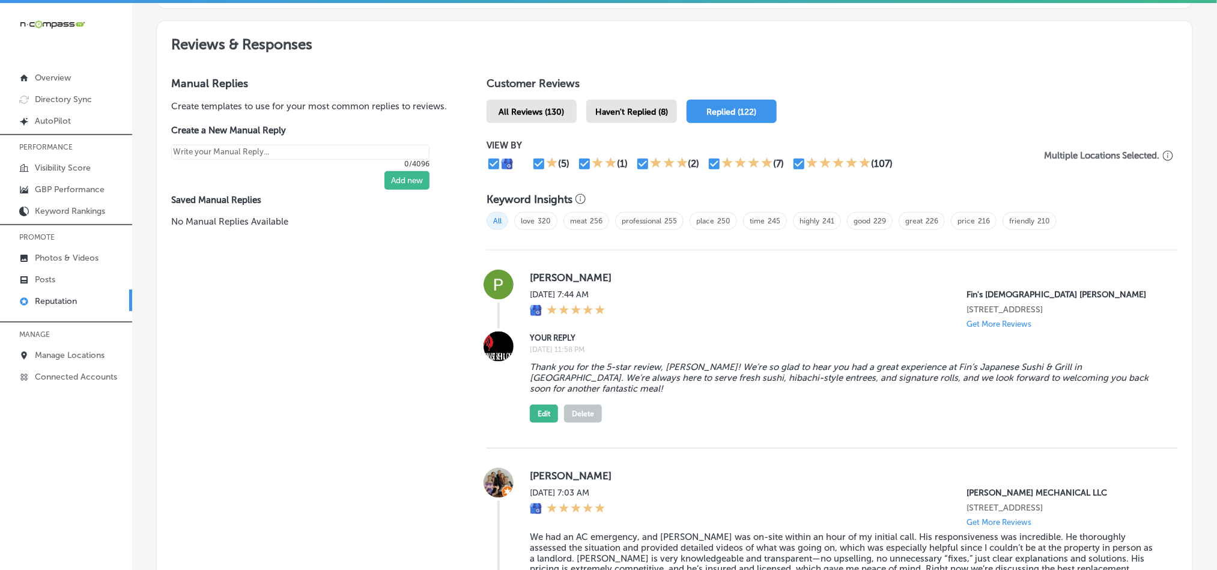
click at [634, 100] on div "Haven't Replied (8)" at bounding box center [631, 111] width 91 height 23
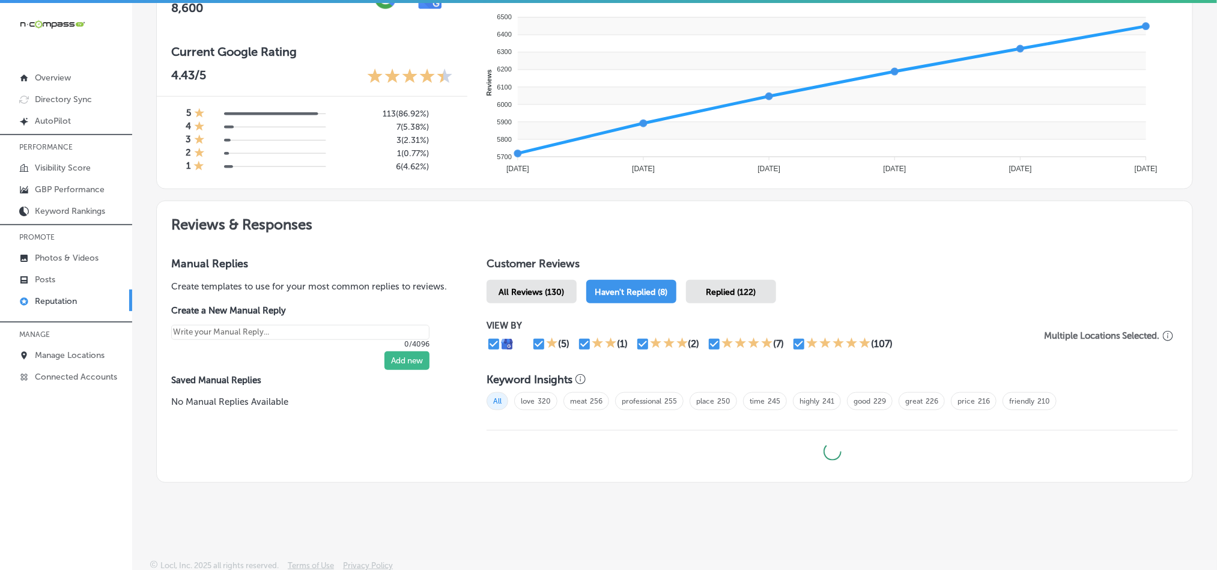
type textarea "x"
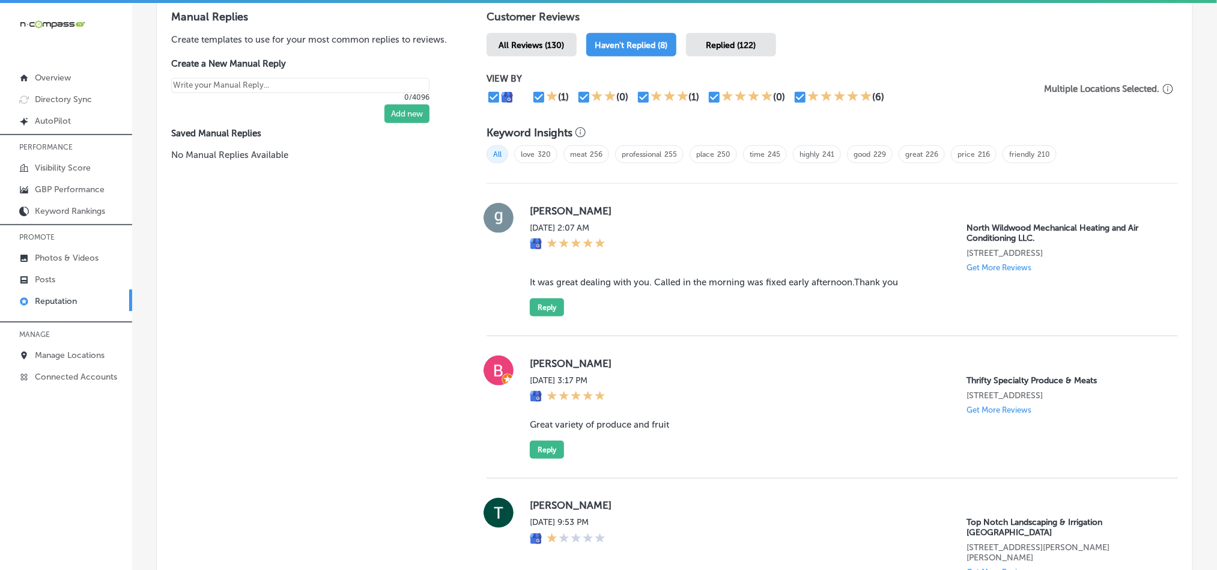
scroll to position [740, 0]
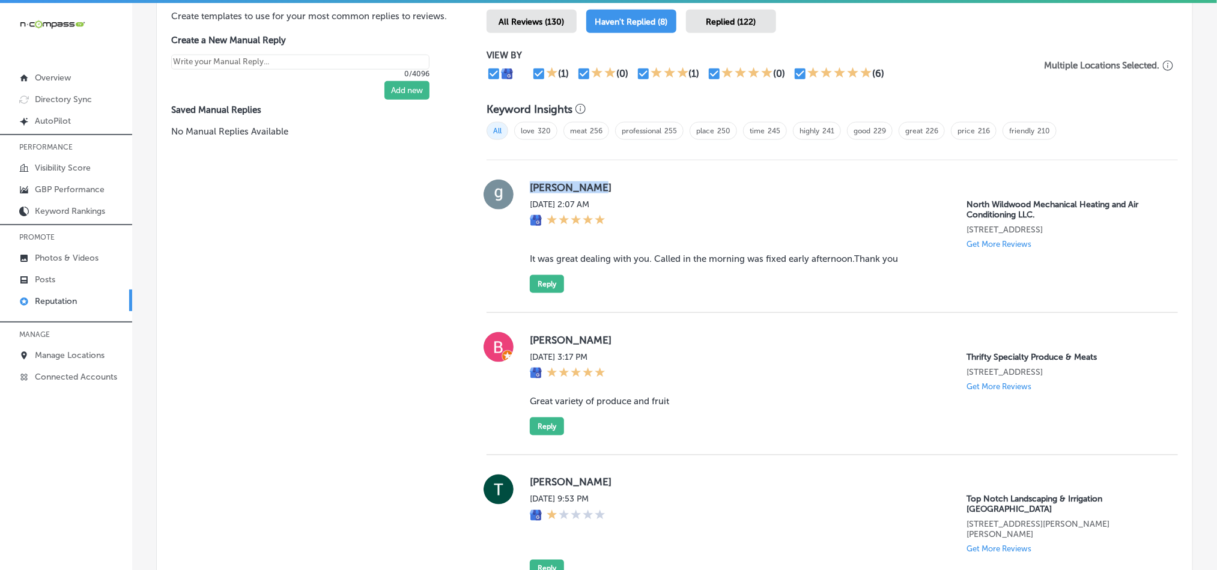
drag, startPoint x: 530, startPoint y: 186, endPoint x: 633, endPoint y: 191, distance: 102.8
click at [633, 191] on div "[PERSON_NAME][DATE] 2:07 AM North Wildwood Mechanical Heating and Air Condition…" at bounding box center [833, 237] width 692 height 114
copy label "[PERSON_NAME]"
click at [656, 260] on blockquote "It was great dealing with you. Called in the morning was fixed early afternoon.…" at bounding box center [844, 259] width 629 height 11
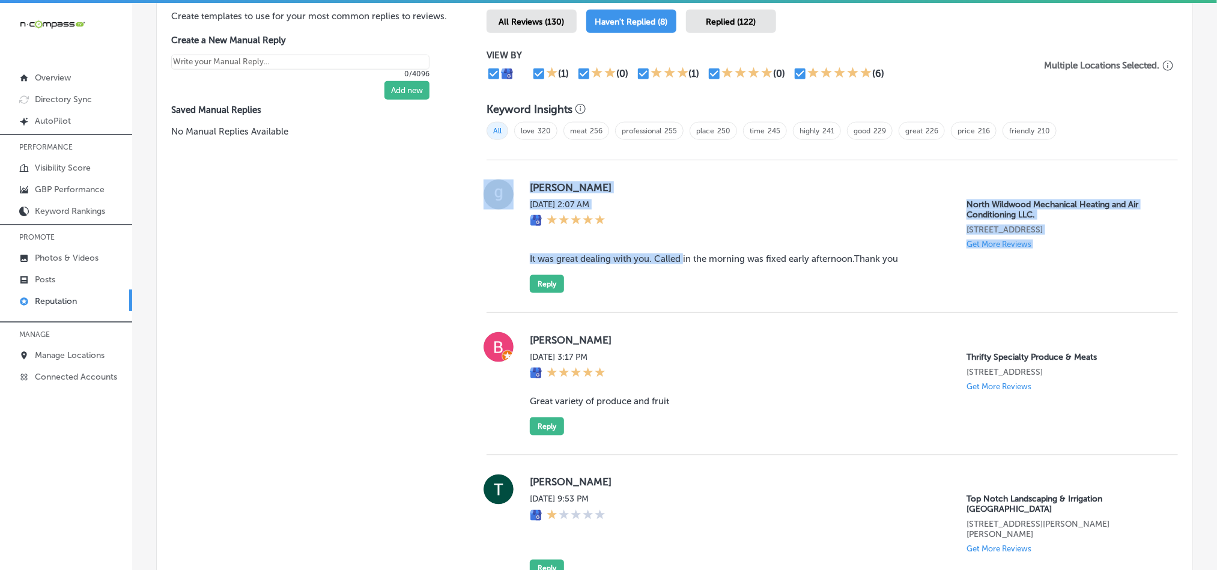
drag, startPoint x: 515, startPoint y: 264, endPoint x: 695, endPoint y: 267, distance: 179.1
click at [680, 263] on div "[PERSON_NAME][DATE] 2:07 AM North Wildwood Mechanical Heating and Air Condition…" at bounding box center [833, 237] width 692 height 114
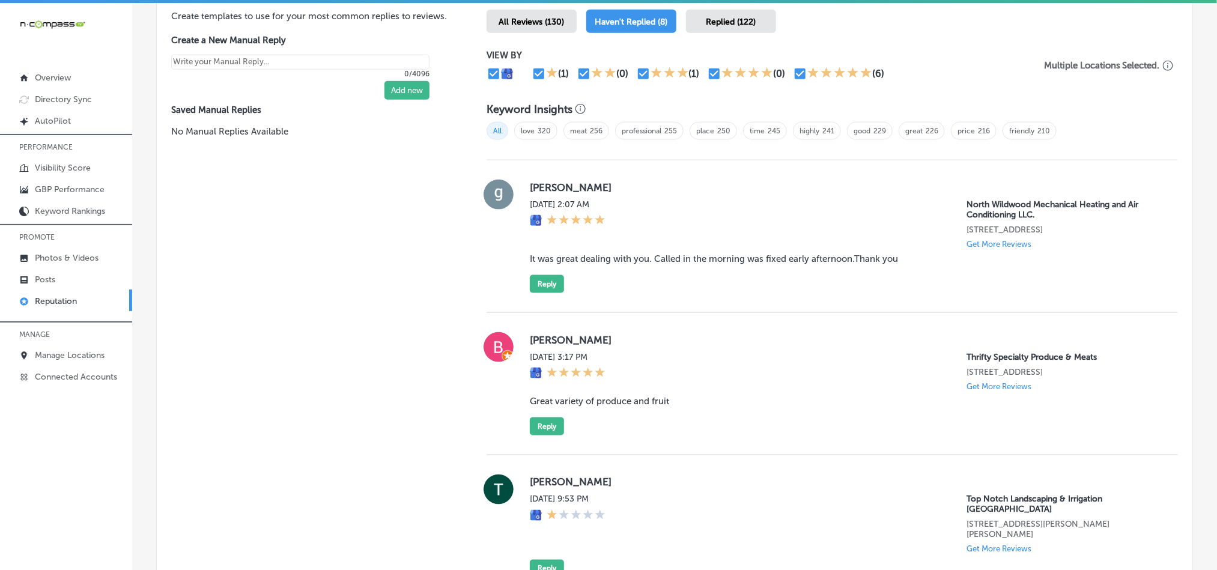
click at [712, 278] on div "[PERSON_NAME][DATE] 2:07 AM North Wildwood Mechanical Heating and Air Condition…" at bounding box center [844, 237] width 629 height 114
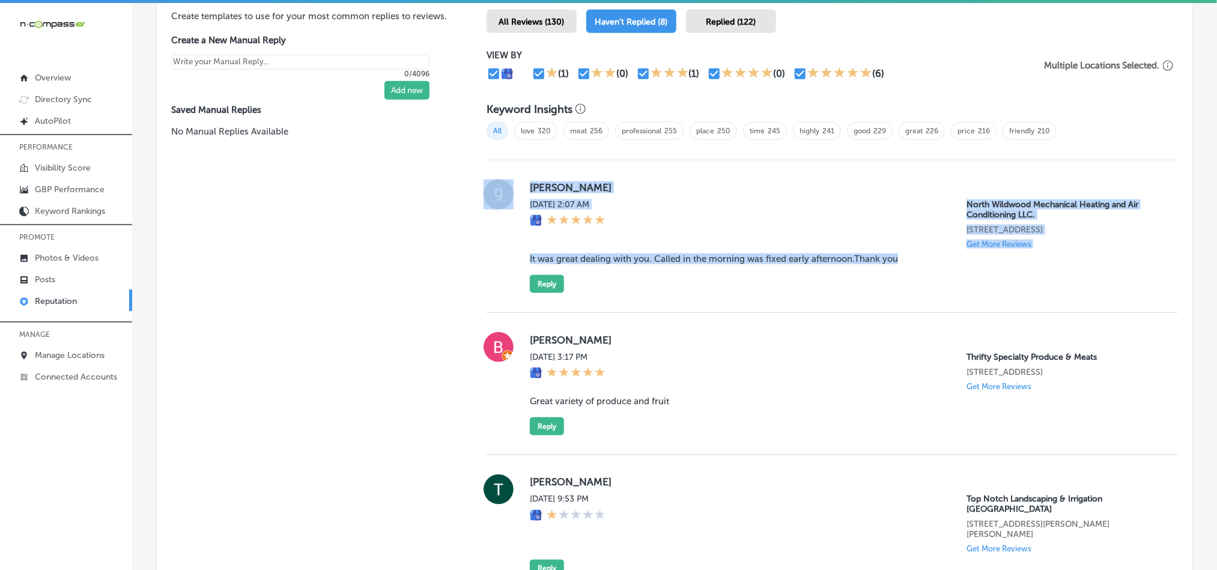
drag, startPoint x: 909, startPoint y: 261, endPoint x: 506, endPoint y: 264, distance: 402.5
click at [506, 264] on div "[PERSON_NAME][DATE] 2:07 AM North Wildwood Mechanical Heating and Air Condition…" at bounding box center [833, 237] width 692 height 114
click at [514, 264] on div "[PERSON_NAME][DATE] 2:07 AM North Wildwood Mechanical Heating and Air Condition…" at bounding box center [833, 237] width 692 height 114
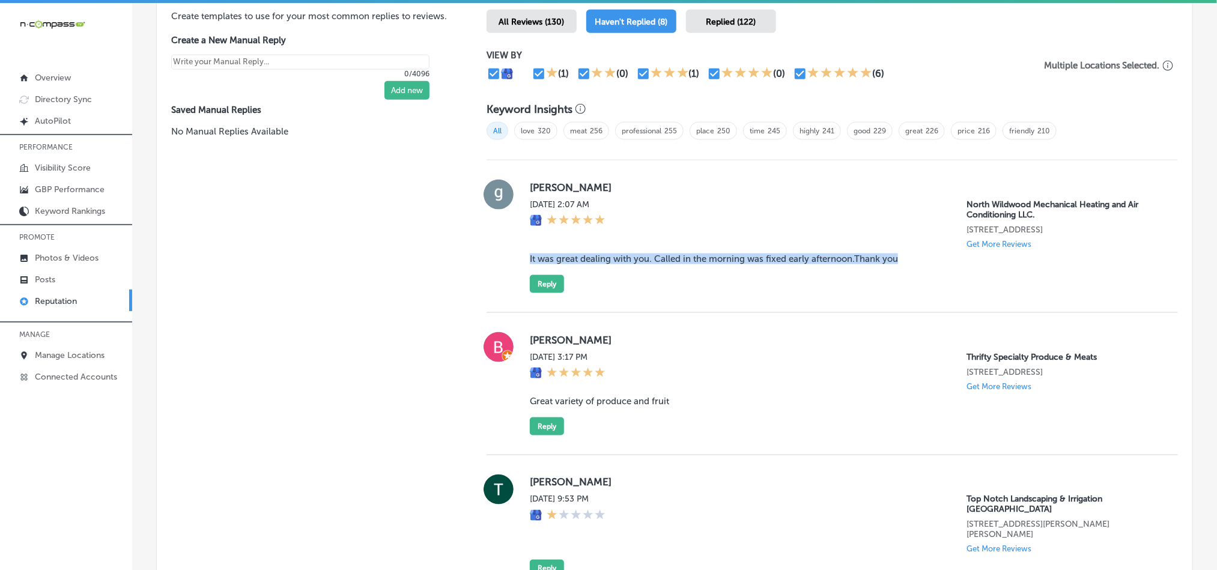
drag, startPoint x: 520, startPoint y: 264, endPoint x: 896, endPoint y: 264, distance: 376.7
click at [896, 264] on div "[PERSON_NAME][DATE] 2:07 AM North Wildwood Mechanical Heating and Air Condition…" at bounding box center [833, 237] width 692 height 114
copy blockquote "It was great dealing with you. Called in the morning was fixed early afternoon.…"
click at [653, 287] on div "[PERSON_NAME][DATE] 2:07 AM North Wildwood Mechanical Heating and Air Condition…" at bounding box center [844, 237] width 629 height 114
click at [709, 300] on div "[PERSON_NAME][DATE] 2:07 AM North Wildwood Mechanical Heating and Air Condition…" at bounding box center [833, 236] width 692 height 153
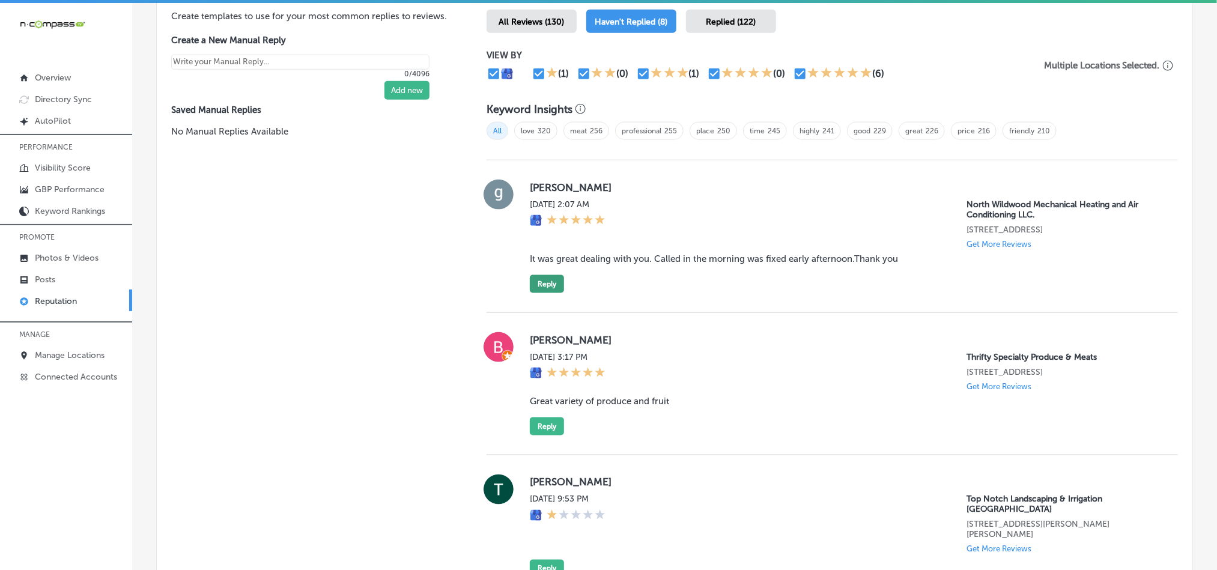
click at [534, 287] on button "Reply" at bounding box center [547, 284] width 34 height 18
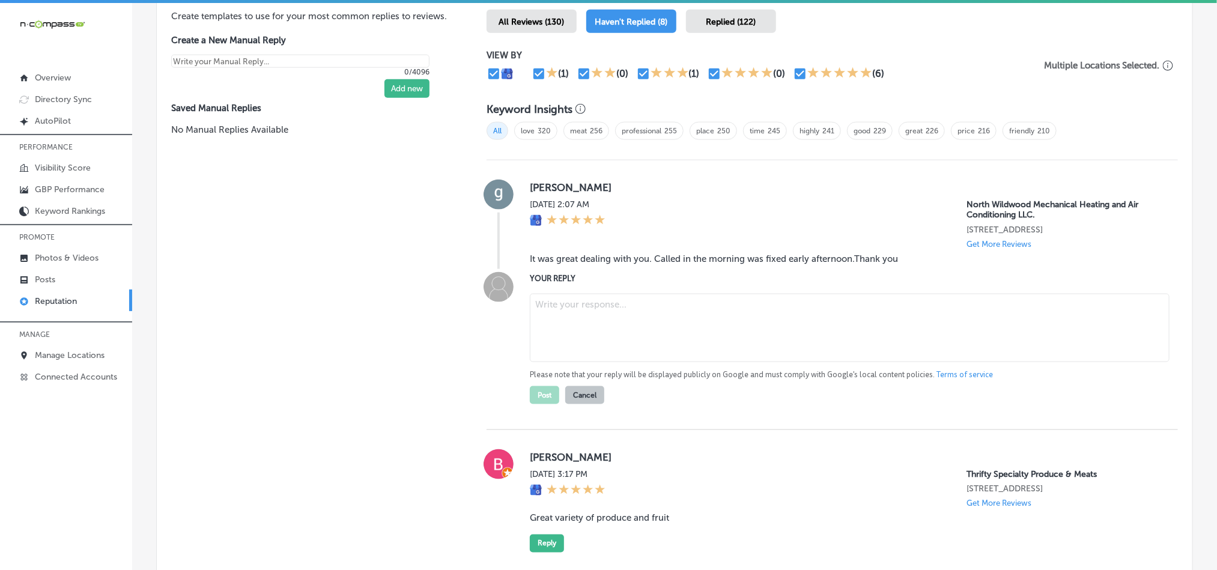
click at [627, 344] on textarea at bounding box center [850, 328] width 640 height 68
paste textarea "Thank you for the great feedback, [PERSON_NAME]! We’re glad North Wildwood Mech…"
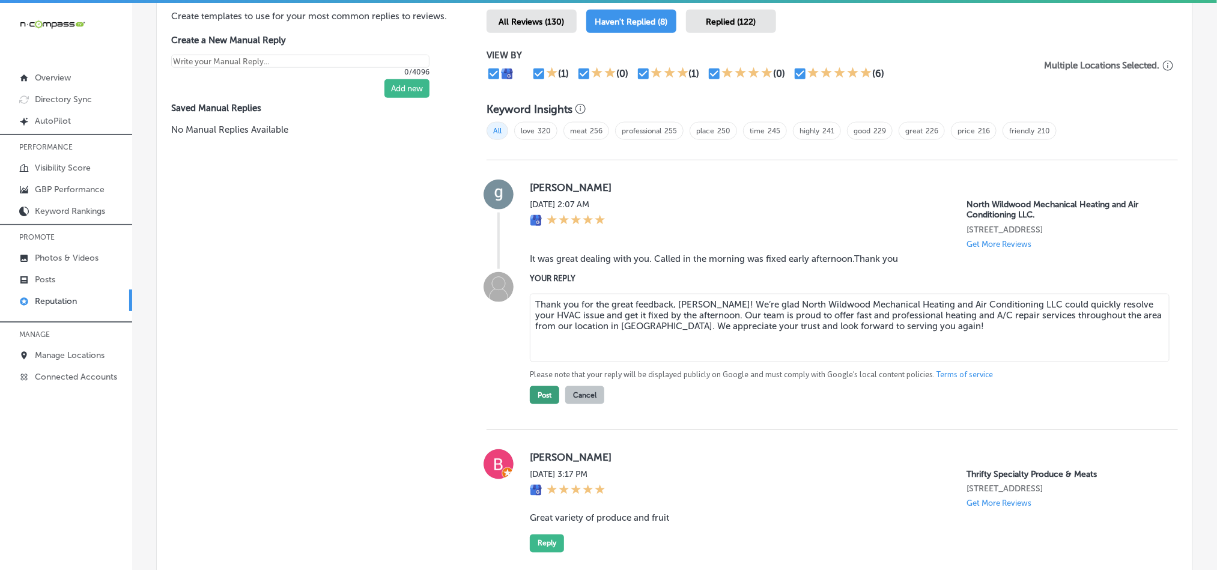
type textarea "Thank you for the great feedback, [PERSON_NAME]! We’re glad North Wildwood Mech…"
click at [530, 404] on button "Post" at bounding box center [544, 395] width 29 height 18
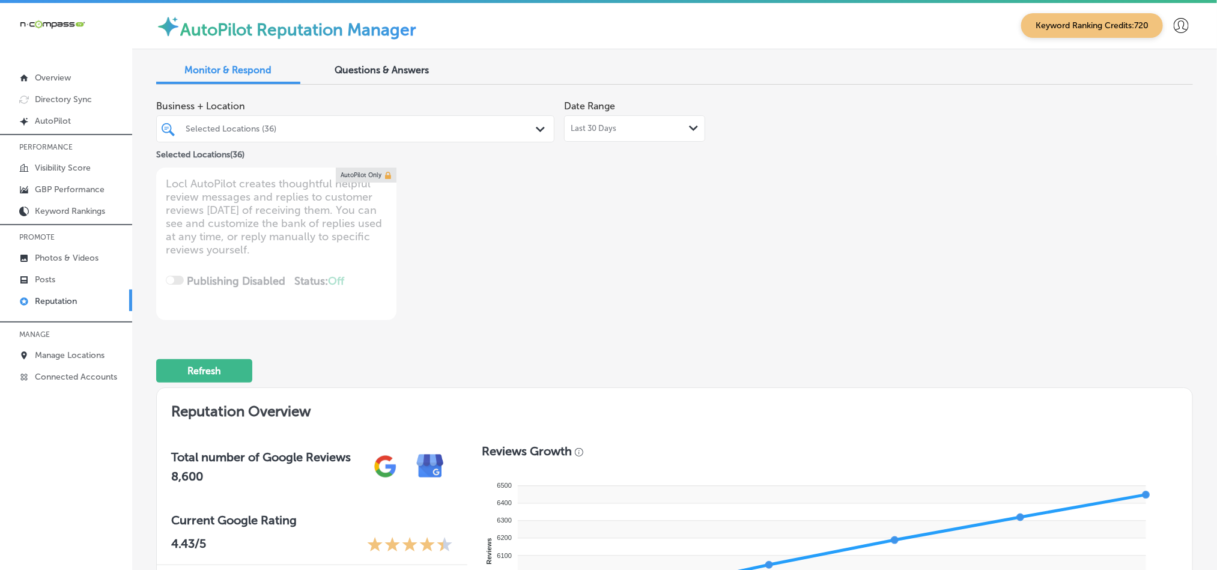
scroll to position [0, 0]
click at [625, 132] on div "Last 30 Days Path Created with Sketch." at bounding box center [635, 129] width 128 height 10
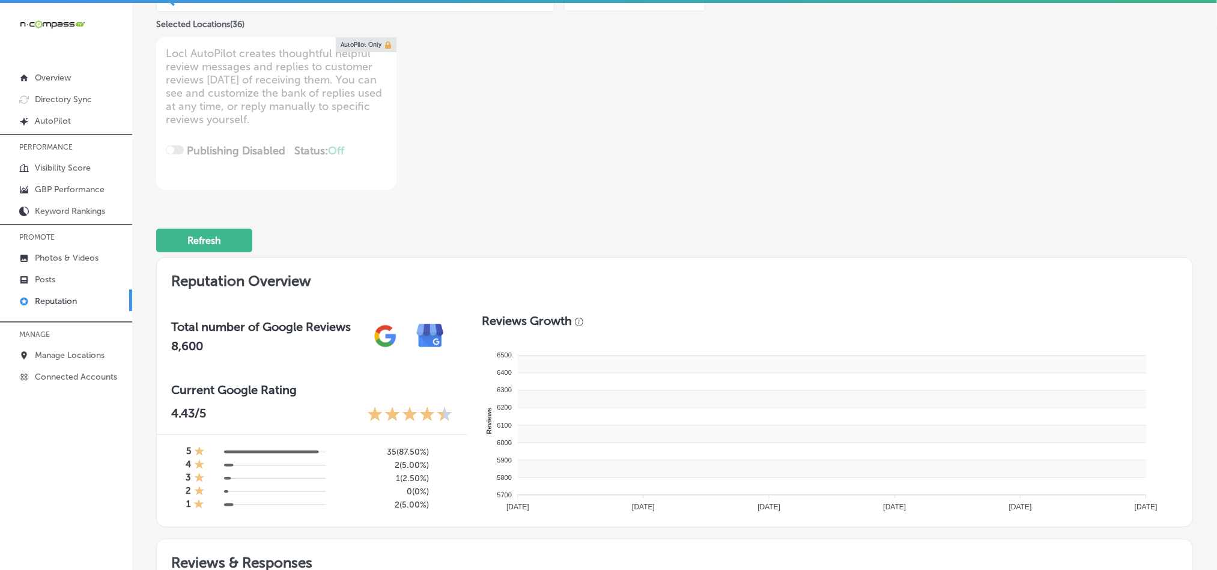
type textarea "x"
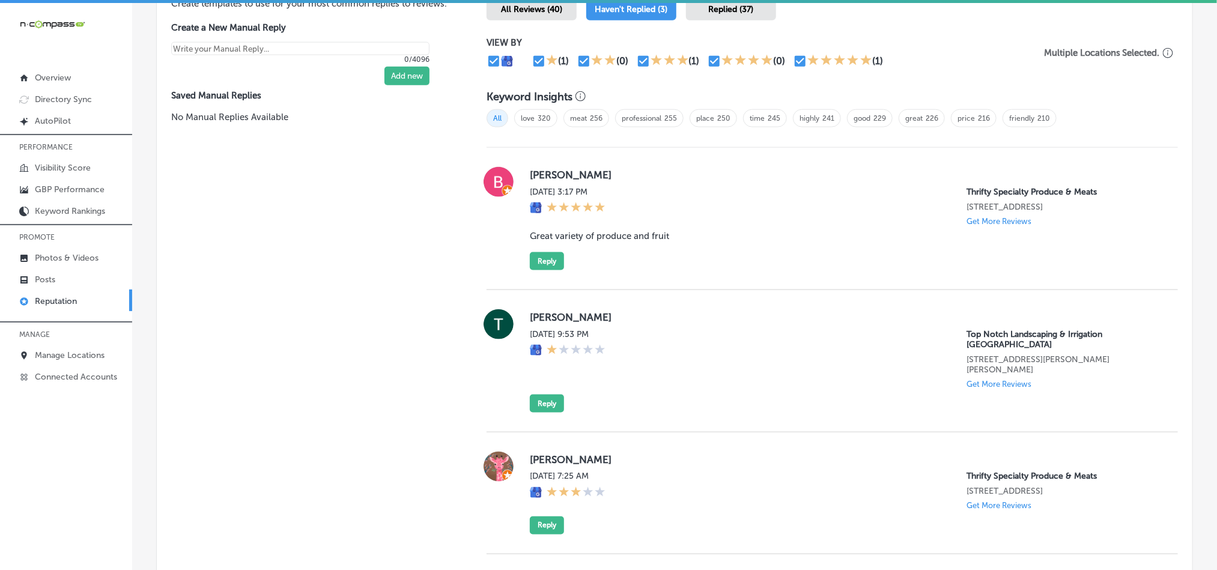
scroll to position [750, 0]
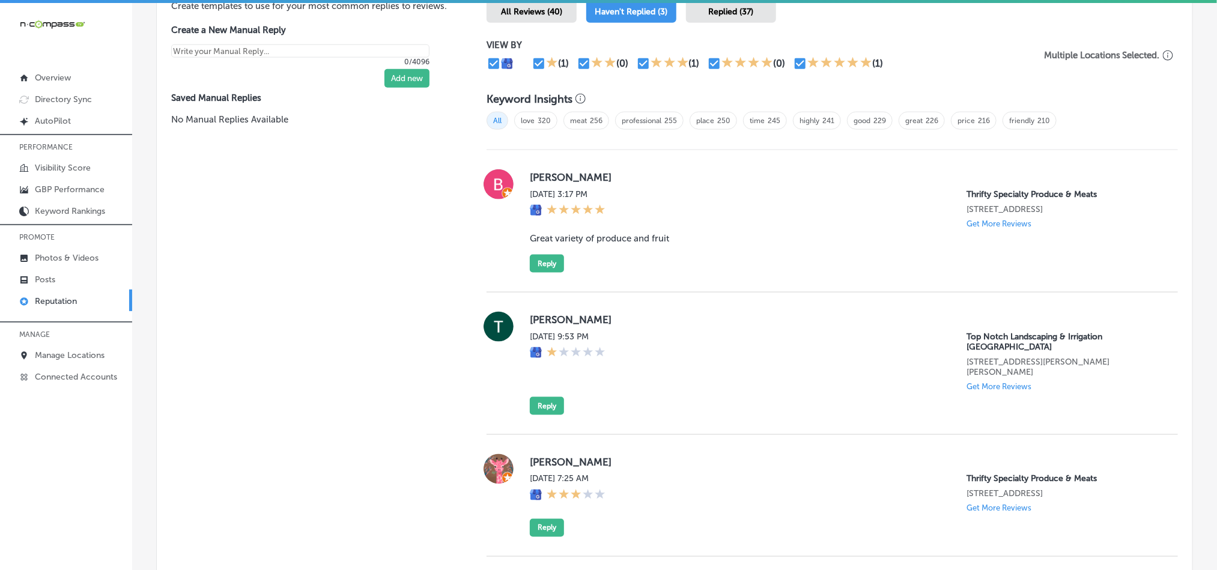
drag, startPoint x: 521, startPoint y: 175, endPoint x: 660, endPoint y: 174, distance: 138.8
click at [660, 174] on div "[PERSON_NAME] [DATE] 3:17 PM Thrifty Specialty Produce & Meats [STREET_ADDRESS]…" at bounding box center [833, 220] width 692 height 103
copy label "[PERSON_NAME]"
click at [629, 233] on blockquote "Great variety of produce and fruit" at bounding box center [844, 238] width 629 height 11
drag, startPoint x: 521, startPoint y: 233, endPoint x: 707, endPoint y: 238, distance: 186.3
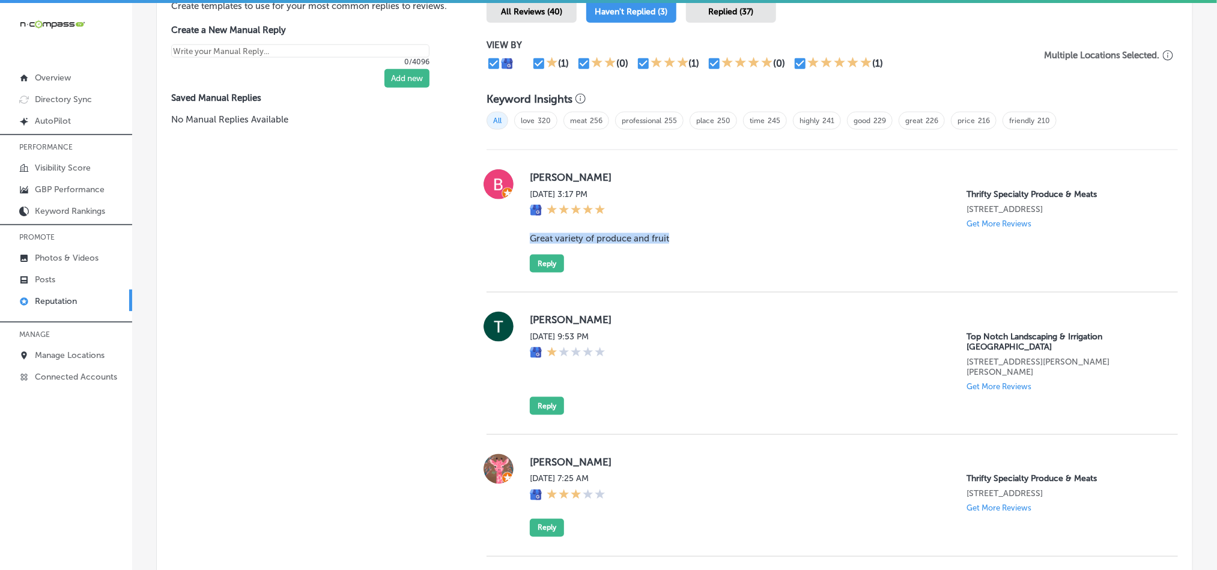
click at [707, 238] on div "[PERSON_NAME] [DATE] 3:17 PM Thrifty Specialty Produce & Meats [STREET_ADDRESS]…" at bounding box center [833, 220] width 692 height 103
copy blockquote "Great variety of produce and fruit"
click at [694, 275] on div "[PERSON_NAME] [DATE] 3:17 PM Thrifty Specialty Produce & Meats [STREET_ADDRESS]…" at bounding box center [833, 221] width 692 height 142
click at [546, 263] on button "Reply" at bounding box center [547, 264] width 34 height 18
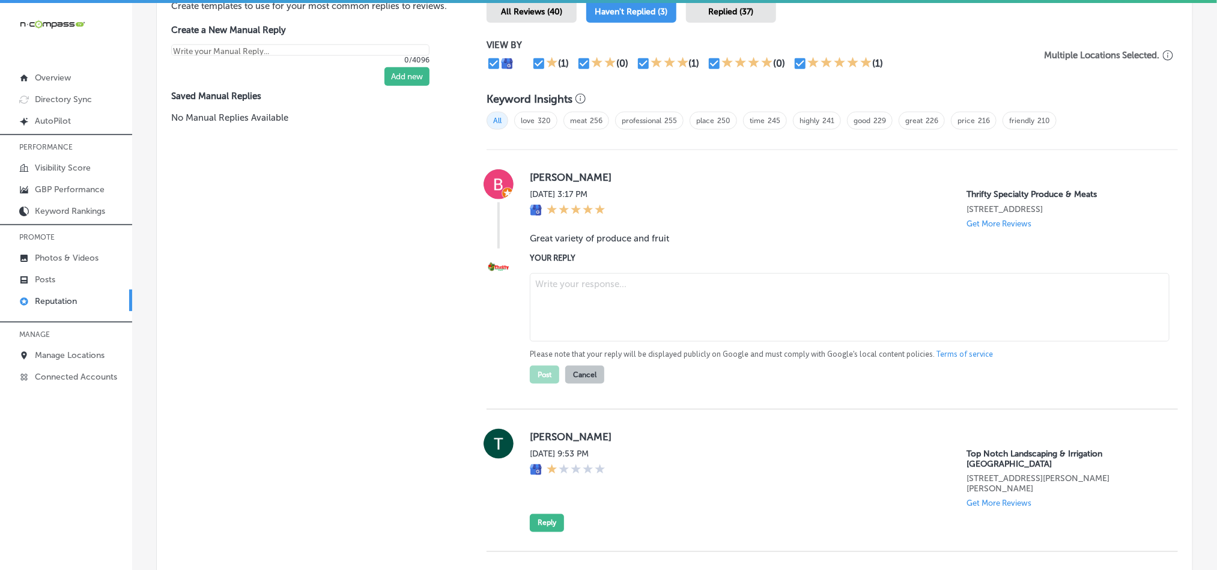
click at [613, 288] on textarea at bounding box center [850, 307] width 640 height 68
paste textarea "Thank you for the great review, [PERSON_NAME]! We’re thrilled to hear that you …"
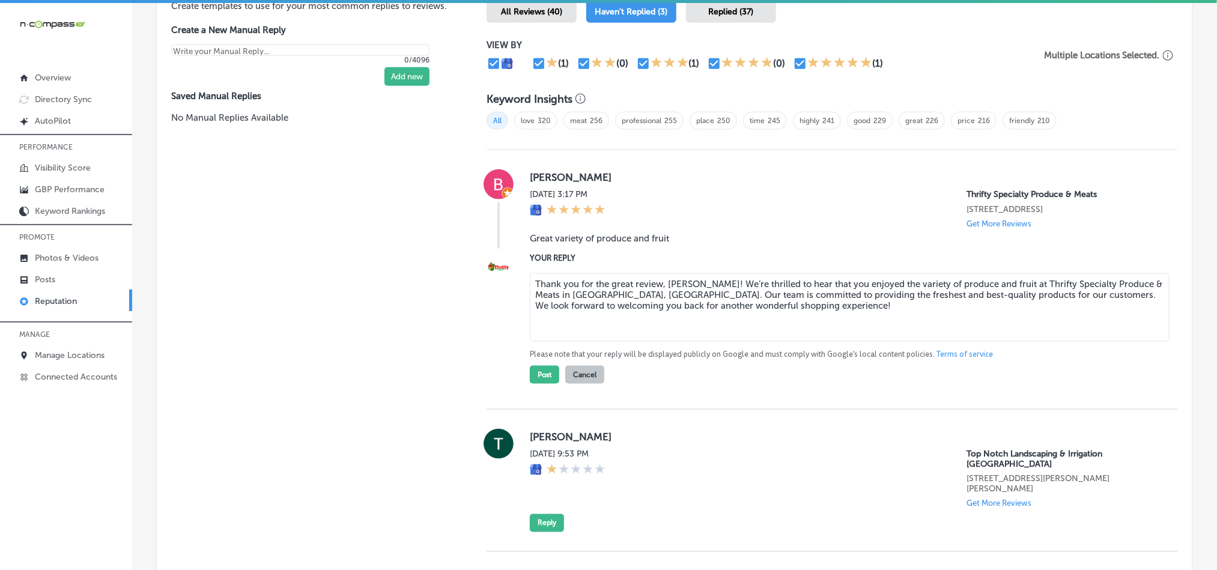
click at [674, 282] on textarea "Thank you for the great review, [PERSON_NAME]! We’re thrilled to hear that you …" at bounding box center [850, 307] width 640 height 68
click at [726, 278] on textarea "Thank you for the great review, [PERSON_NAME]! We’re thrilled to hear that you …" at bounding box center [850, 307] width 640 height 68
click at [732, 278] on textarea "Thank you for the great review, [PERSON_NAME]! We’re thrilled to hear that you …" at bounding box center [850, 307] width 640 height 68
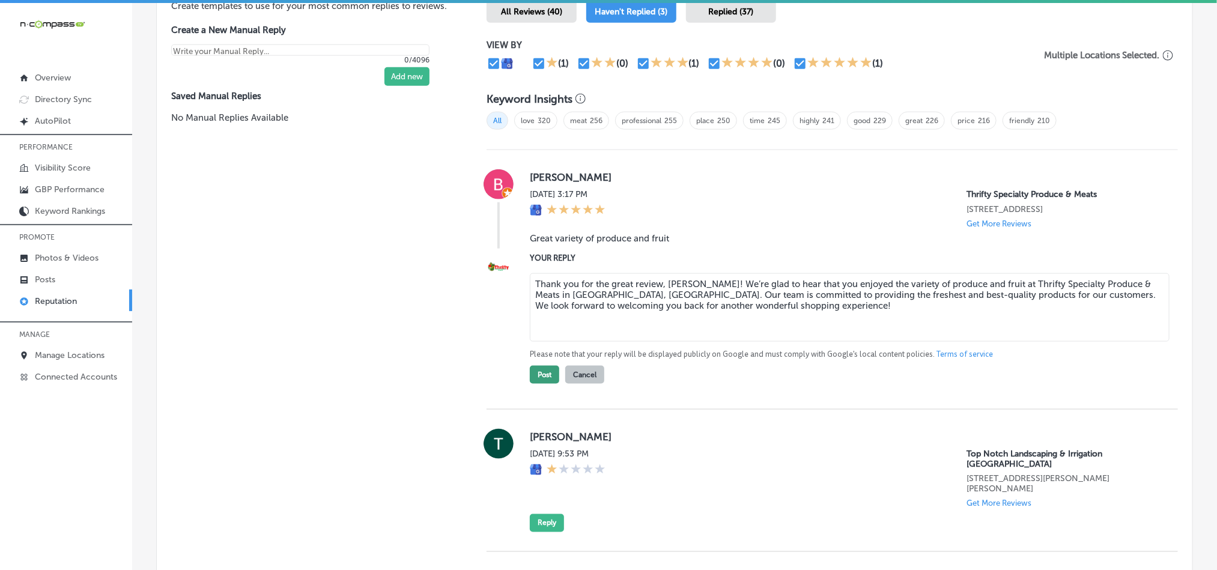
type textarea "Thank you for the great review, [PERSON_NAME]! We’re glad to hear that you enjo…"
click at [541, 368] on button "Post" at bounding box center [544, 375] width 29 height 18
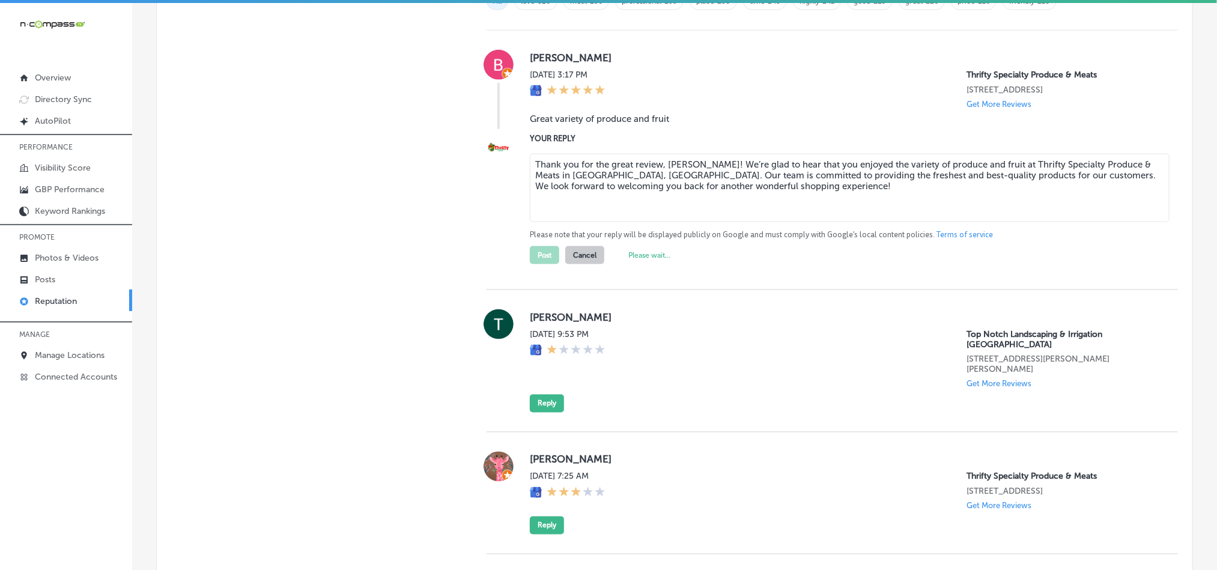
type textarea "x"
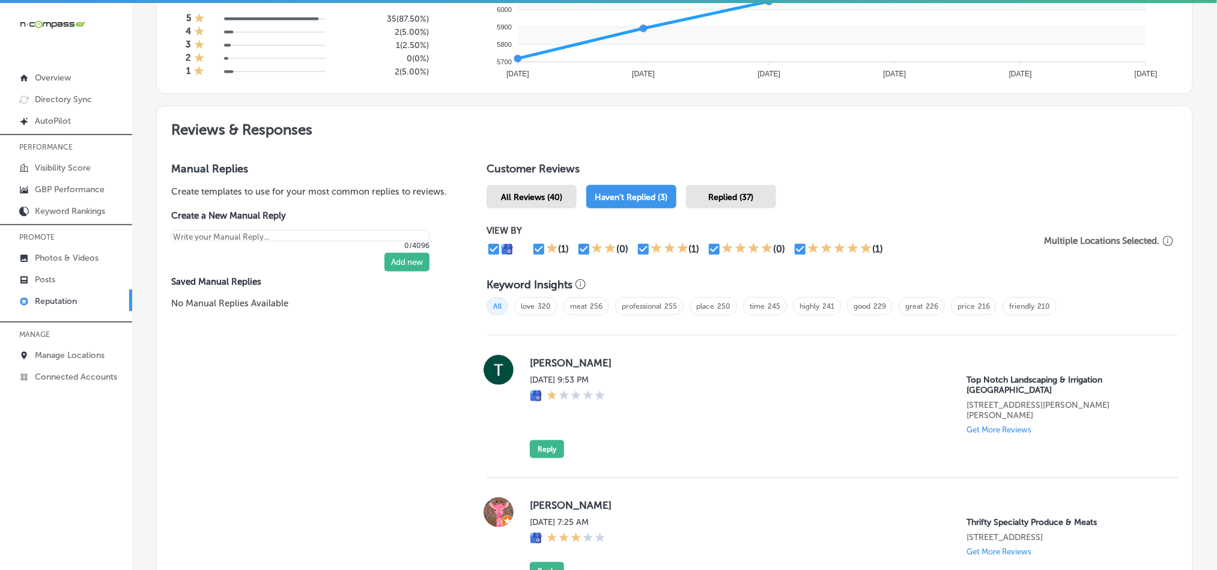
scroll to position [548, 0]
